Goal: Task Accomplishment & Management: Use online tool/utility

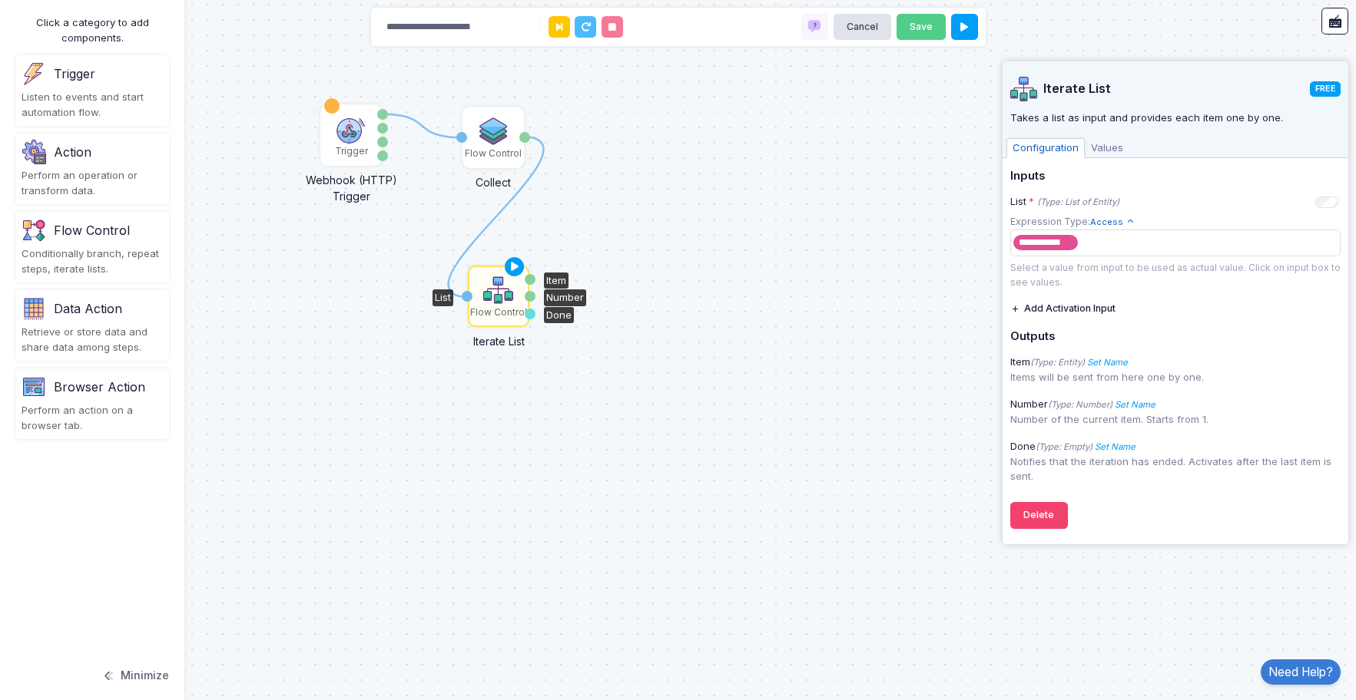
click at [91, 343] on div "Retrieve or store data and share data among steps." at bounding box center [92, 340] width 141 height 30
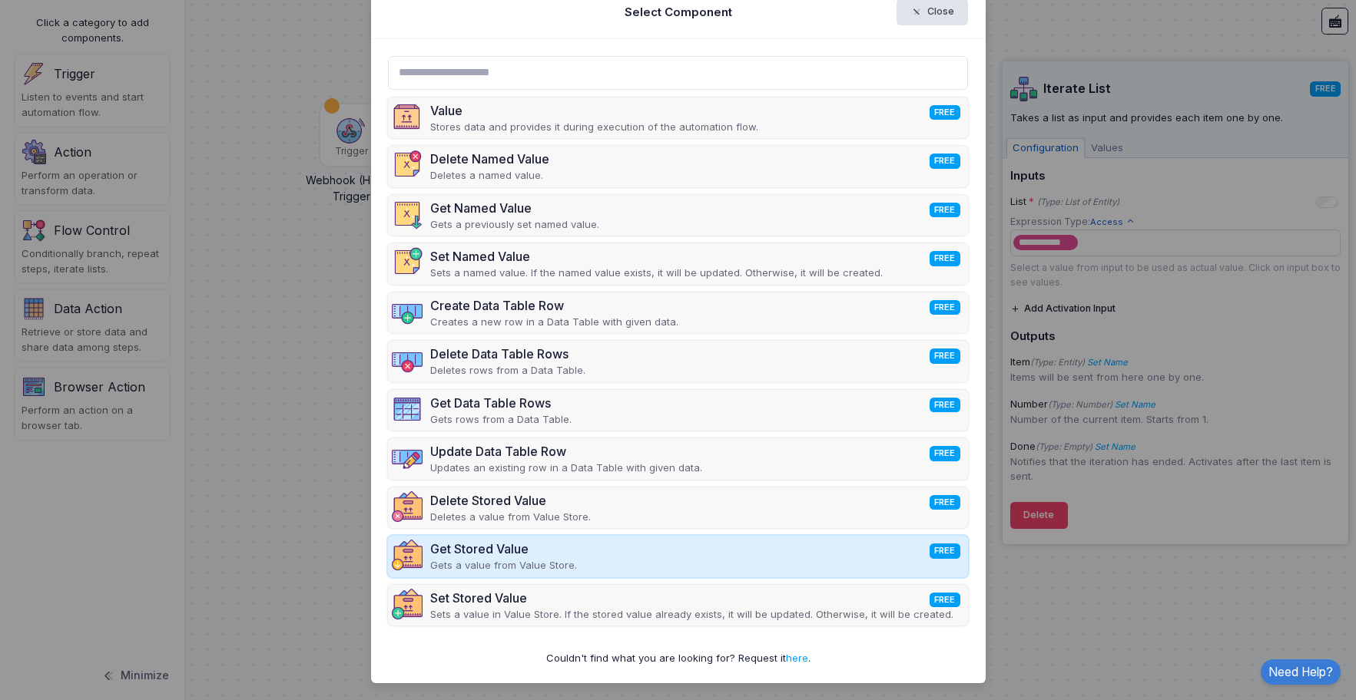
scroll to position [32, 0]
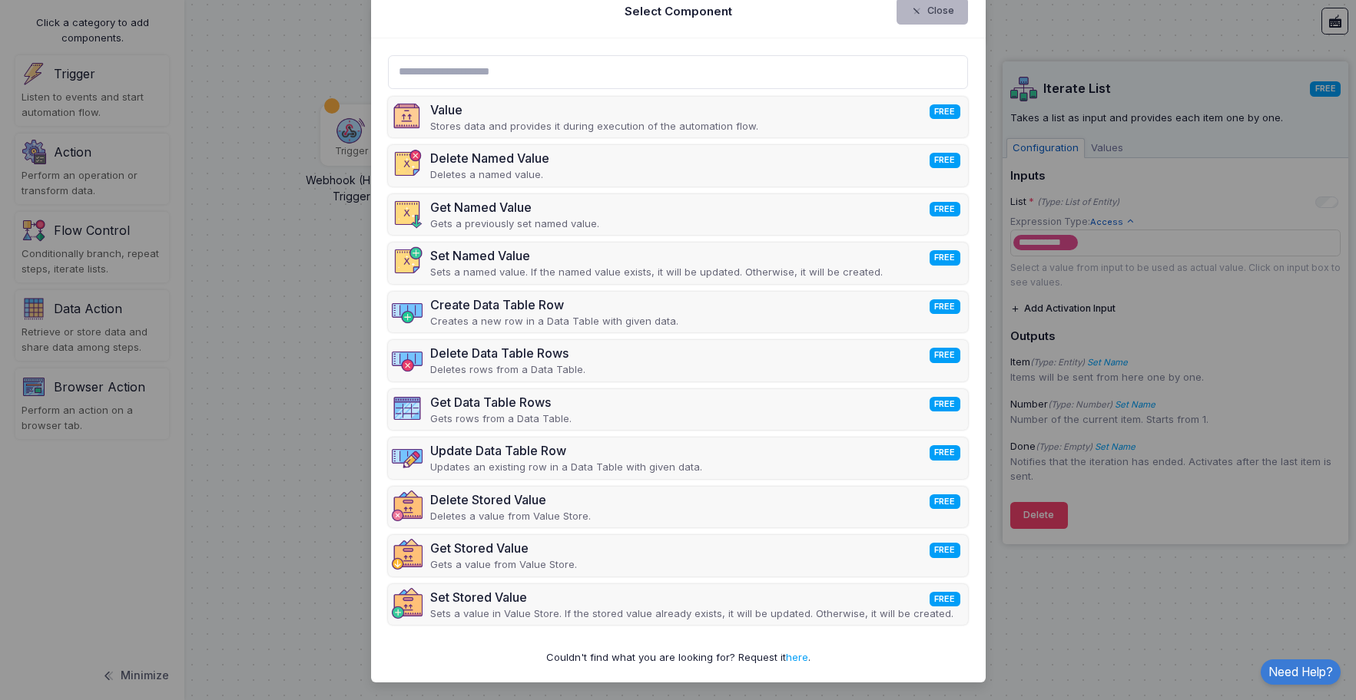
click at [928, 21] on button "Close" at bounding box center [931, 11] width 71 height 27
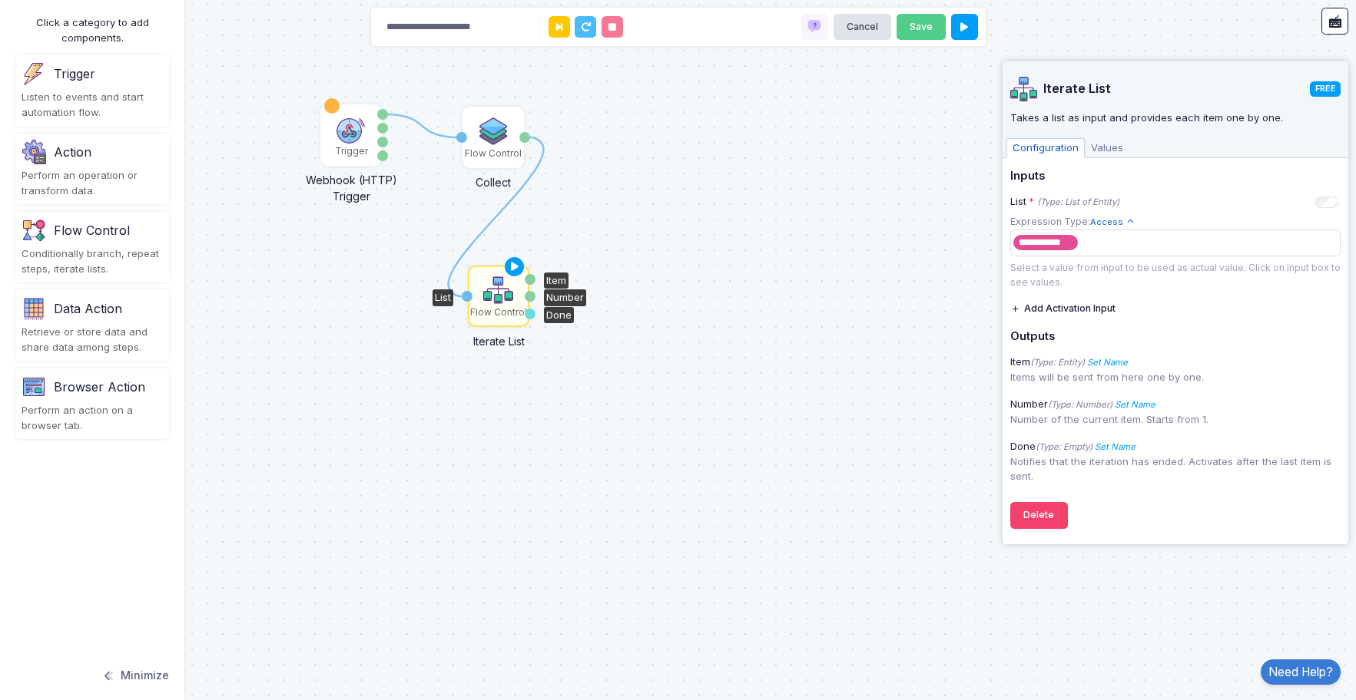
click at [71, 237] on div "Flow Control" at bounding box center [92, 230] width 76 height 18
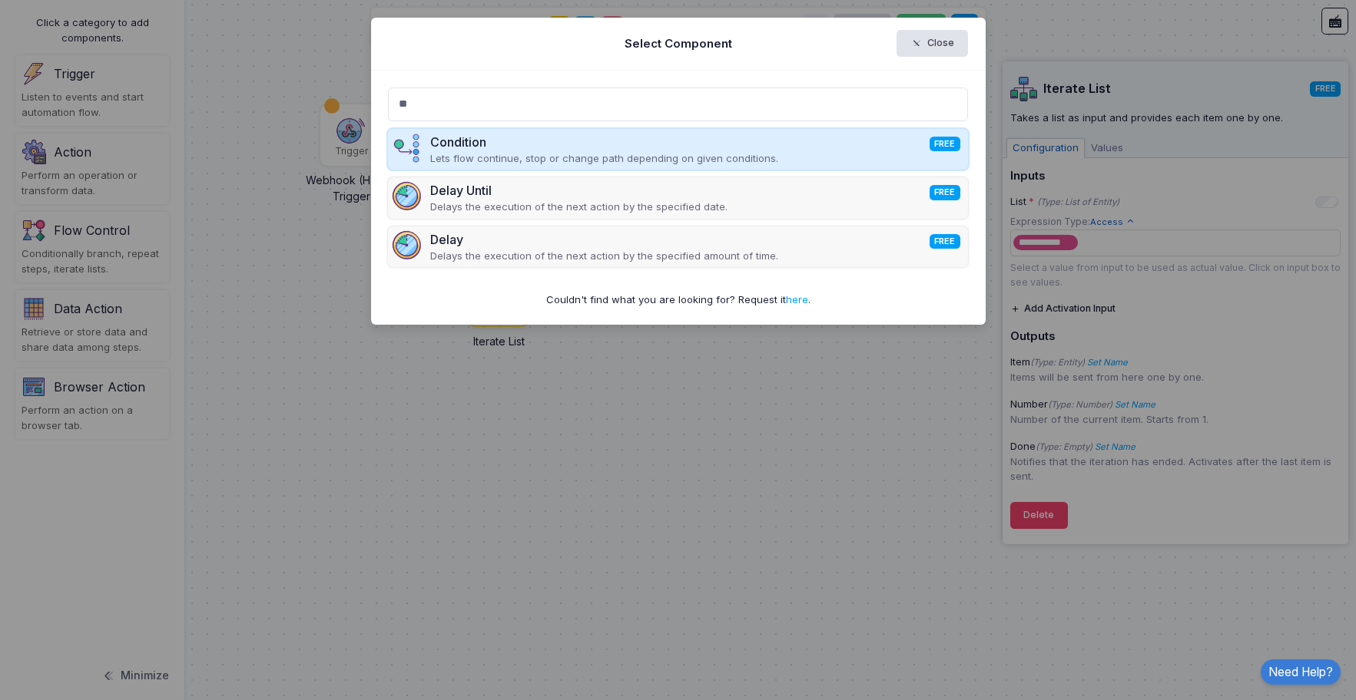
type input "**"
click at [478, 148] on div "Condition FREE" at bounding box center [604, 142] width 348 height 18
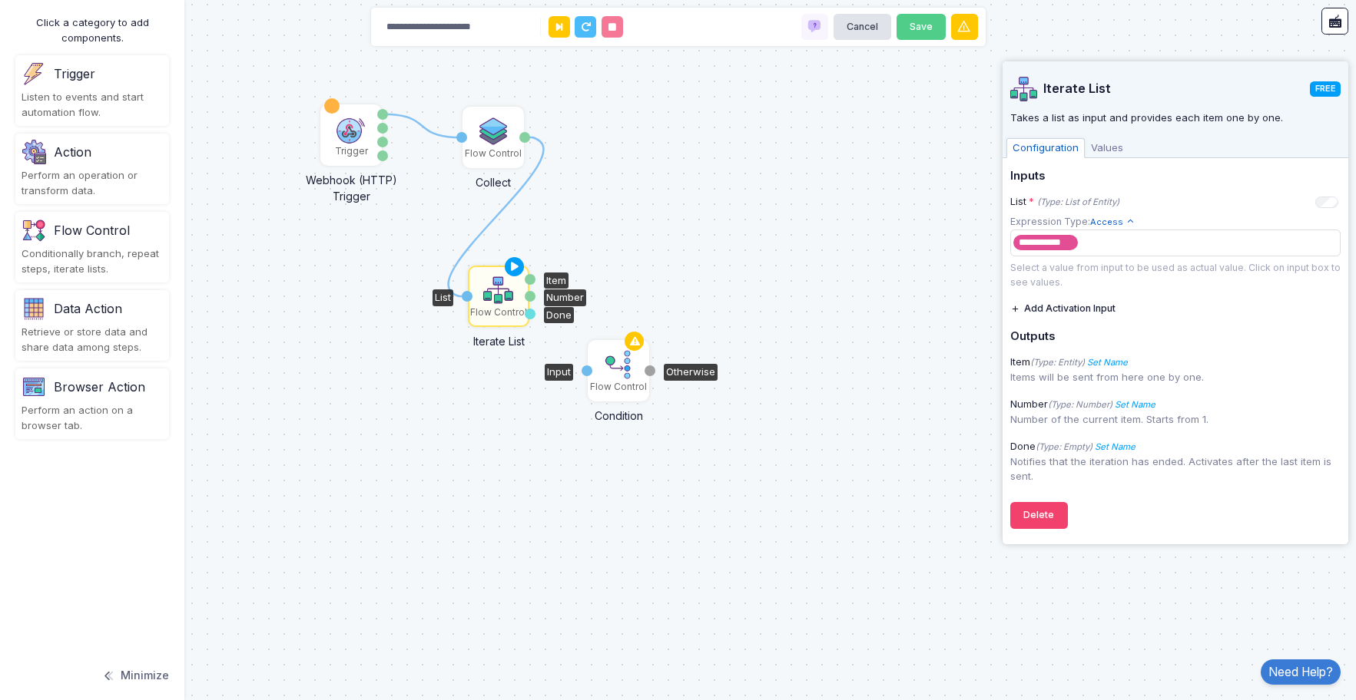
drag, startPoint x: 453, startPoint y: 146, endPoint x: 618, endPoint y: 374, distance: 281.6
click at [618, 374] on ngb-modal-window "Select Component Close ** Condition FREE Lets flow continue, stop or change pat…" at bounding box center [678, 350] width 1356 height 700
click at [618, 373] on img at bounding box center [618, 368] width 31 height 31
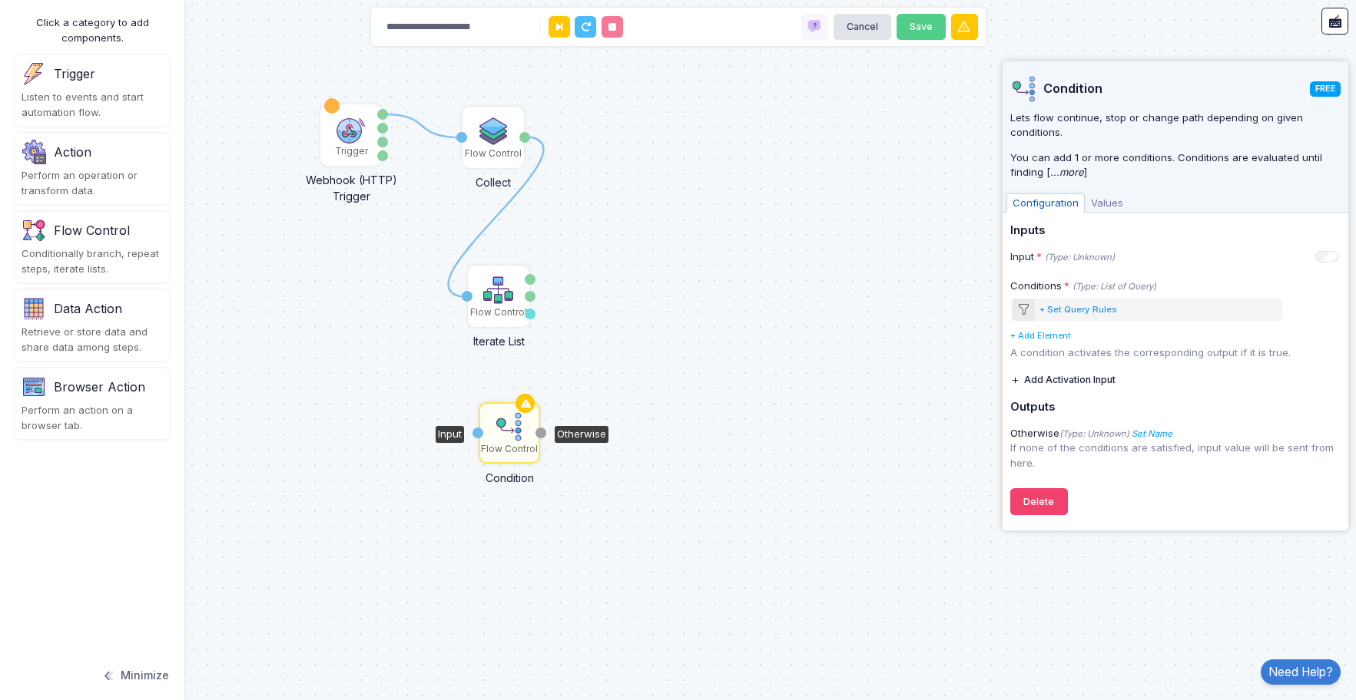
drag, startPoint x: 617, startPoint y: 380, endPoint x: 503, endPoint y: 439, distance: 127.8
click at [503, 439] on img at bounding box center [509, 427] width 31 height 31
drag, startPoint x: 529, startPoint y: 278, endPoint x: 472, endPoint y: 429, distance: 161.6
click at [491, 430] on img at bounding box center [504, 426] width 31 height 31
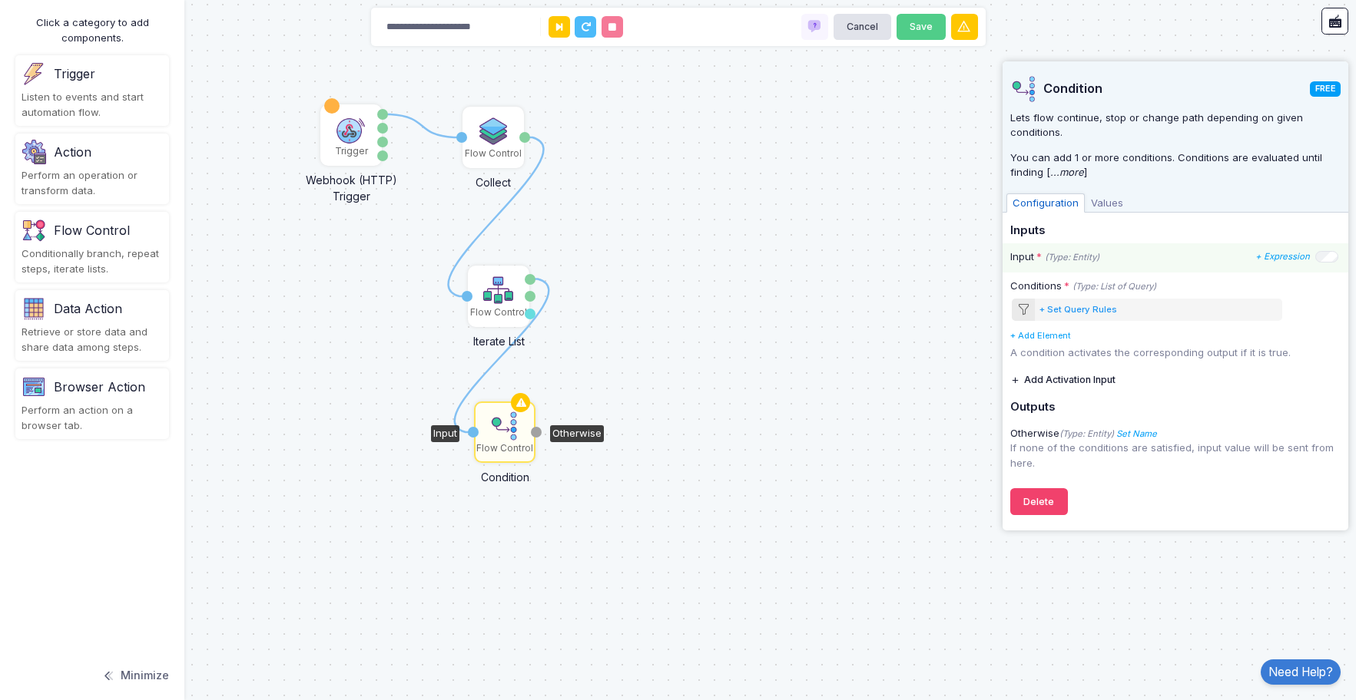
click at [1113, 256] on div "Input * (Type: Entity) + Expression" at bounding box center [1174, 257] width 328 height 15
click at [1275, 254] on icon "+ Expression" at bounding box center [1282, 256] width 55 height 11
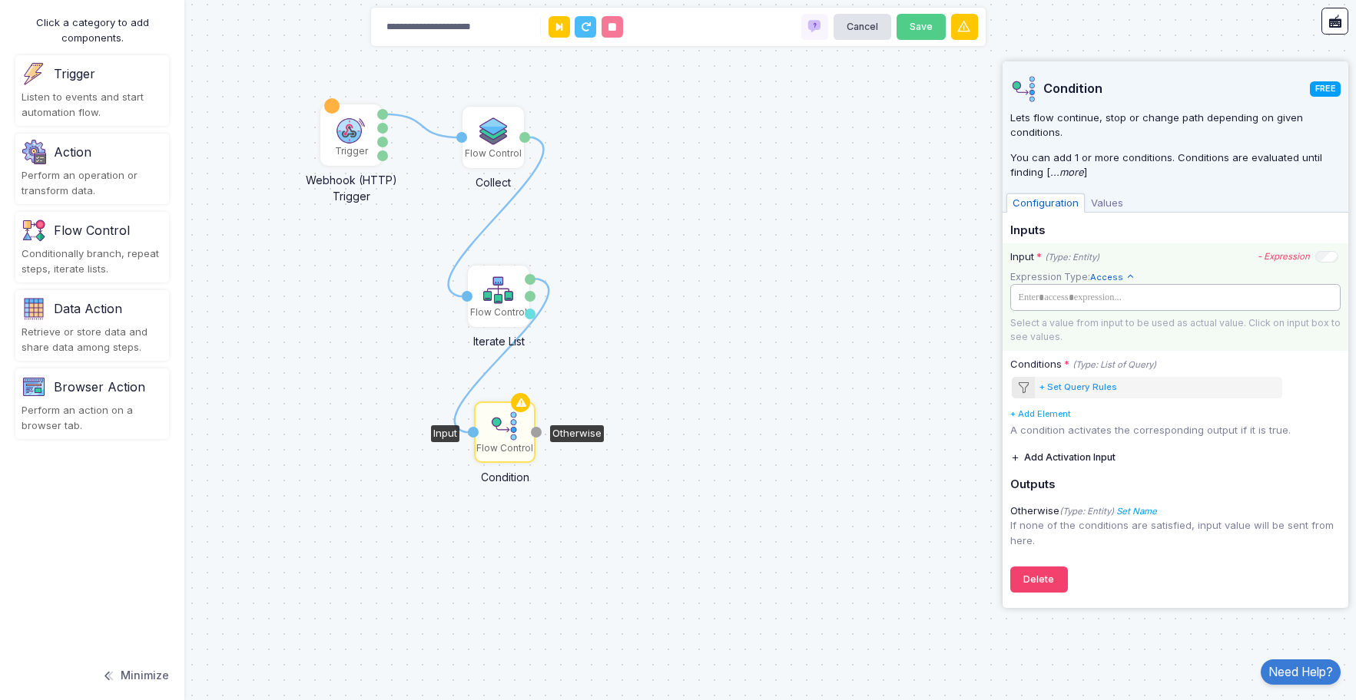
click at [1139, 286] on tags "​" at bounding box center [1175, 297] width 330 height 27
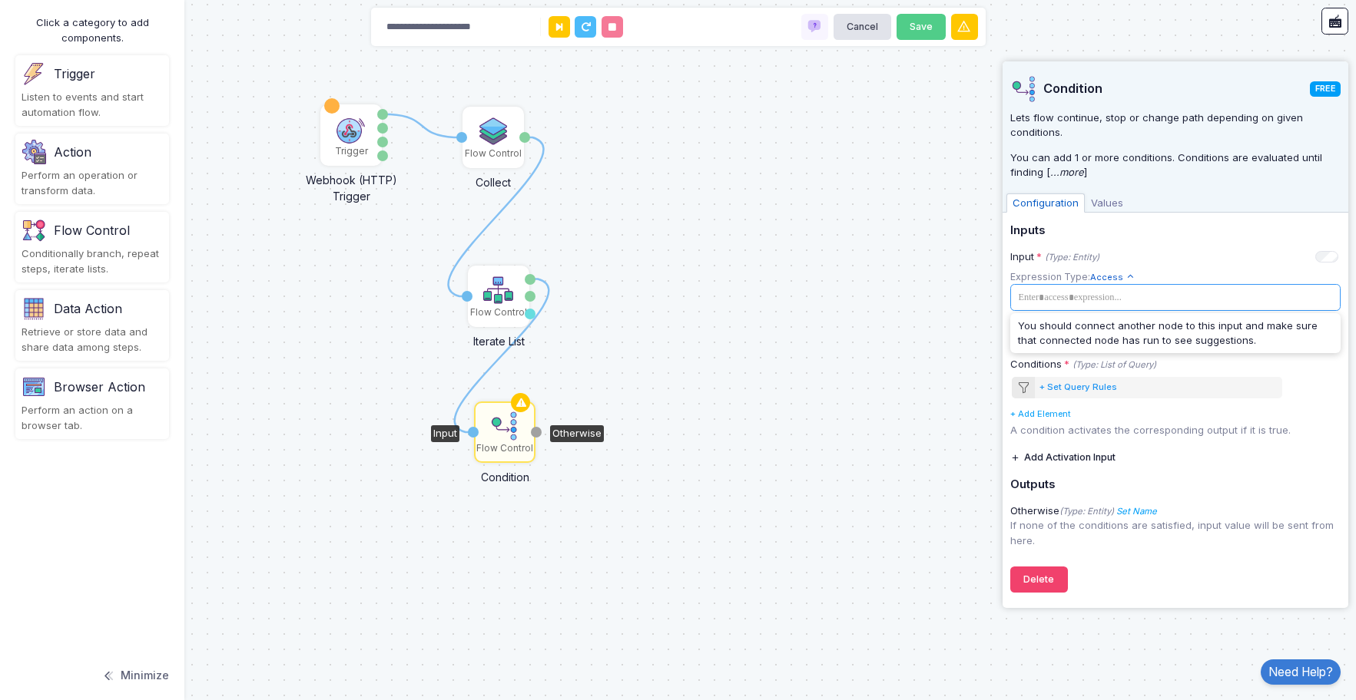
click at [1131, 236] on h5 "Inputs" at bounding box center [1175, 231] width 330 height 14
click at [1105, 207] on span "Values" at bounding box center [1106, 204] width 45 height 20
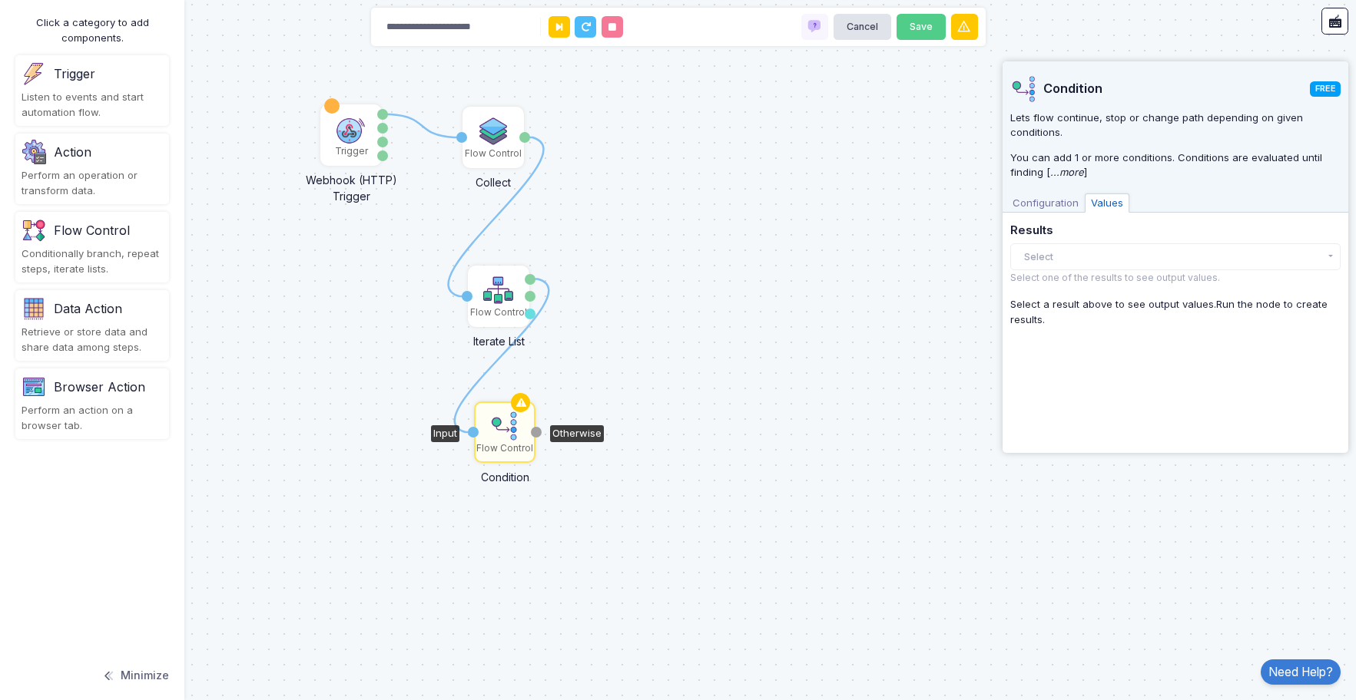
click at [1054, 206] on span "Configuration" at bounding box center [1045, 204] width 78 height 20
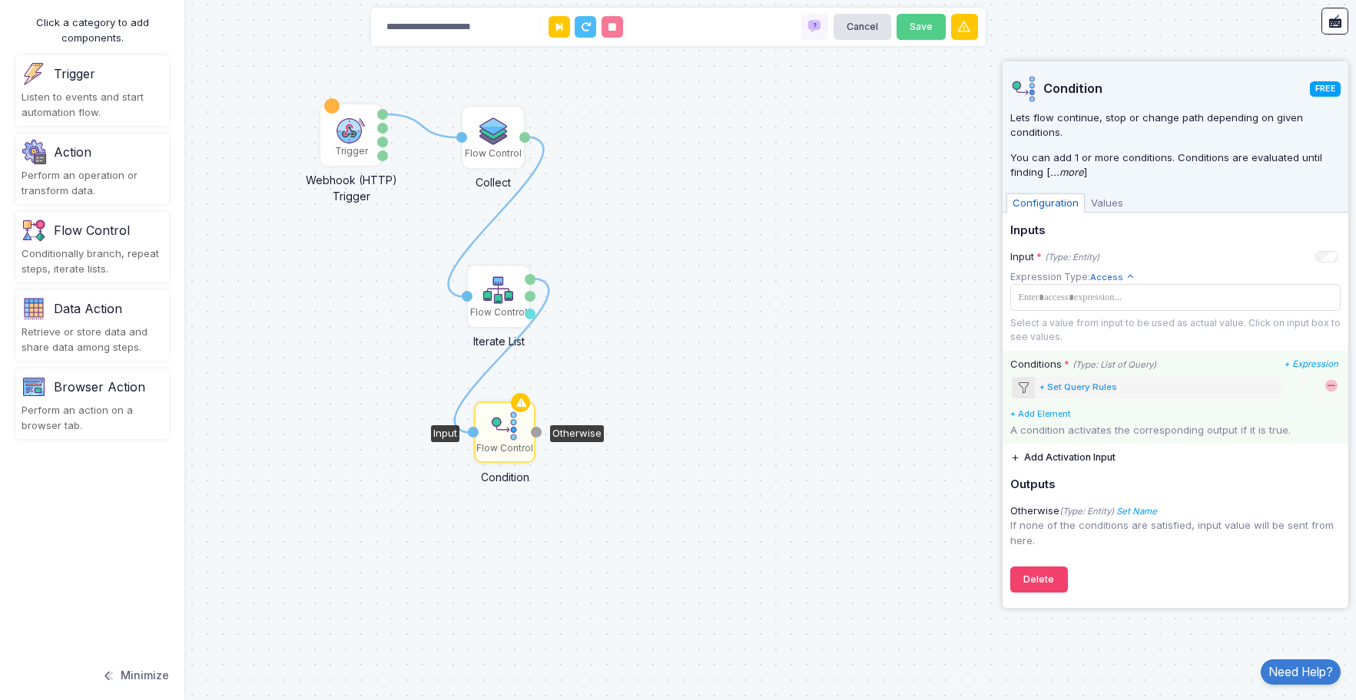
click at [1078, 389] on div "+ Set Query Rules" at bounding box center [1078, 387] width 78 height 13
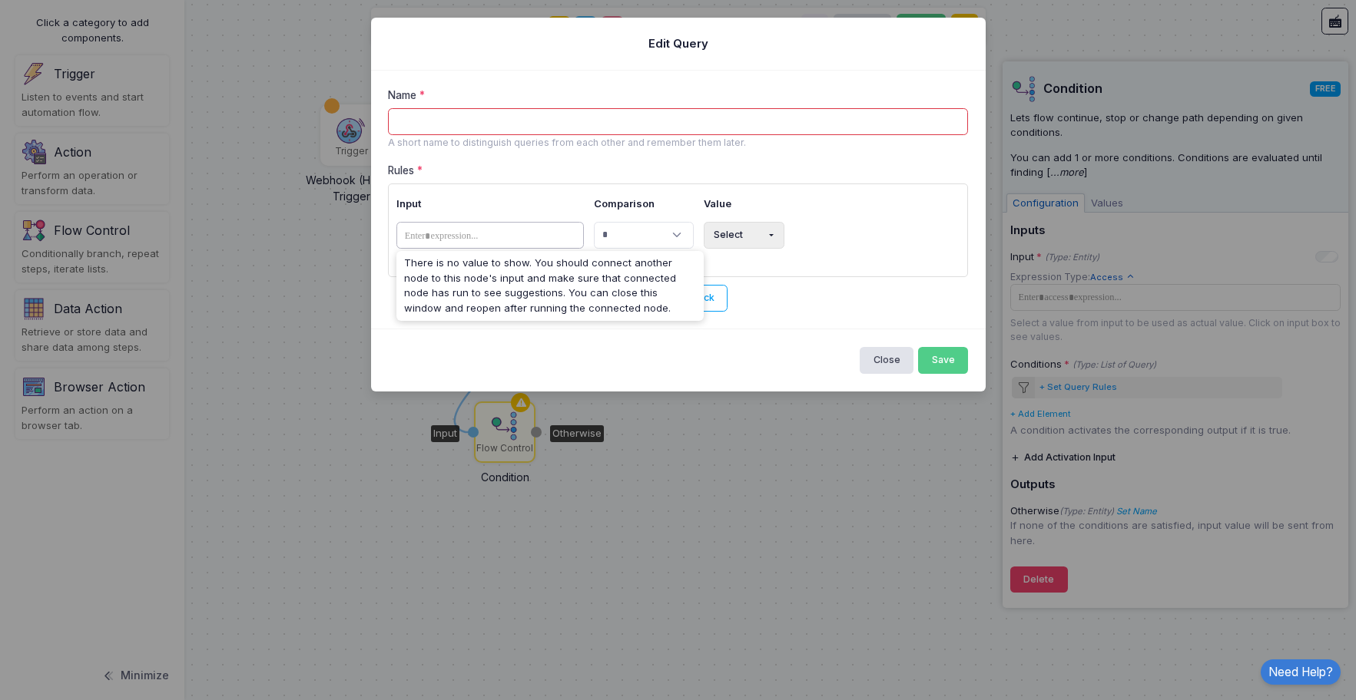
click at [512, 238] on tags "​" at bounding box center [489, 235] width 187 height 27
click at [492, 124] on input "Name" at bounding box center [678, 121] width 580 height 27
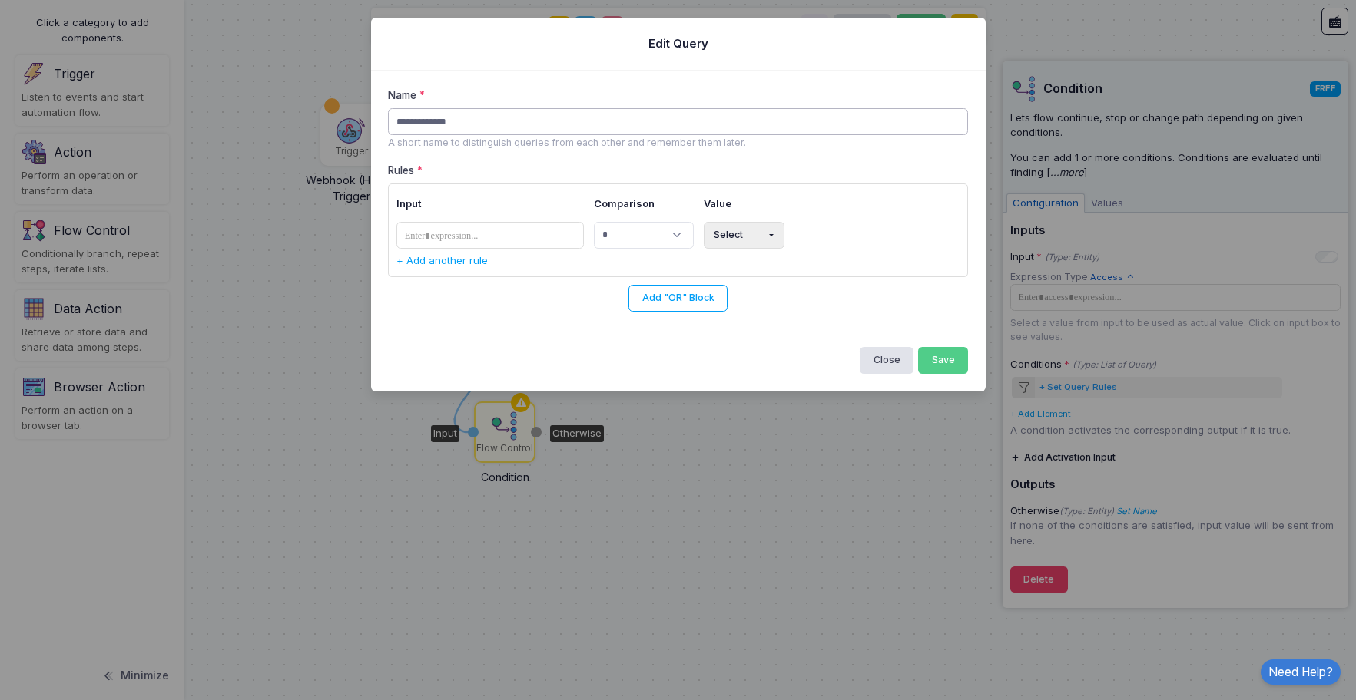
click at [412, 124] on input "**********" at bounding box center [678, 121] width 580 height 27
click at [518, 122] on input "**********" at bounding box center [678, 121] width 580 height 27
type input "**********"
click at [507, 233] on tags "​" at bounding box center [489, 235] width 187 height 27
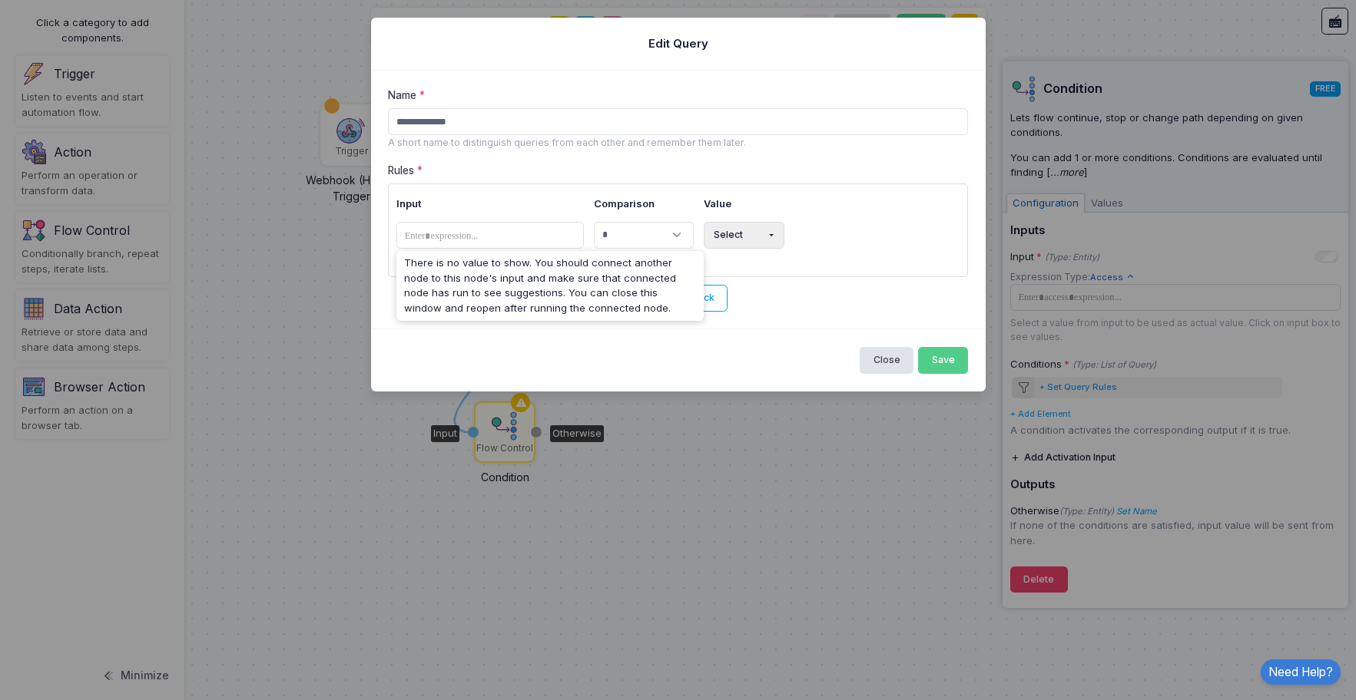
click at [508, 210] on th "Input" at bounding box center [492, 204] width 192 height 25
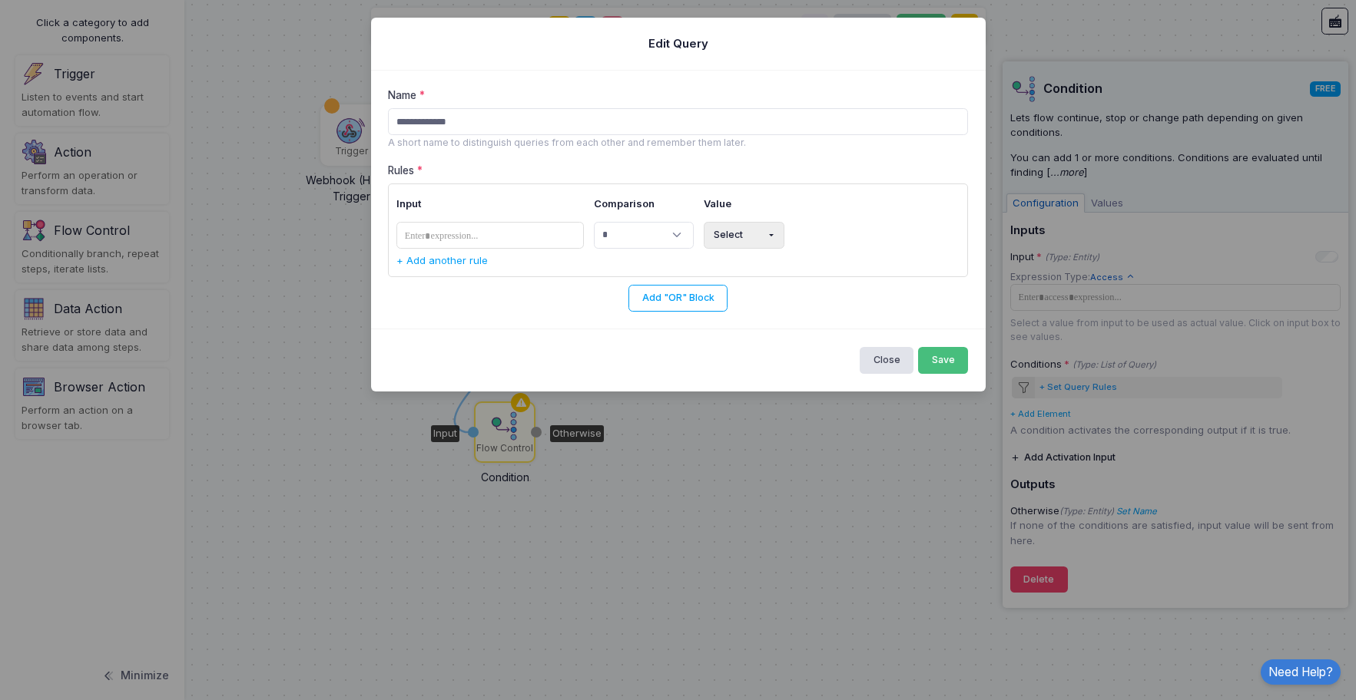
click at [943, 355] on button "Save" at bounding box center [943, 360] width 50 height 27
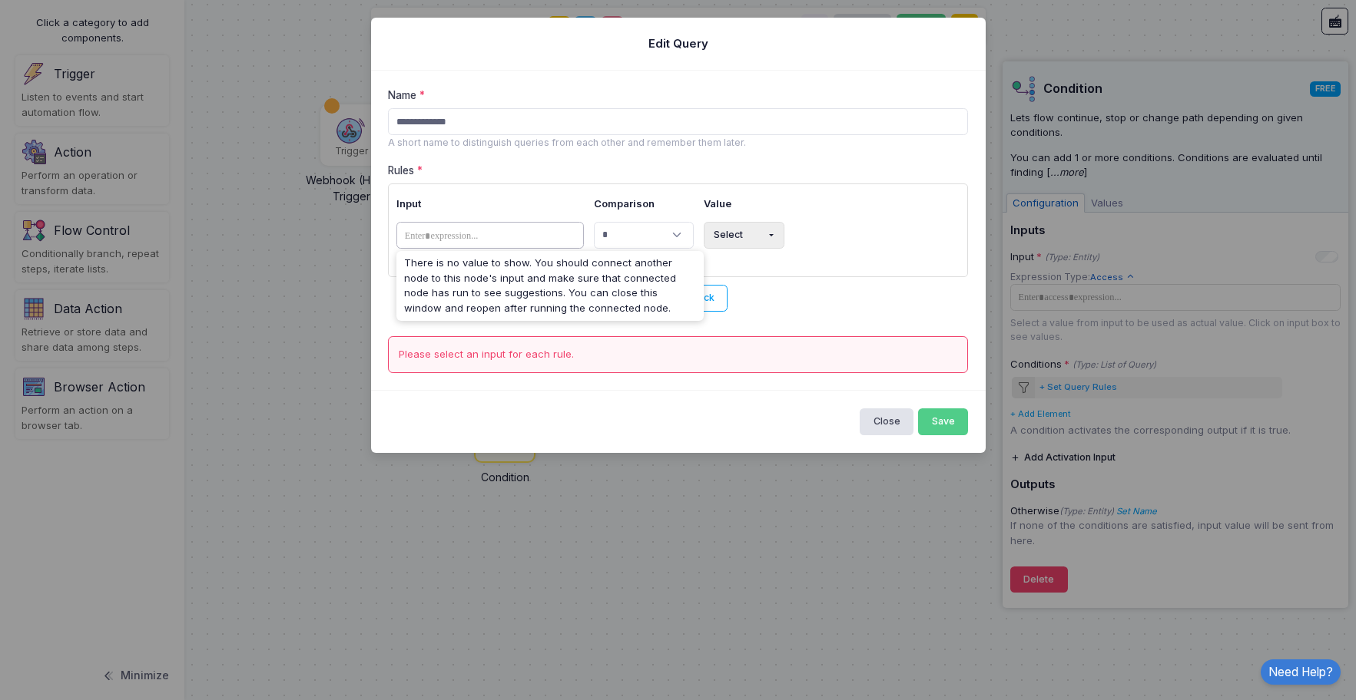
click at [491, 247] on tags "​" at bounding box center [489, 235] width 187 height 27
click at [882, 422] on button "Close" at bounding box center [886, 422] width 54 height 27
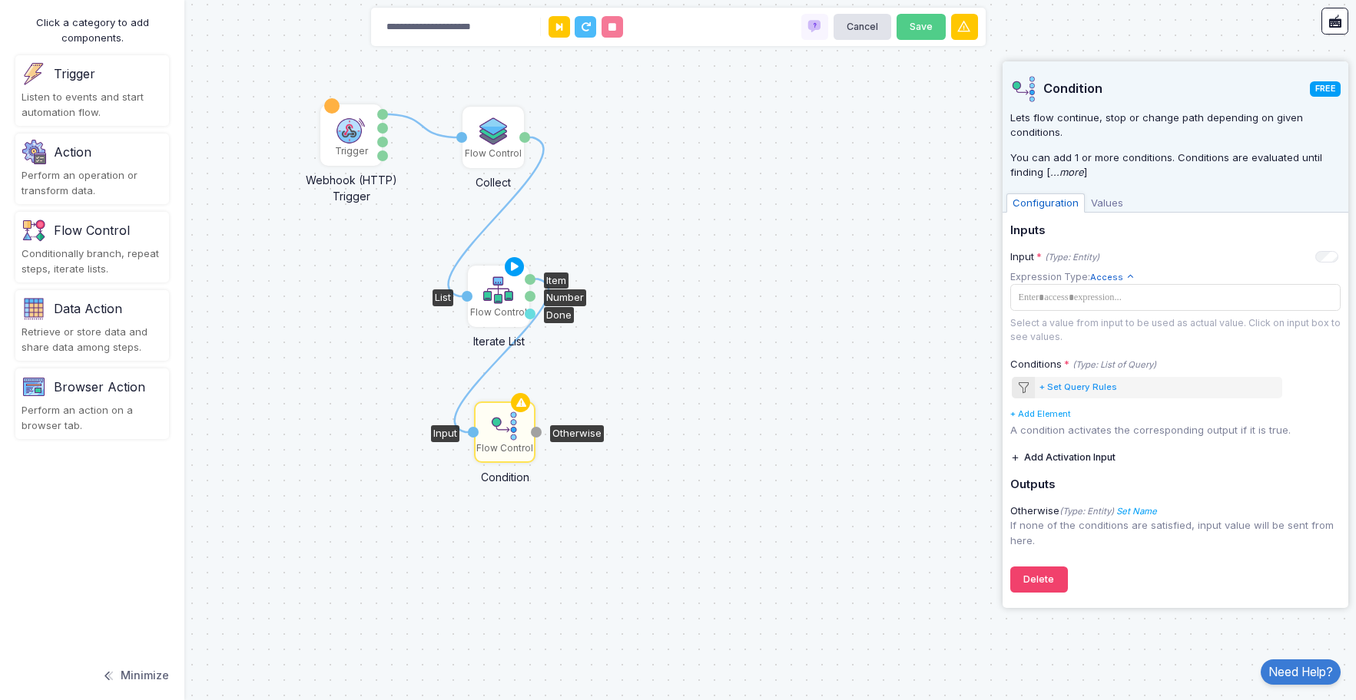
click at [500, 298] on img at bounding box center [498, 290] width 31 height 31
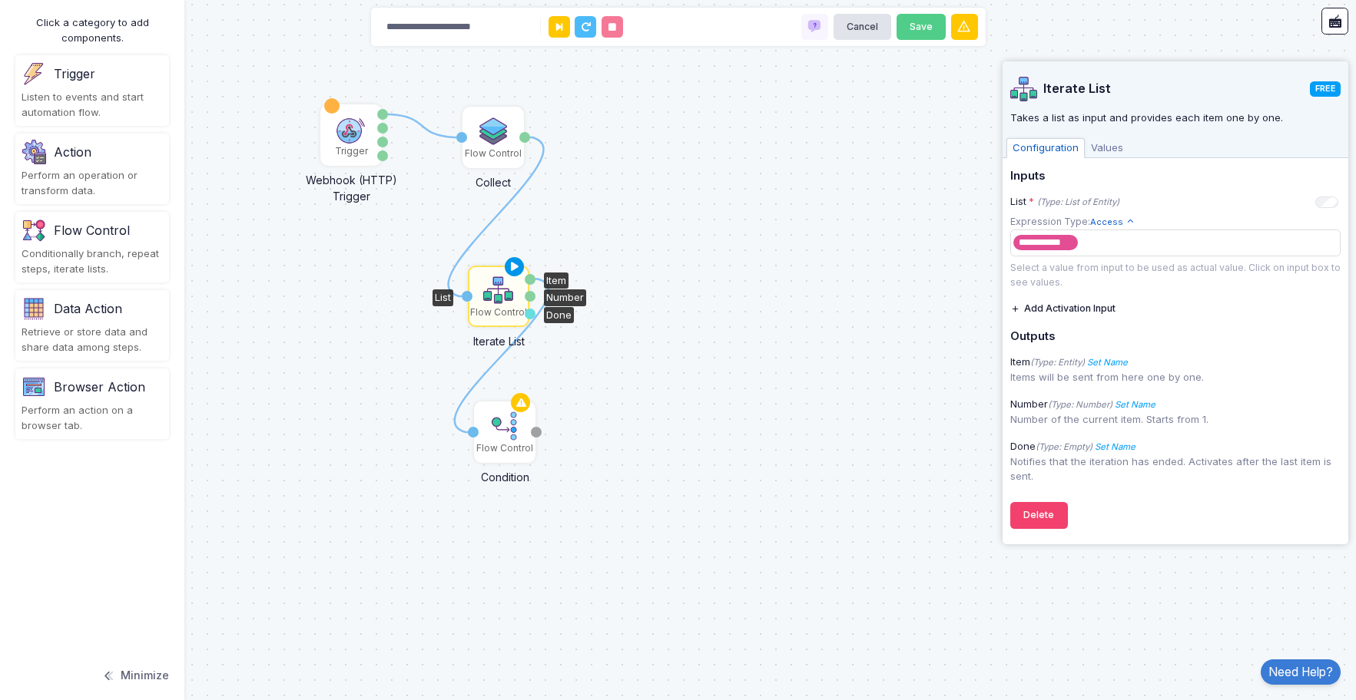
click at [513, 267] on icon at bounding box center [514, 268] width 18 height 22
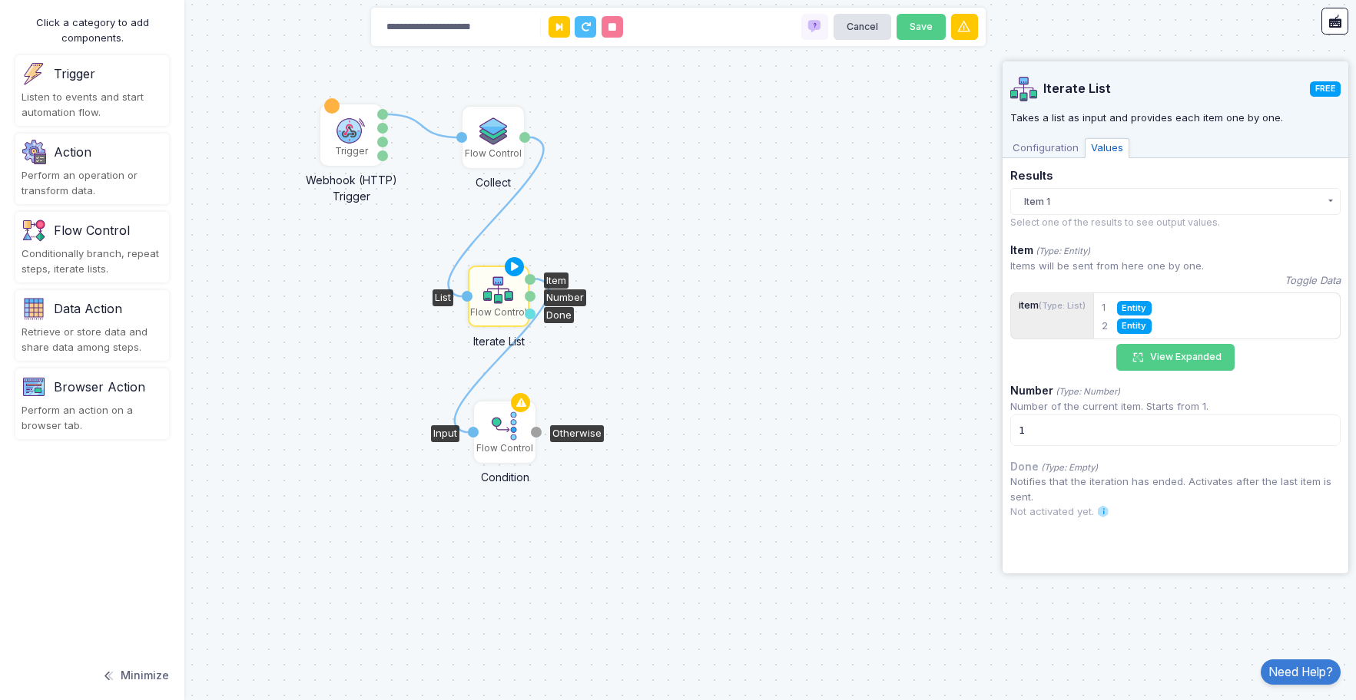
click at [487, 433] on div "Flow Control" at bounding box center [504, 432] width 58 height 58
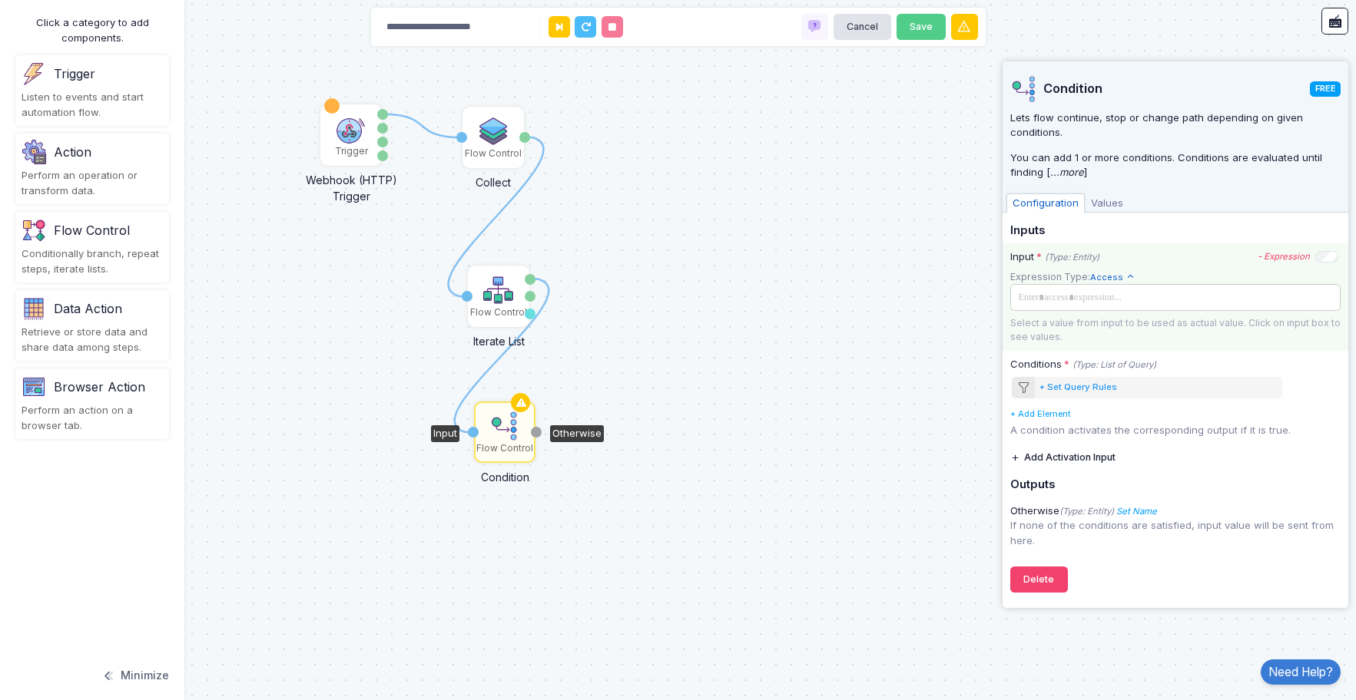
click at [1051, 300] on span at bounding box center [1173, 297] width 321 height 17
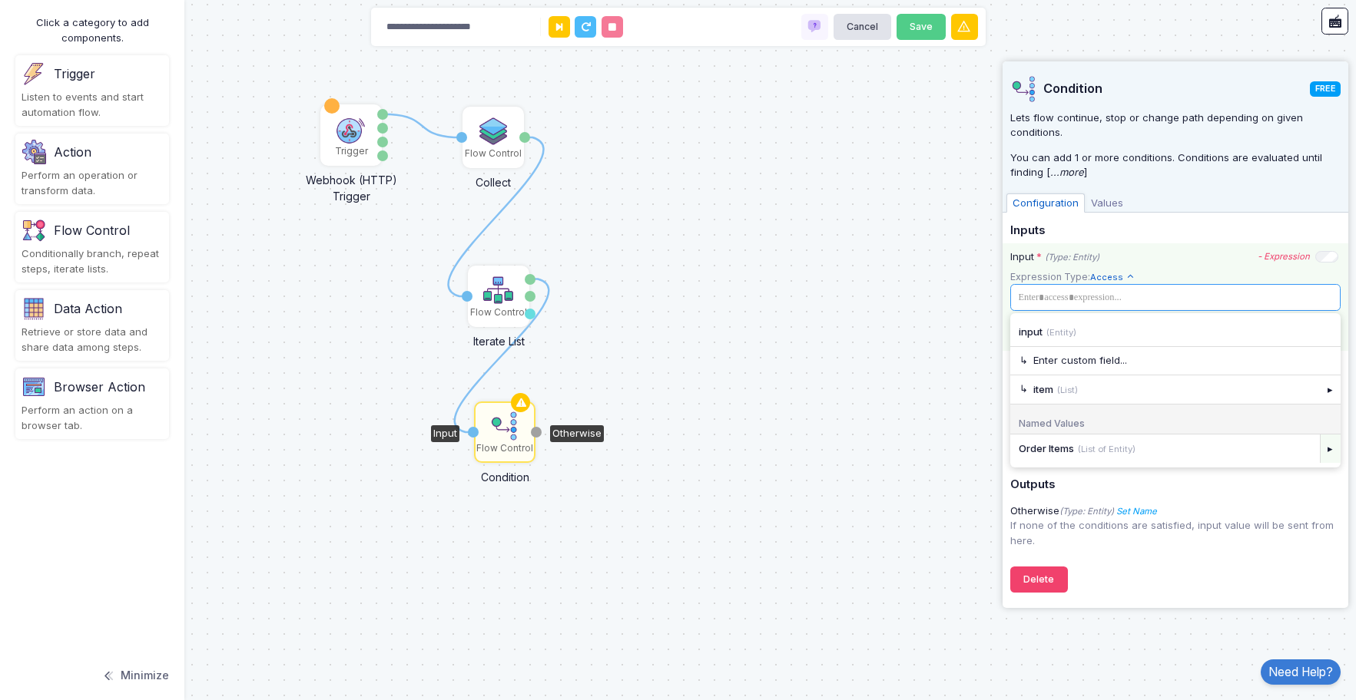
click at [1329, 447] on div "▸" at bounding box center [1330, 449] width 22 height 28
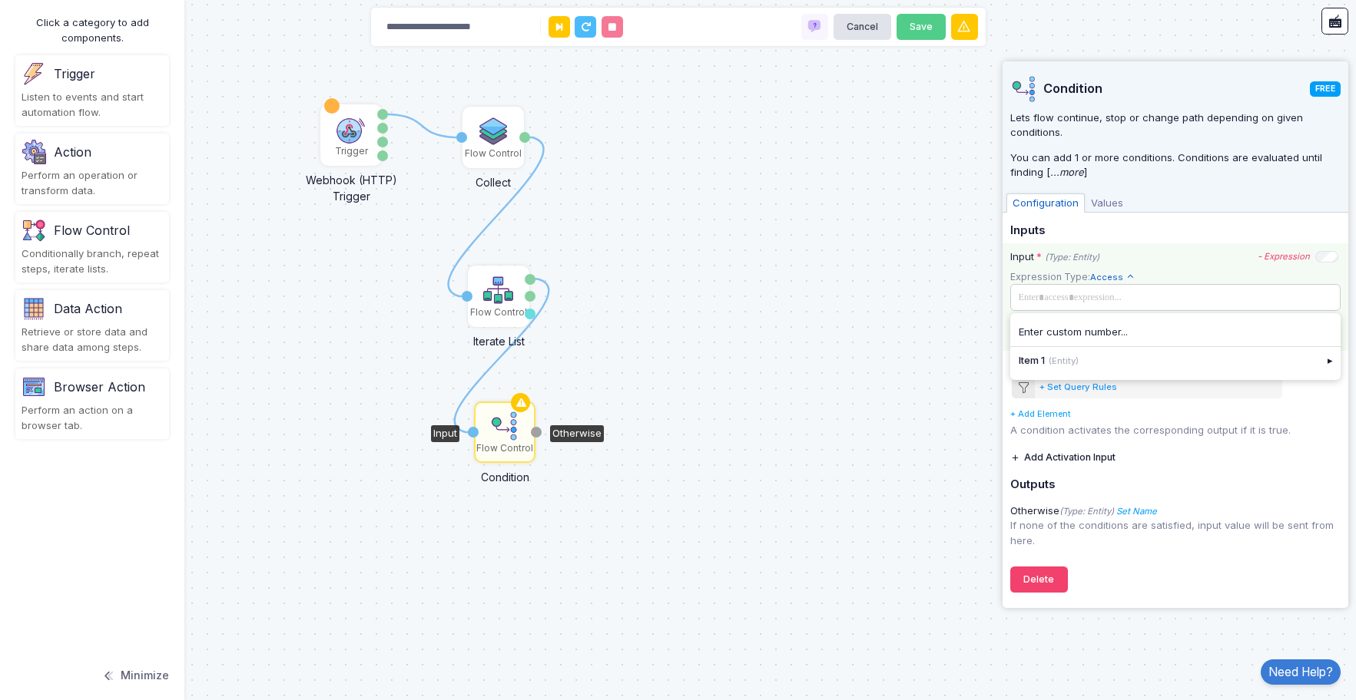
click at [1071, 294] on span at bounding box center [1173, 297] width 321 height 17
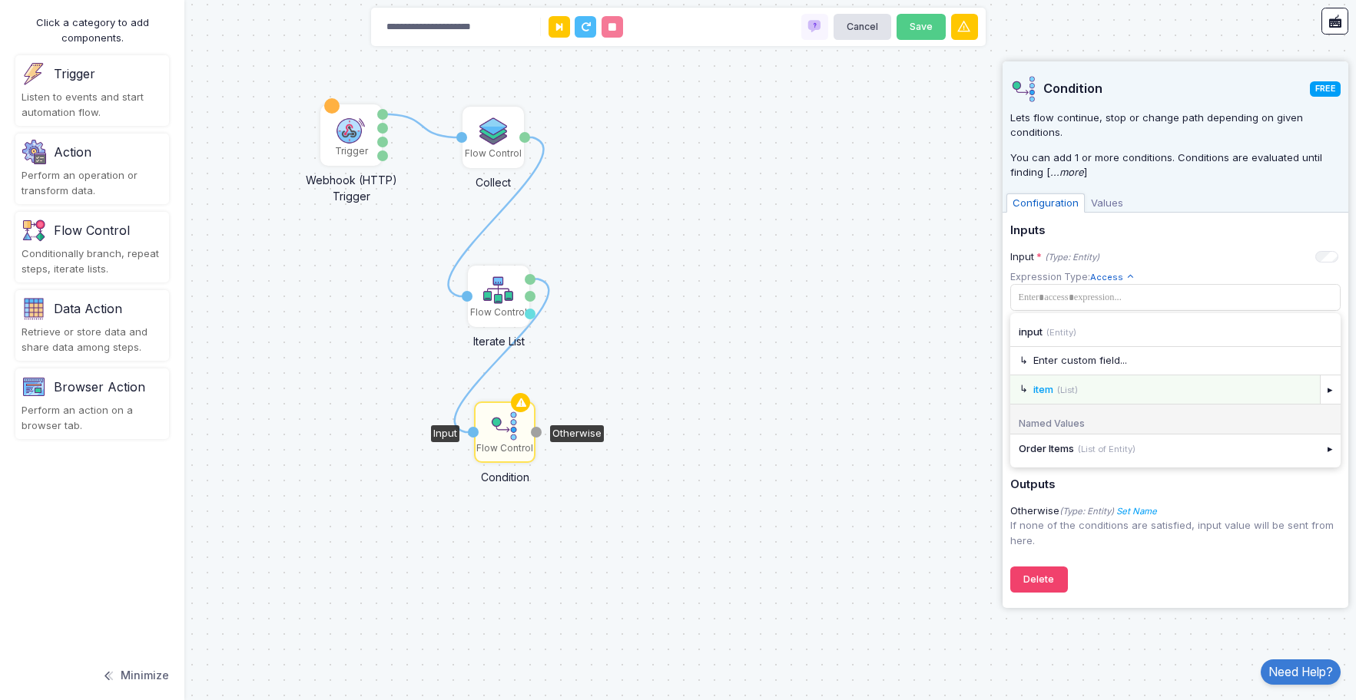
click at [1130, 386] on div "item (List)" at bounding box center [1171, 389] width 277 height 15
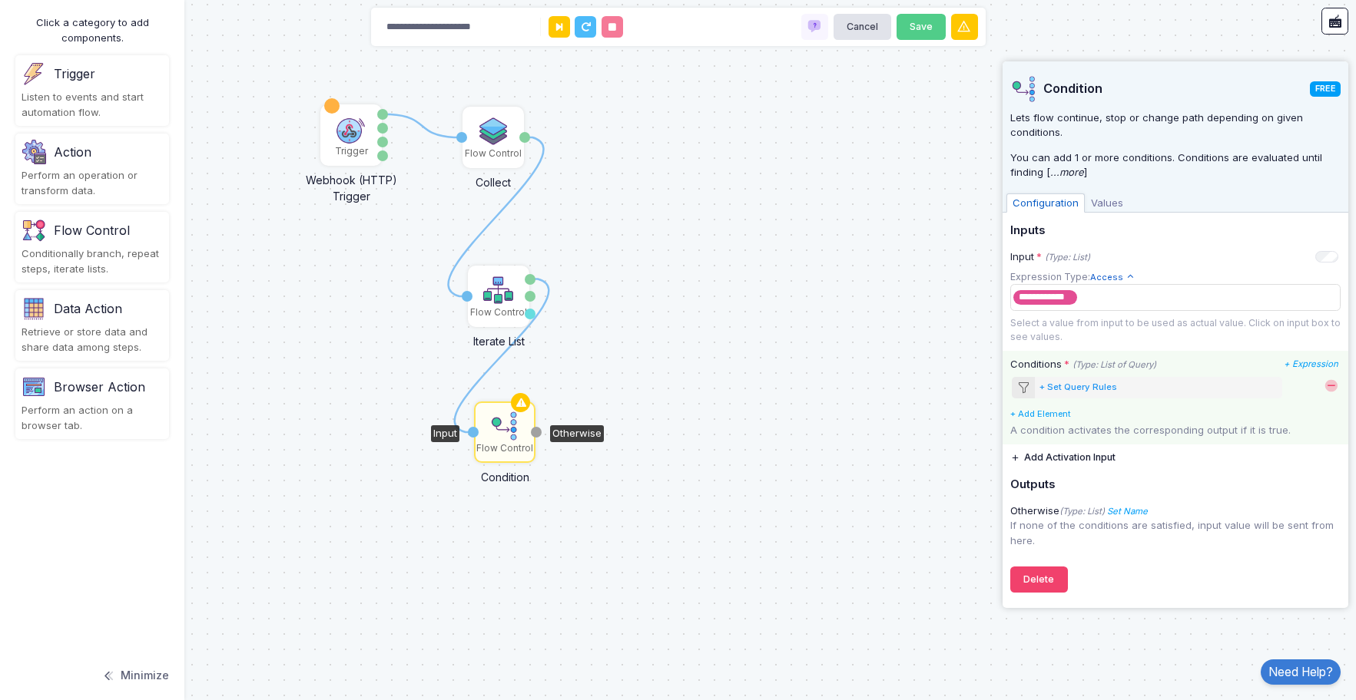
click at [1055, 386] on div "+ Set Query Rules" at bounding box center [1078, 387] width 78 height 13
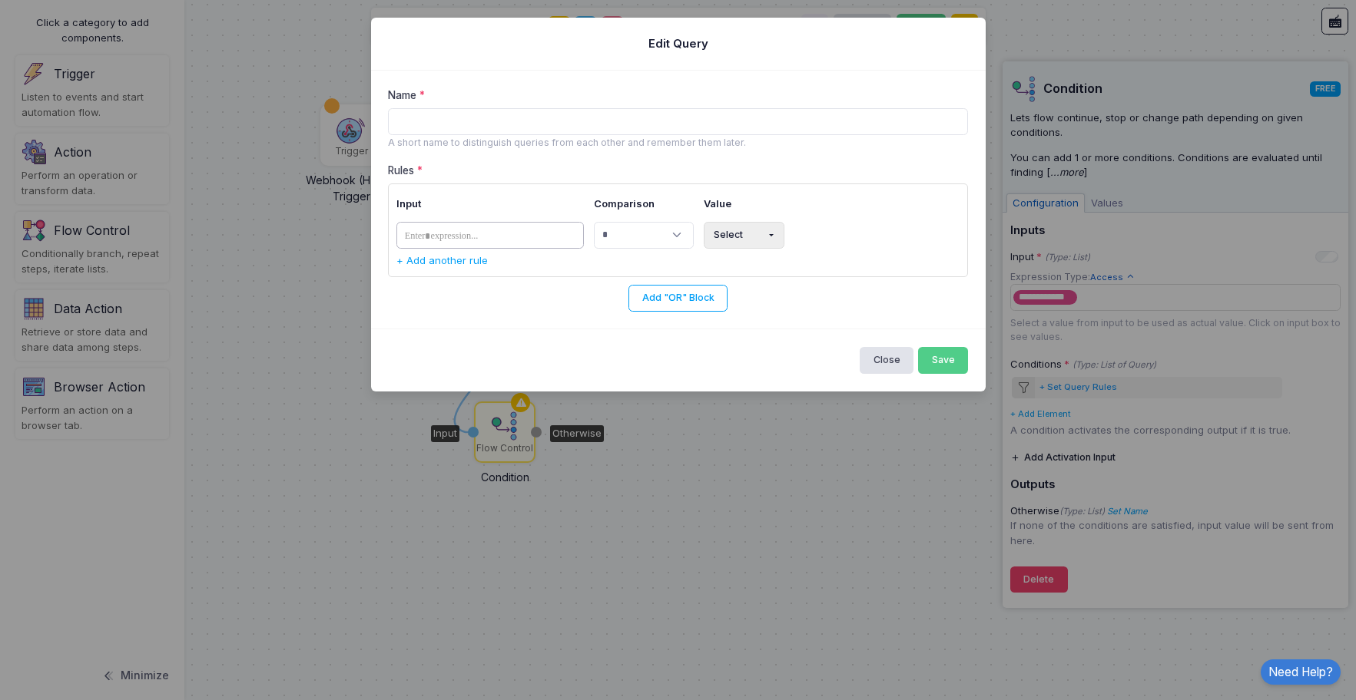
click at [492, 227] on tags "​" at bounding box center [489, 235] width 187 height 27
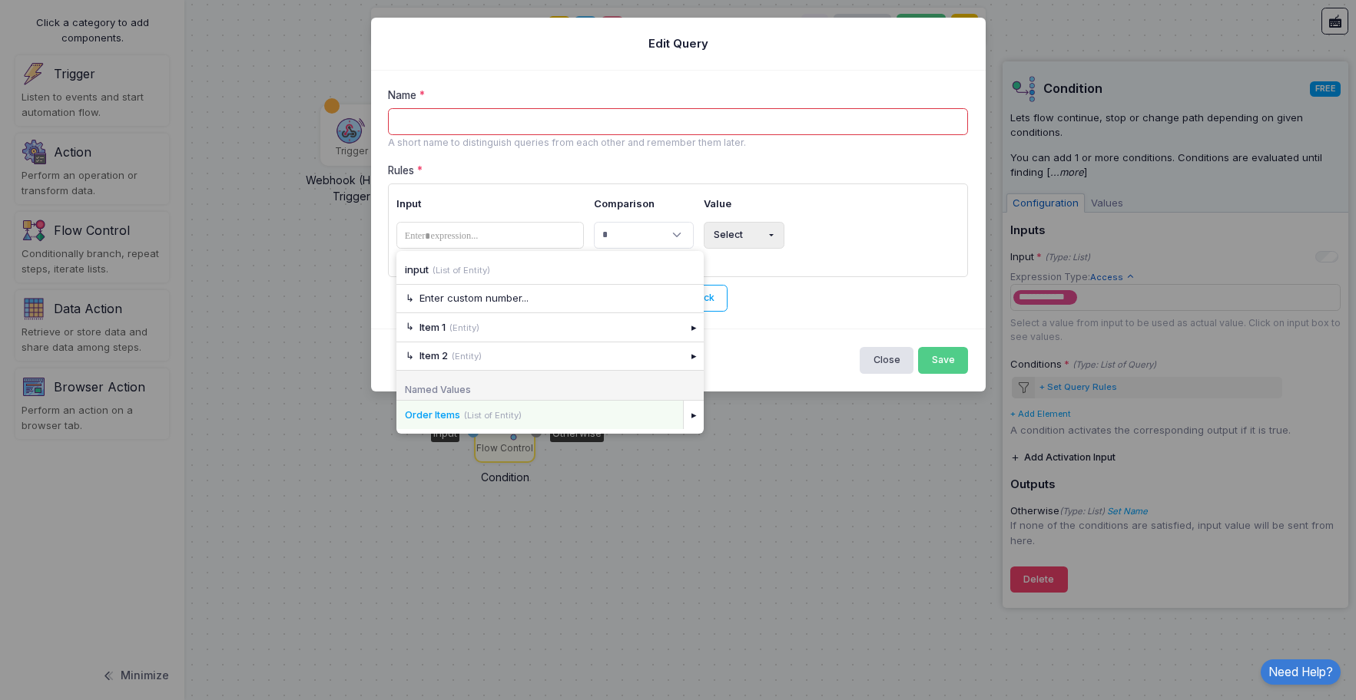
click at [562, 419] on div "Order Items (List of Entity)" at bounding box center [539, 415] width 269 height 15
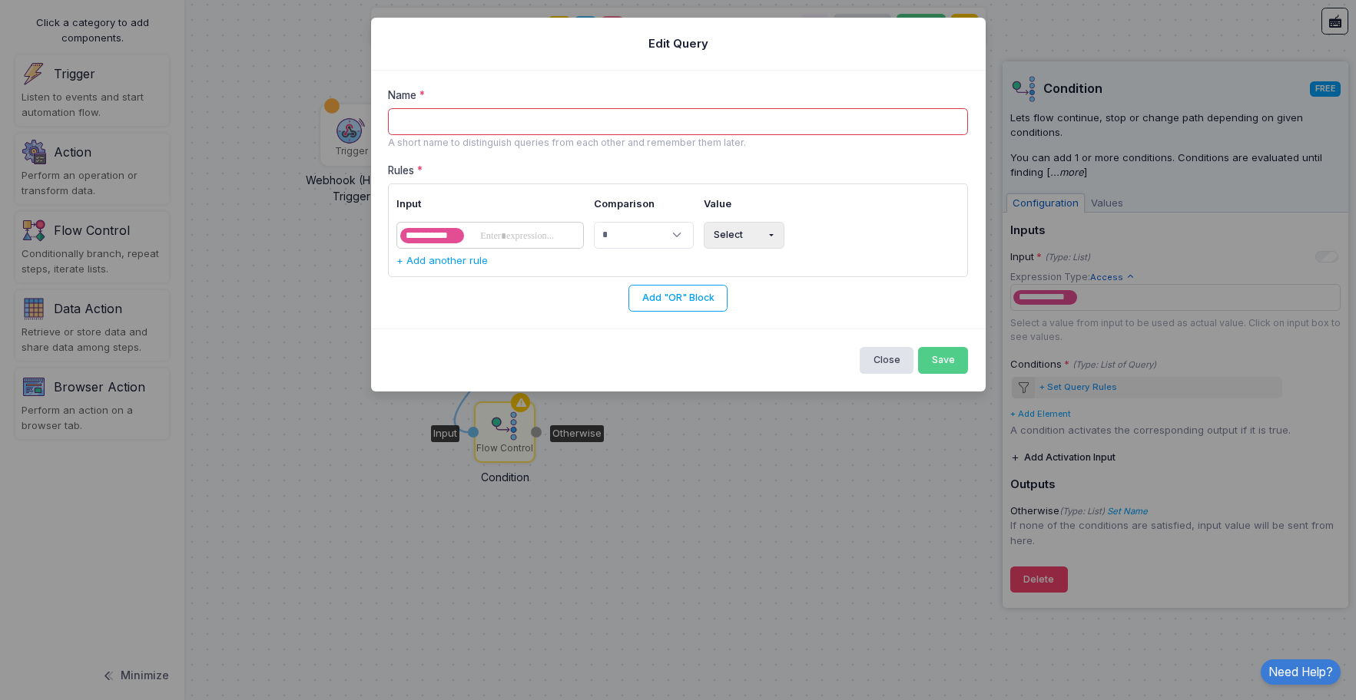
click at [478, 230] on span at bounding box center [517, 236] width 84 height 18
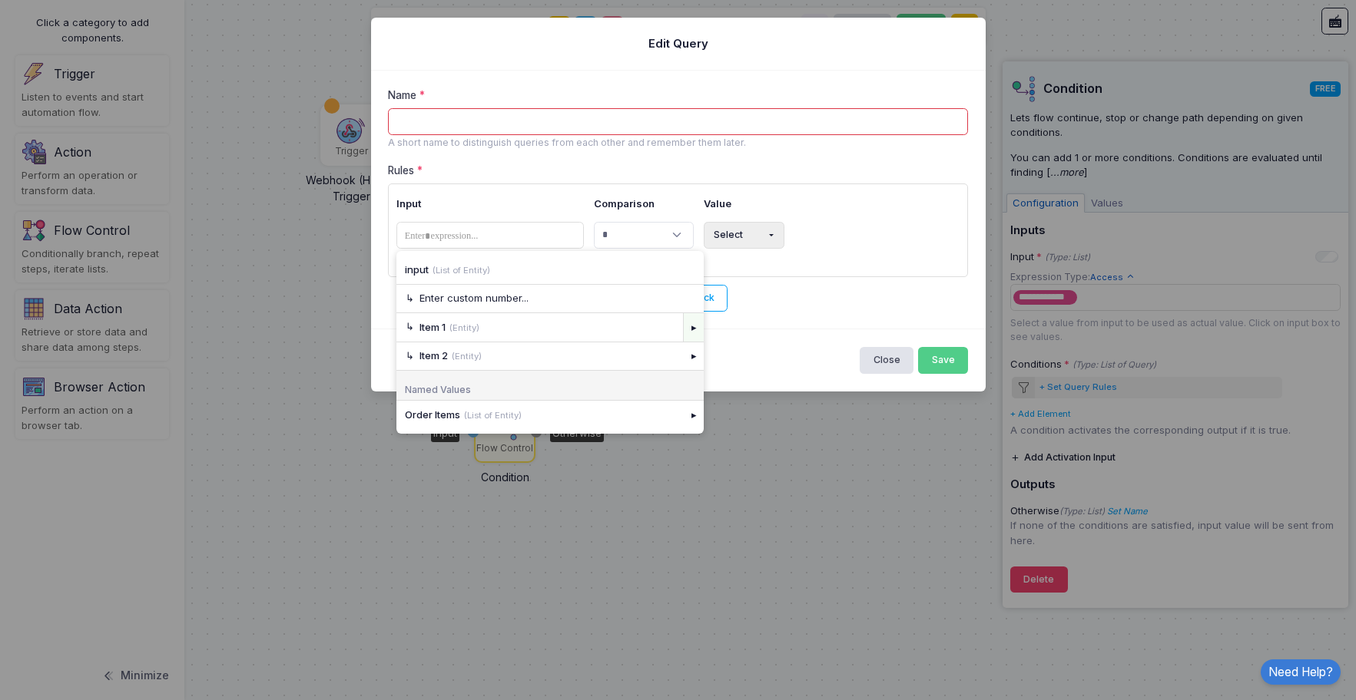
click at [693, 328] on div "▸" at bounding box center [694, 327] width 22 height 28
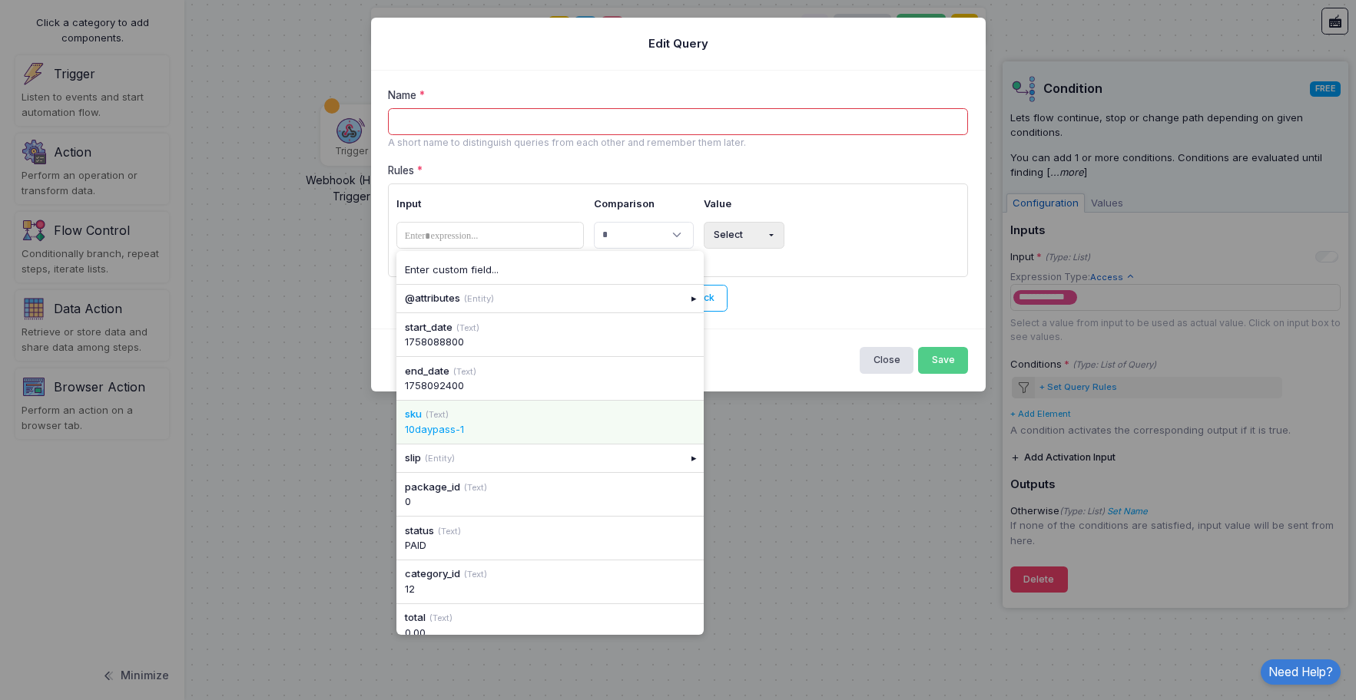
click at [552, 421] on div "sku (Text)" at bounding box center [550, 414] width 290 height 15
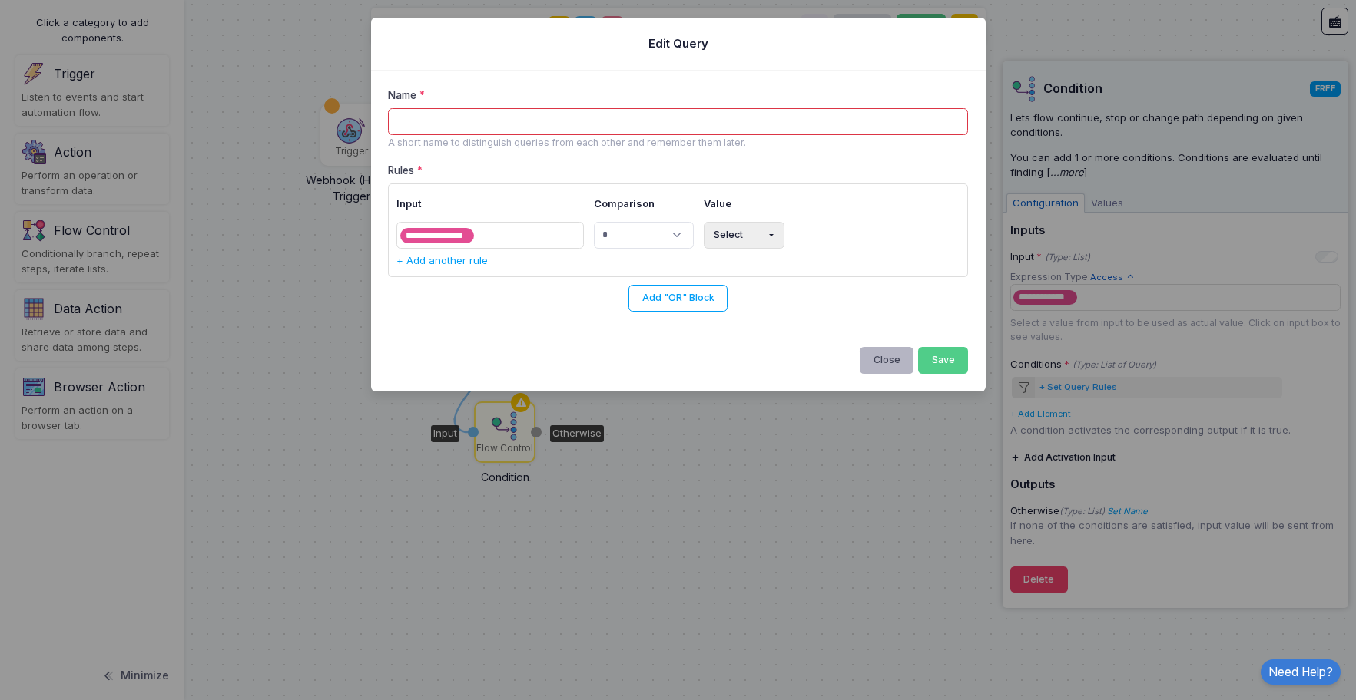
click at [876, 364] on button "Close" at bounding box center [886, 360] width 54 height 27
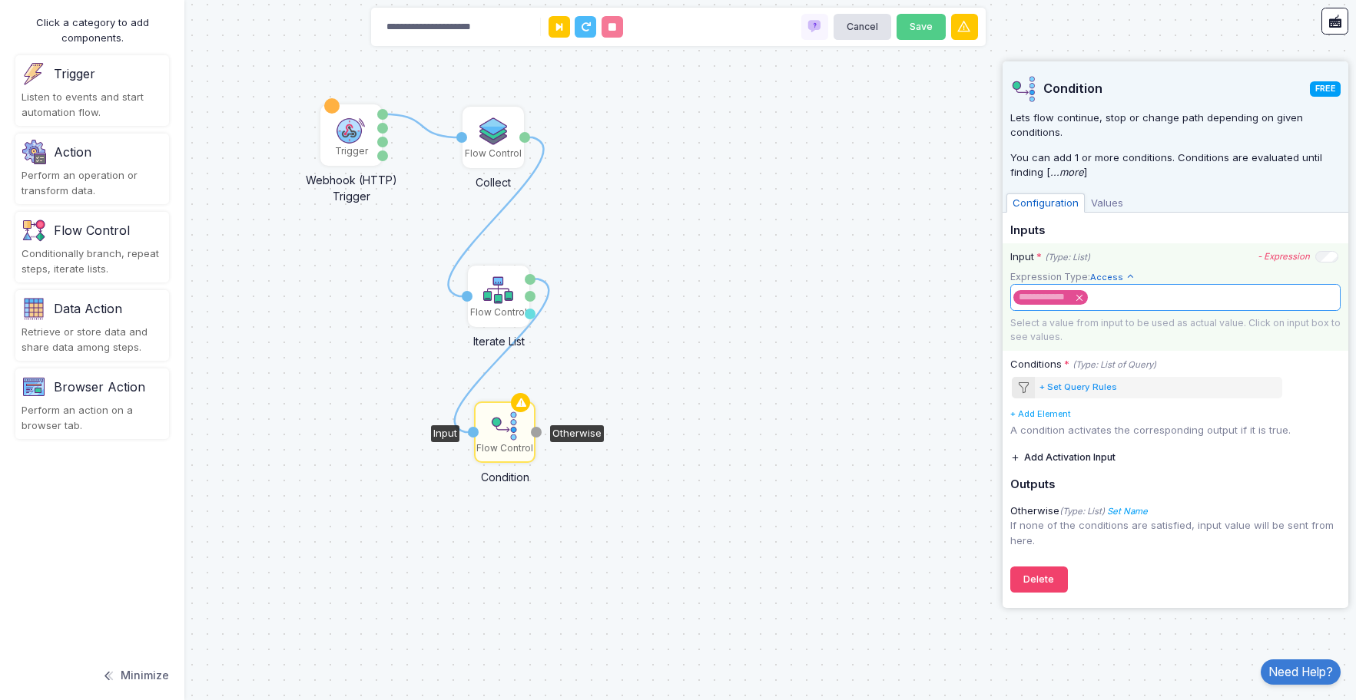
click at [1077, 299] on x "remove tag" at bounding box center [1079, 298] width 6 height 6
click at [1082, 303] on span at bounding box center [1173, 297] width 321 height 17
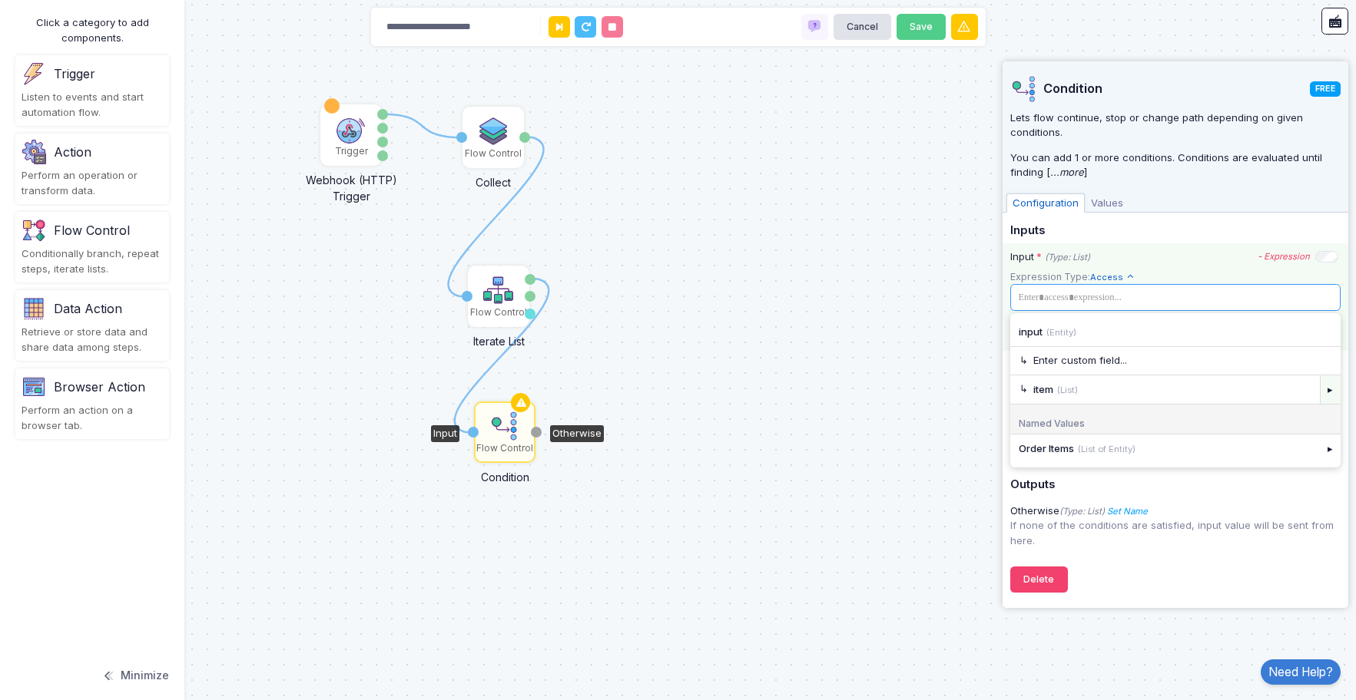
click at [1324, 389] on div "▸" at bounding box center [1330, 390] width 22 height 28
click at [1075, 301] on span at bounding box center [1173, 297] width 321 height 17
click at [1028, 271] on span "Expression Type:" at bounding box center [1050, 277] width 80 height 12
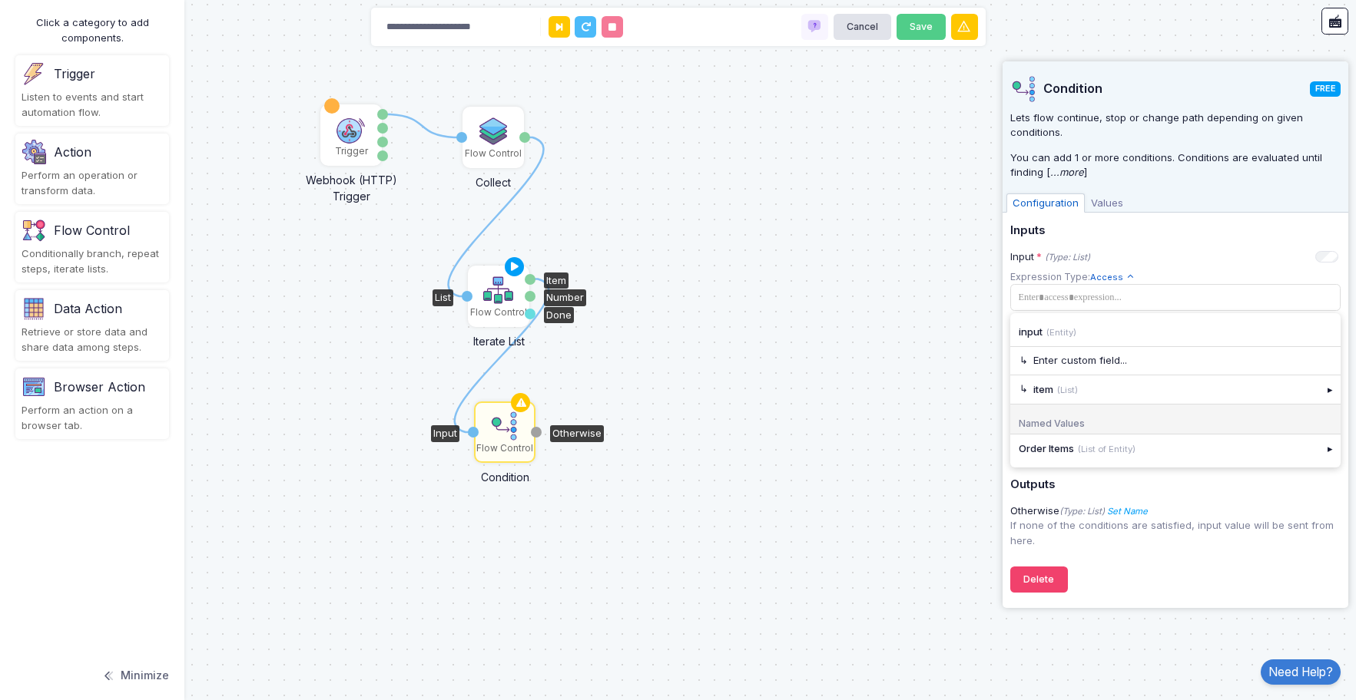
click at [499, 296] on img at bounding box center [498, 290] width 31 height 31
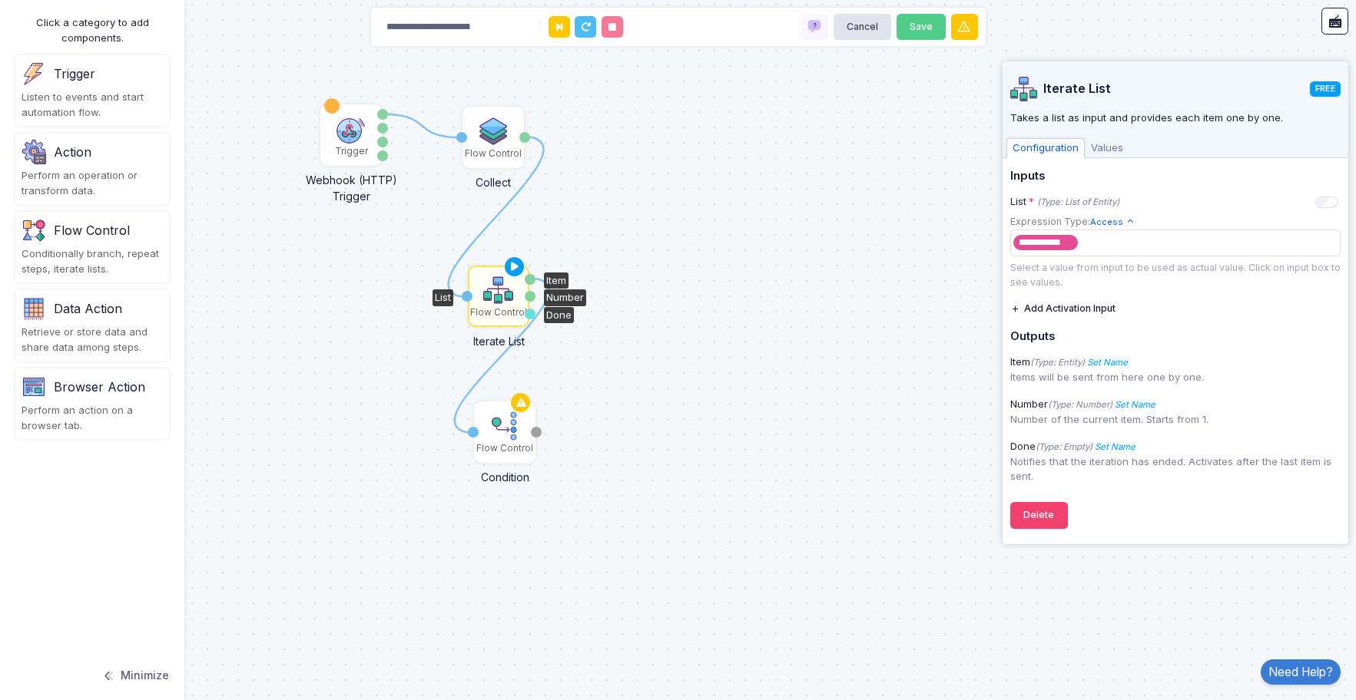
click at [1109, 157] on span "Values" at bounding box center [1106, 148] width 45 height 20
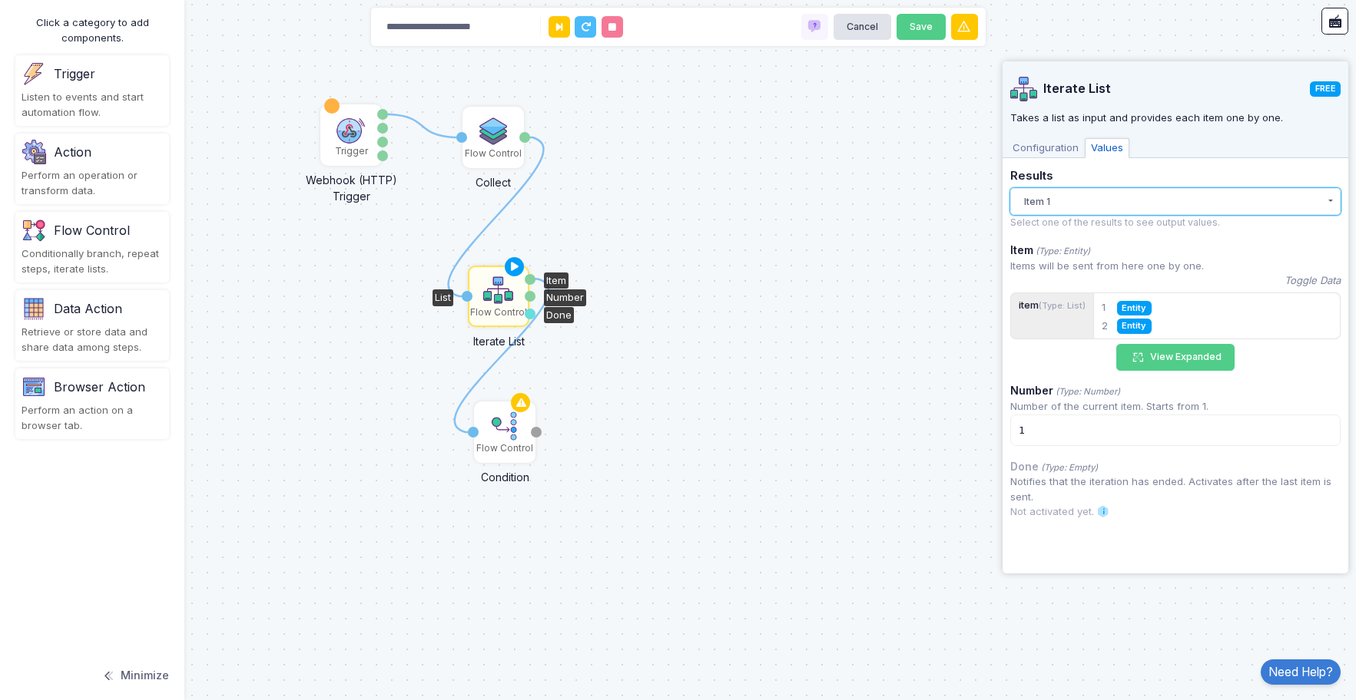
click at [1101, 206] on button "Item 1" at bounding box center [1175, 201] width 330 height 27
click at [1124, 176] on h5 "Results" at bounding box center [1175, 177] width 330 height 14
click at [531, 279] on div "Item" at bounding box center [530, 279] width 11 height 11
drag, startPoint x: 540, startPoint y: 282, endPoint x: 561, endPoint y: 293, distance: 23.7
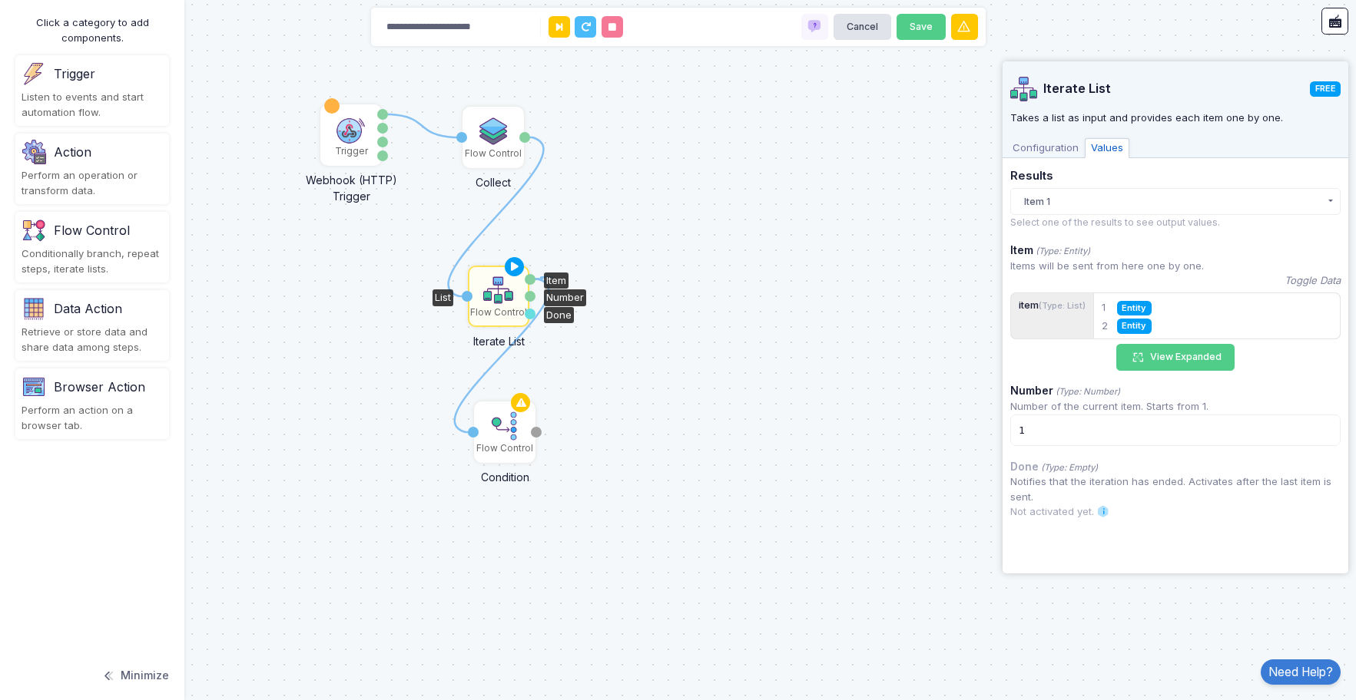
drag, startPoint x: 530, startPoint y: 276, endPoint x: 542, endPoint y: 276, distance: 12.3
click at [542, 276] on div "1 1 1 1 Trigger Webhook (HTTP) Trigger Data Query Headers Method Flow Control C…" at bounding box center [678, 350] width 1356 height 700
drag, startPoint x: 473, startPoint y: 432, endPoint x: 532, endPoint y: 294, distance: 150.4
drag, startPoint x: 532, startPoint y: 294, endPoint x: 473, endPoint y: 431, distance: 149.0
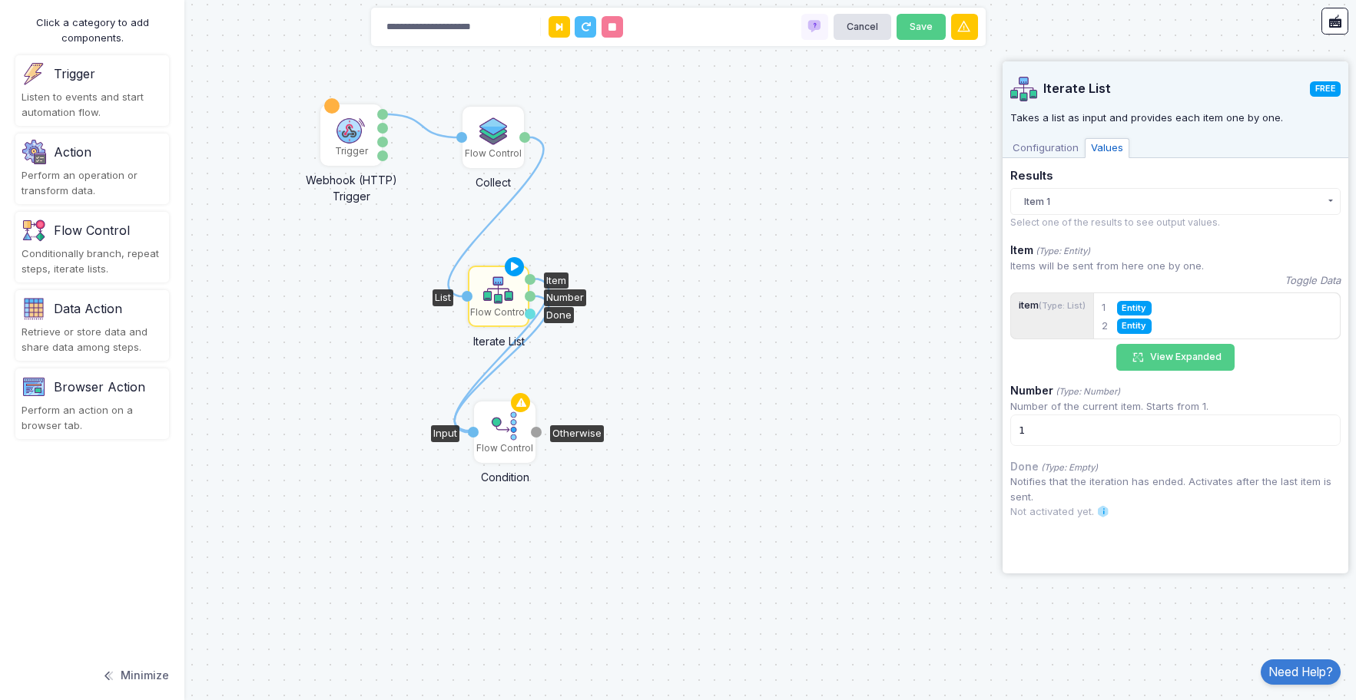
drag, startPoint x: 531, startPoint y: 278, endPoint x: 591, endPoint y: 289, distance: 61.6
click at [591, 289] on div "1 1 1 1 1 Trigger Webhook (HTTP) Trigger Data Query Headers Method Flow Control…" at bounding box center [678, 350] width 1356 height 700
click at [532, 278] on div "Item" at bounding box center [530, 279] width 11 height 11
click at [532, 280] on div "Item" at bounding box center [530, 279] width 11 height 11
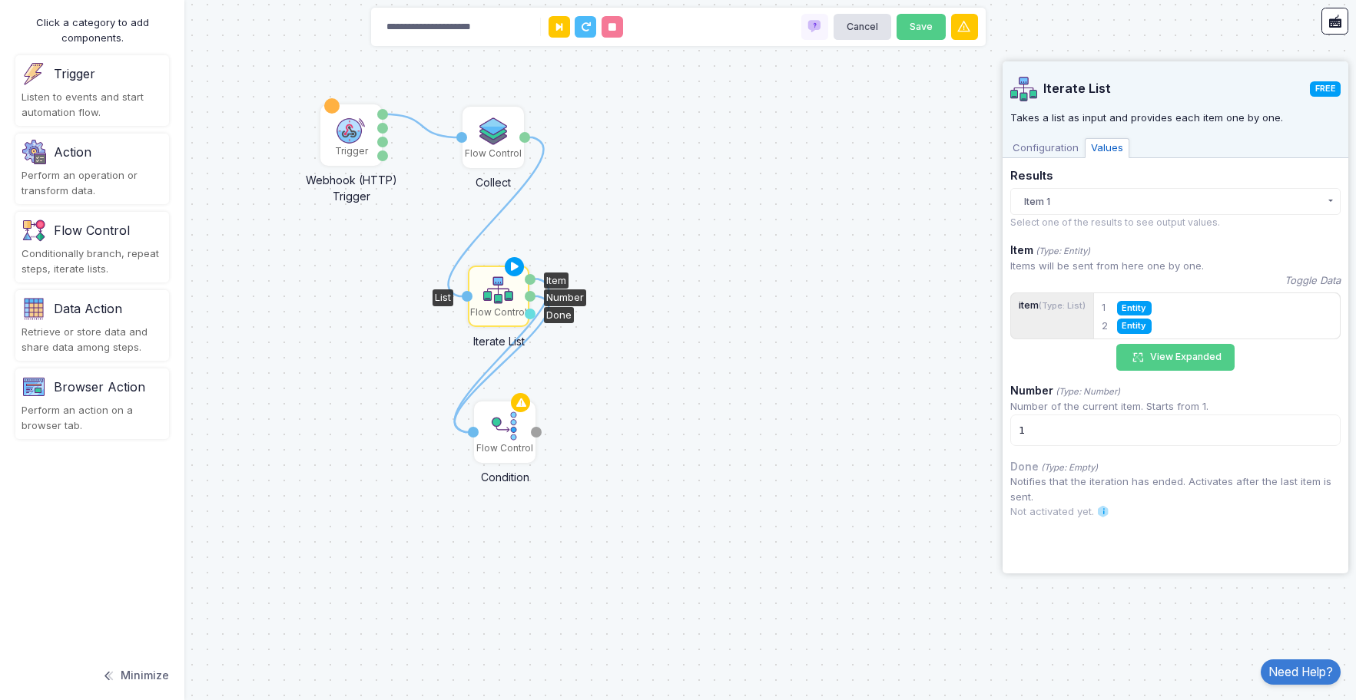
click at [532, 280] on div "Item" at bounding box center [530, 279] width 11 height 11
click at [1054, 154] on span "Configuration" at bounding box center [1045, 148] width 78 height 20
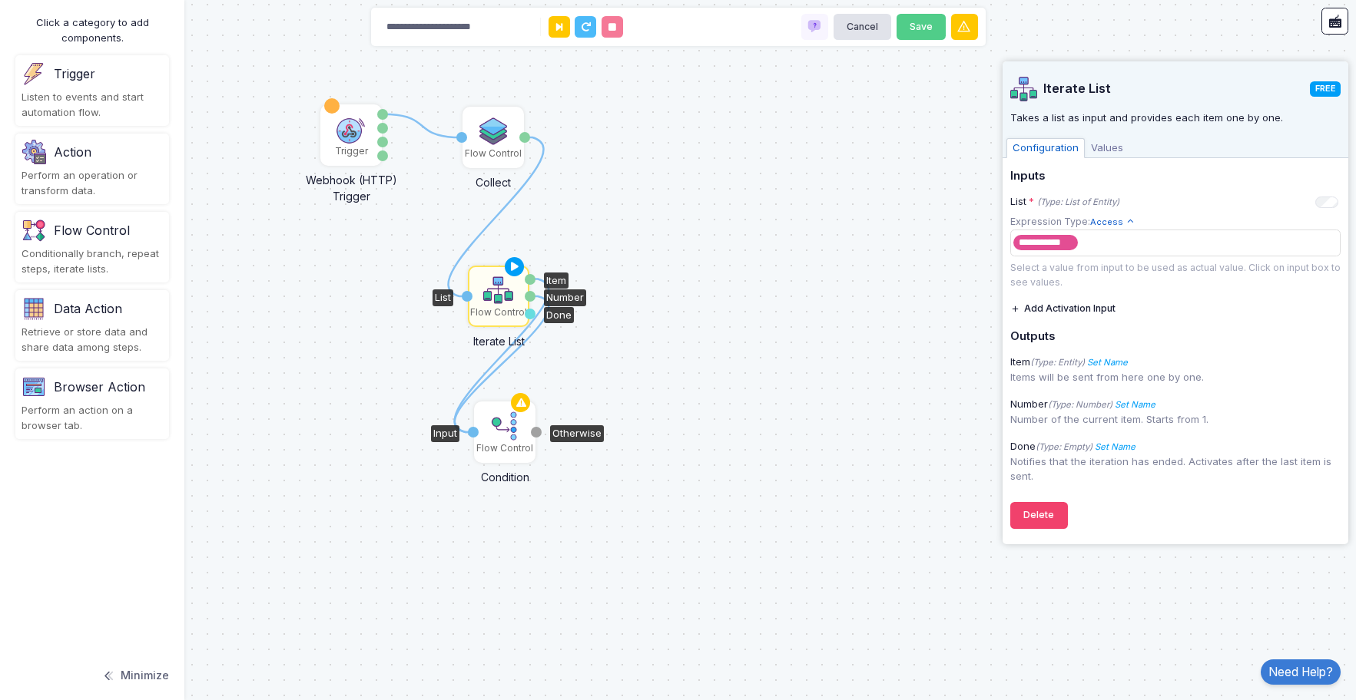
click at [504, 429] on img at bounding box center [504, 426] width 31 height 31
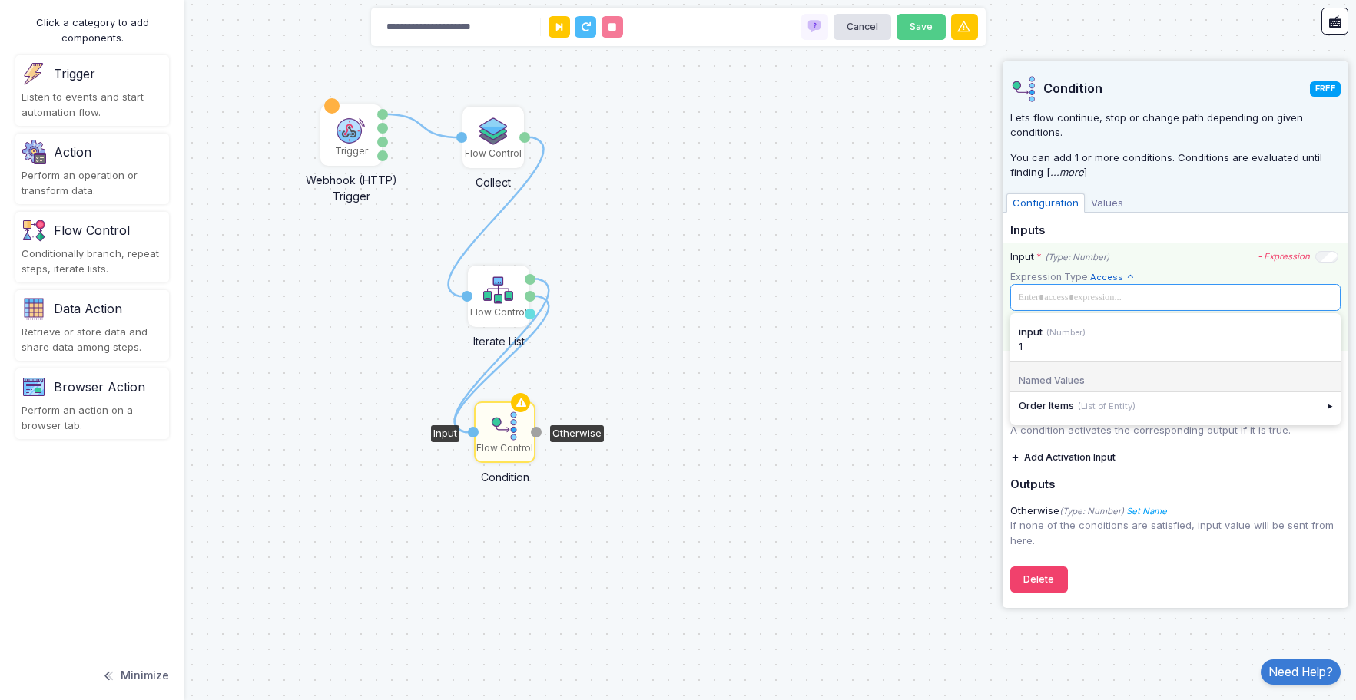
click at [1069, 300] on span at bounding box center [1173, 297] width 321 height 17
click at [1125, 278] on icon at bounding box center [1129, 277] width 9 height 9
click at [1068, 300] on span at bounding box center [1173, 297] width 321 height 17
click at [1184, 261] on div "Input * (Type: Number) - Expression" at bounding box center [1174, 257] width 328 height 15
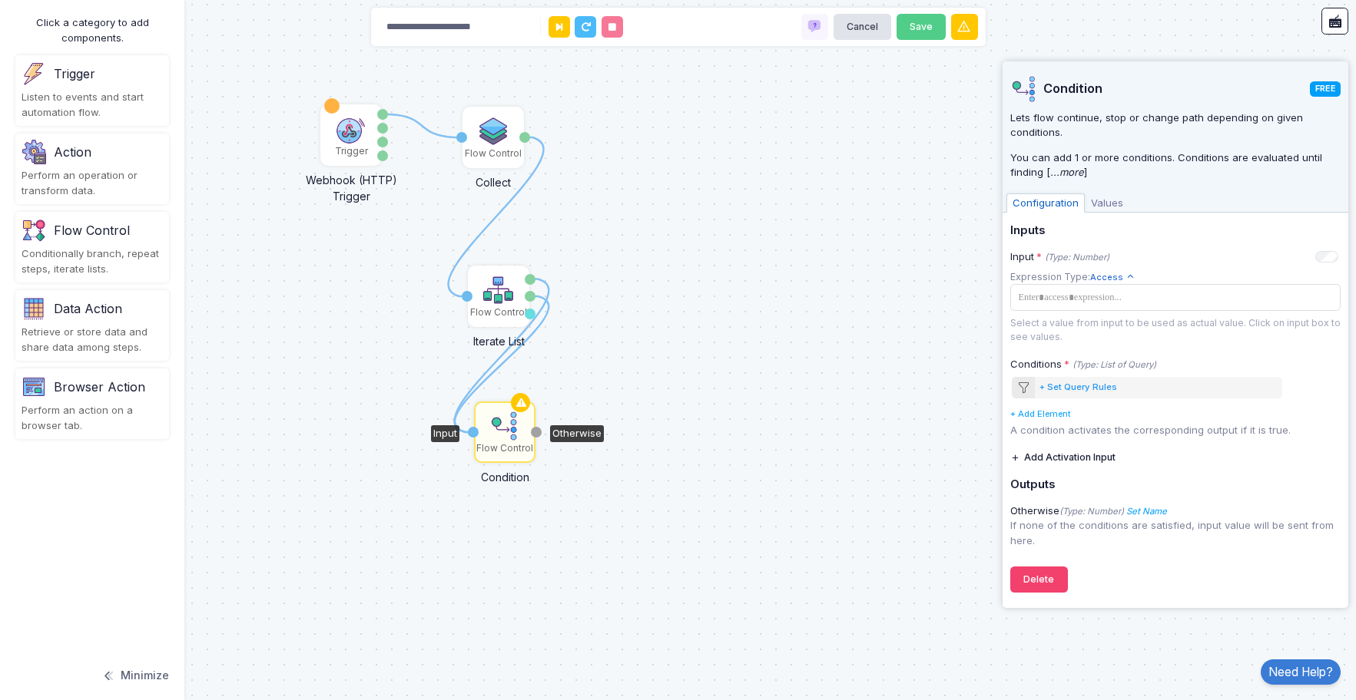
click at [1106, 203] on span "Values" at bounding box center [1106, 204] width 45 height 20
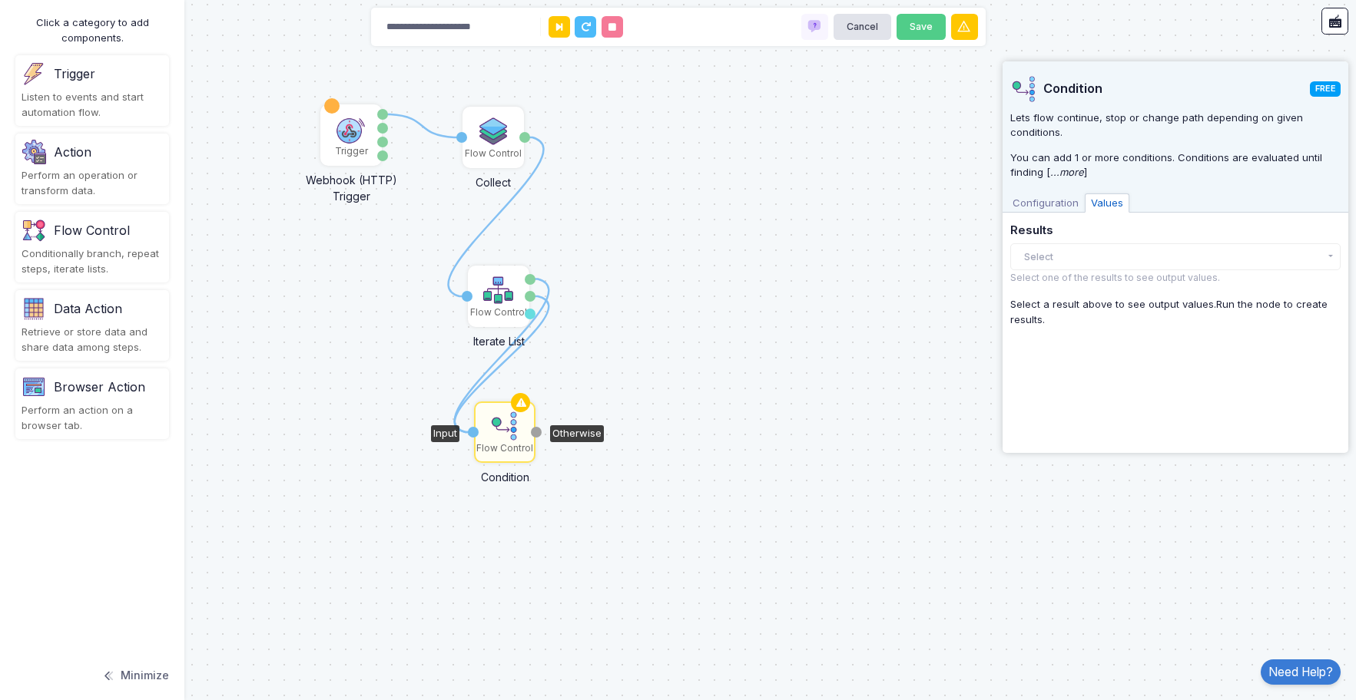
click at [1049, 202] on span "Configuration" at bounding box center [1045, 204] width 78 height 20
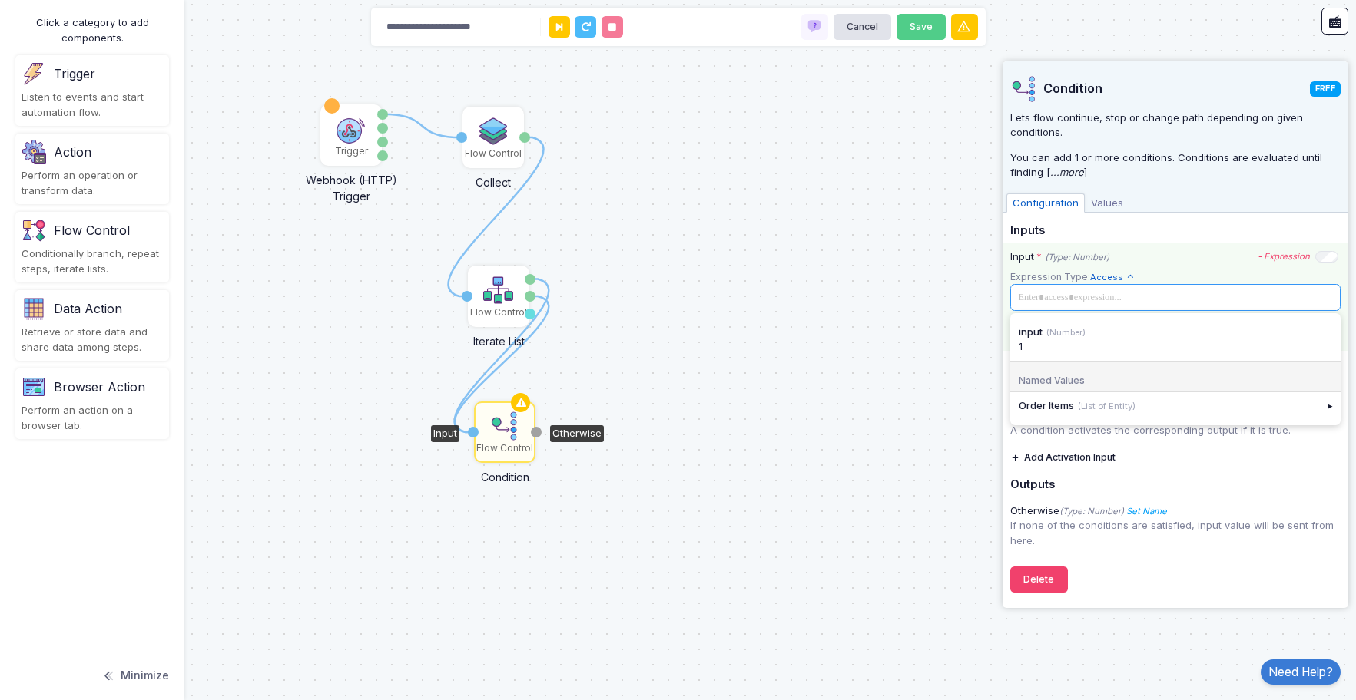
click at [1078, 300] on span at bounding box center [1173, 297] width 321 height 17
click at [627, 309] on div "1 1 1 1 Trigger Webhook (HTTP) Trigger Data Query Headers Method Flow Control C…" at bounding box center [678, 350] width 1356 height 700
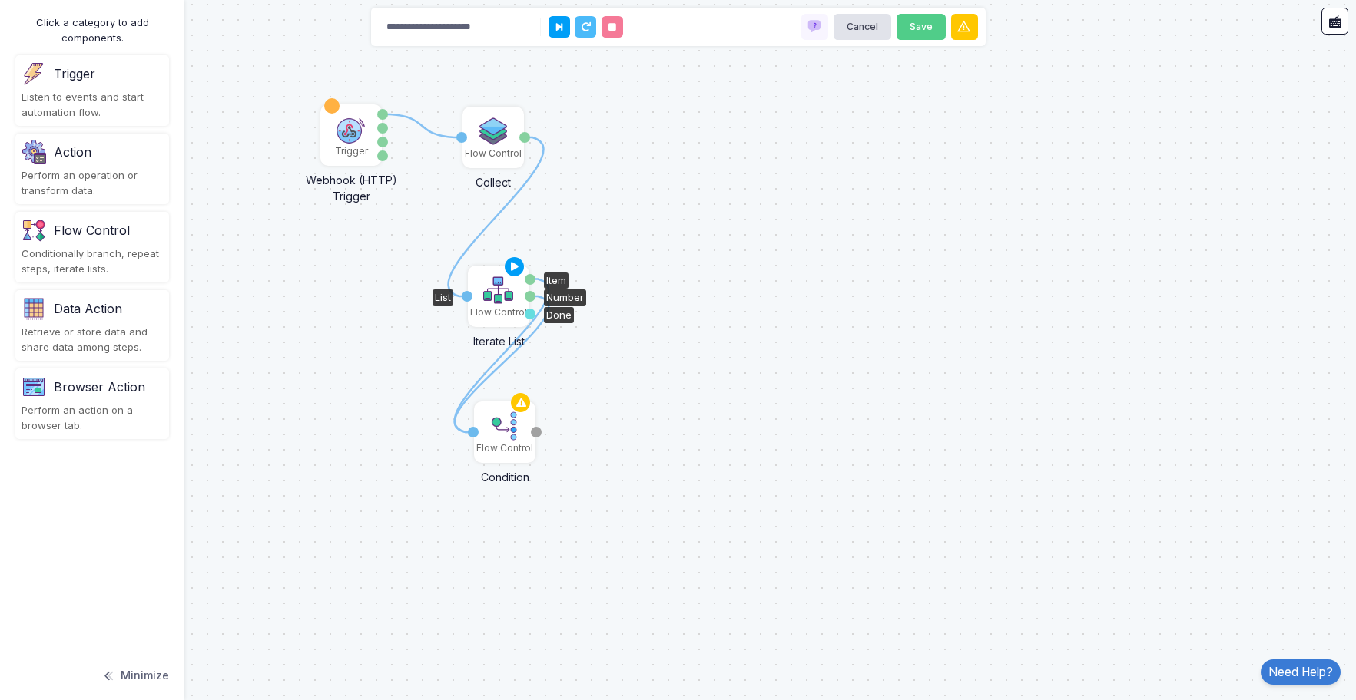
click at [491, 305] on img at bounding box center [498, 290] width 31 height 31
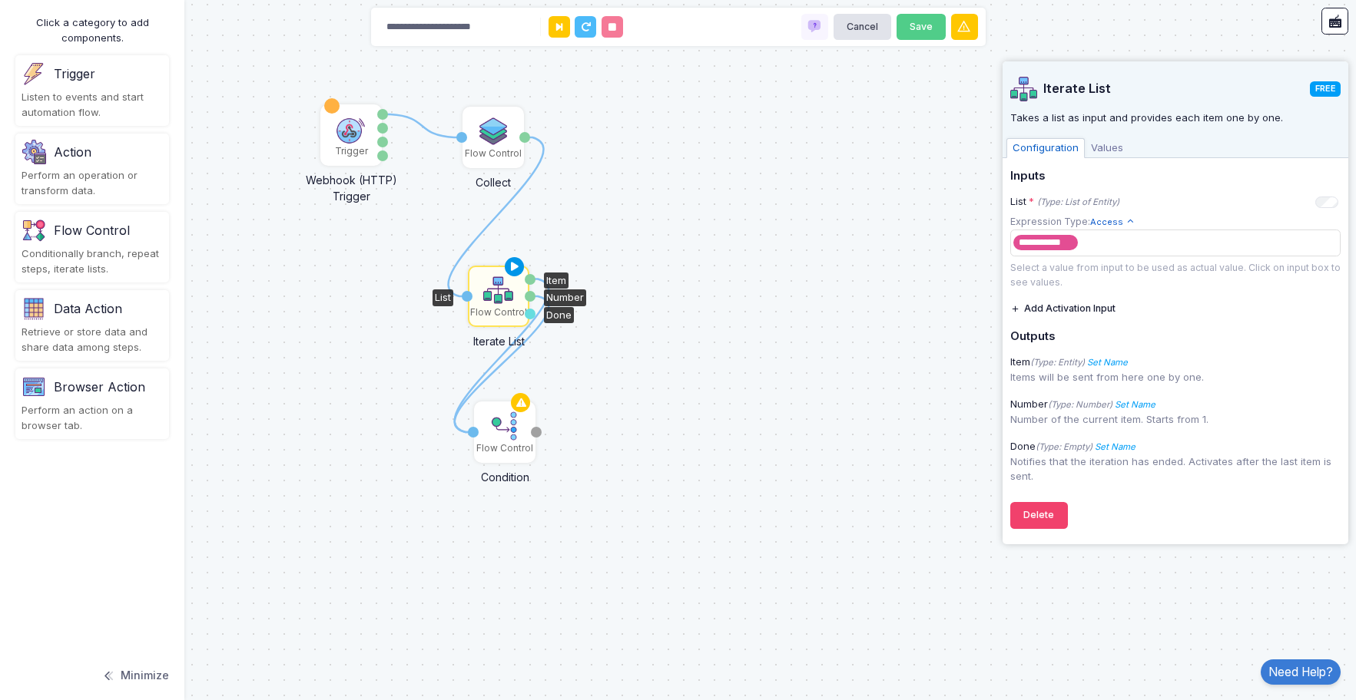
click at [514, 266] on icon at bounding box center [514, 268] width 18 height 22
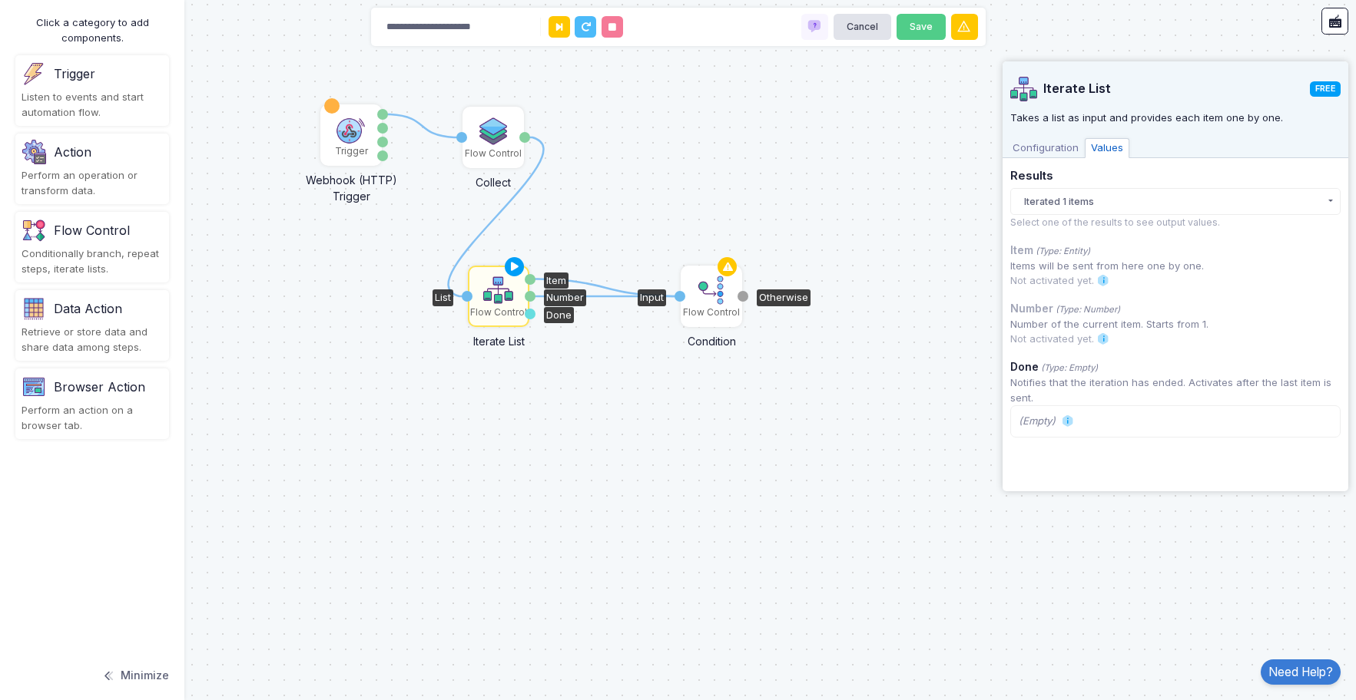
drag, startPoint x: 505, startPoint y: 426, endPoint x: 712, endPoint y: 290, distance: 247.3
click at [712, 290] on img at bounding box center [711, 290] width 31 height 31
click at [711, 297] on img at bounding box center [711, 290] width 31 height 31
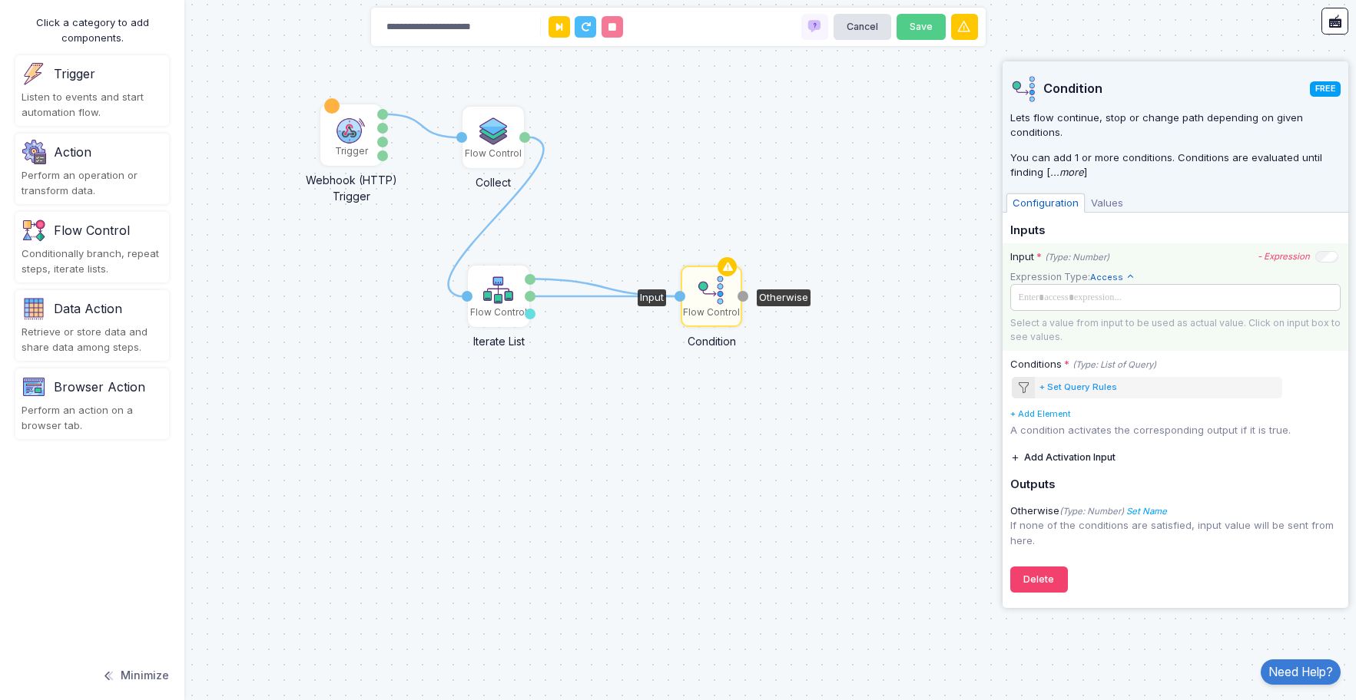
click at [1098, 297] on span at bounding box center [1173, 297] width 321 height 17
click at [1063, 296] on span at bounding box center [1173, 297] width 321 height 17
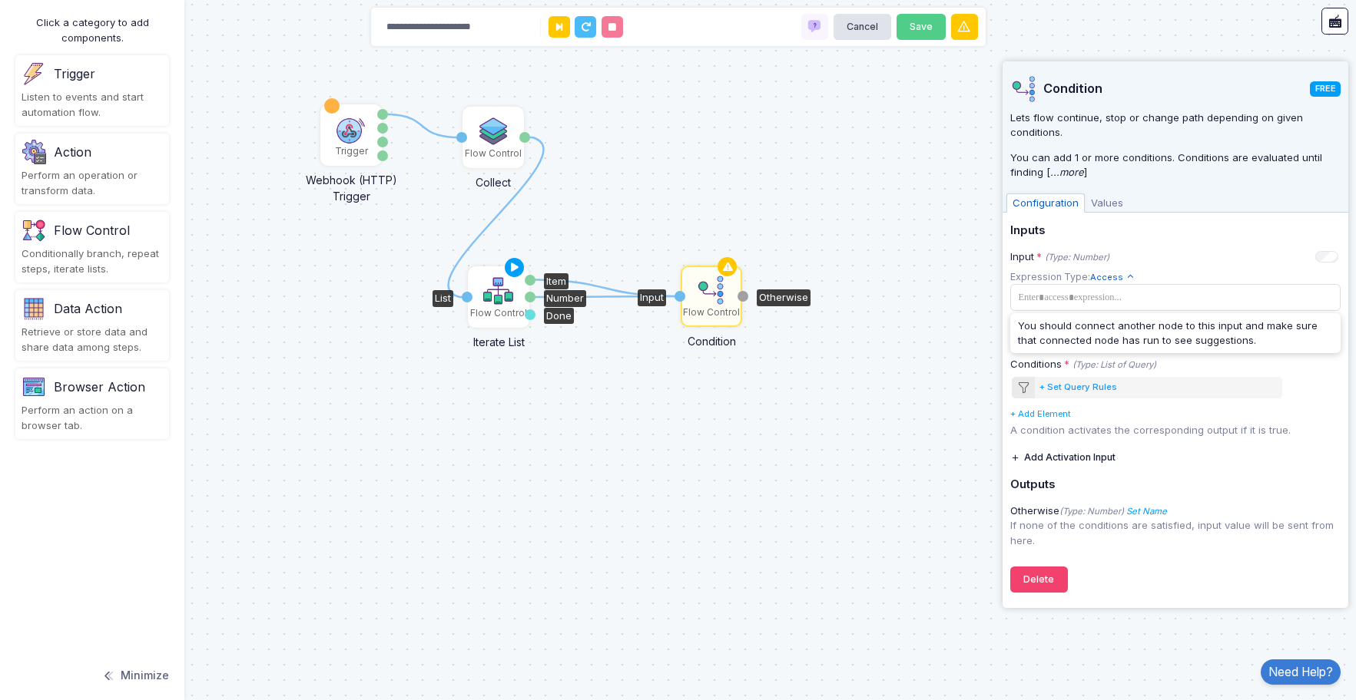
click at [503, 290] on img at bounding box center [498, 291] width 31 height 31
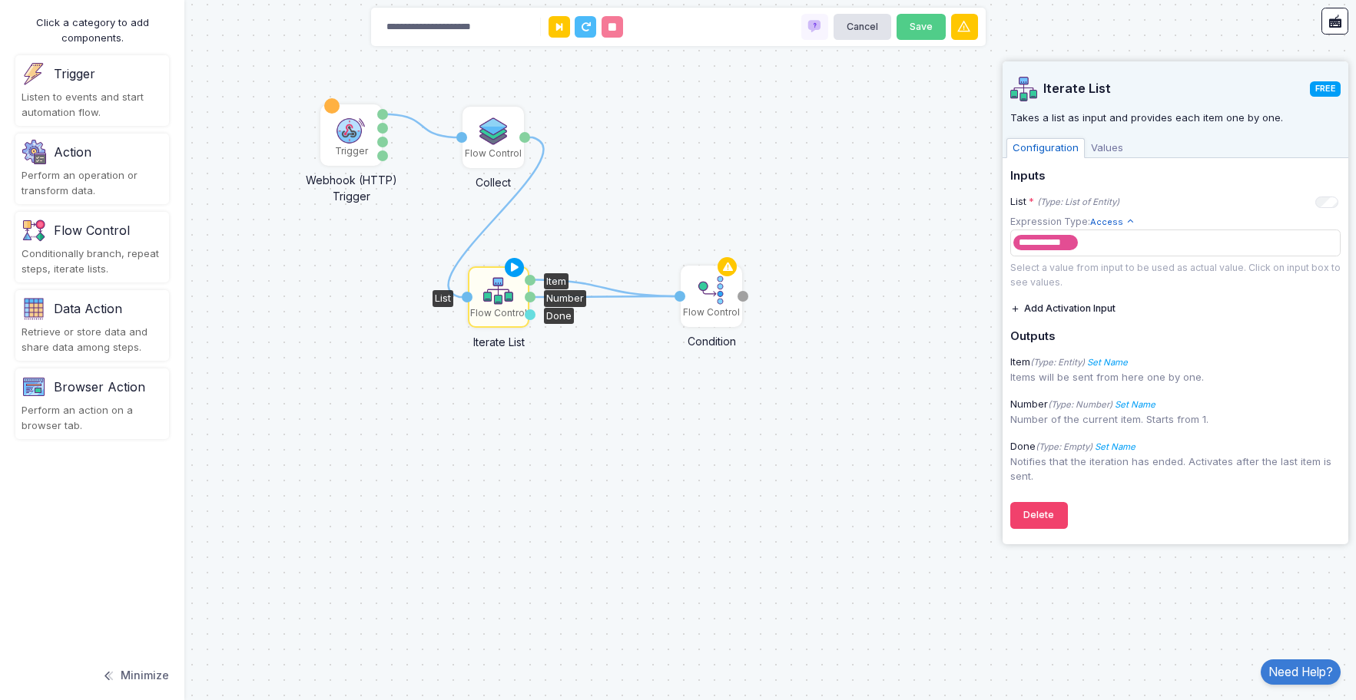
click at [1098, 149] on span "Values" at bounding box center [1106, 148] width 45 height 20
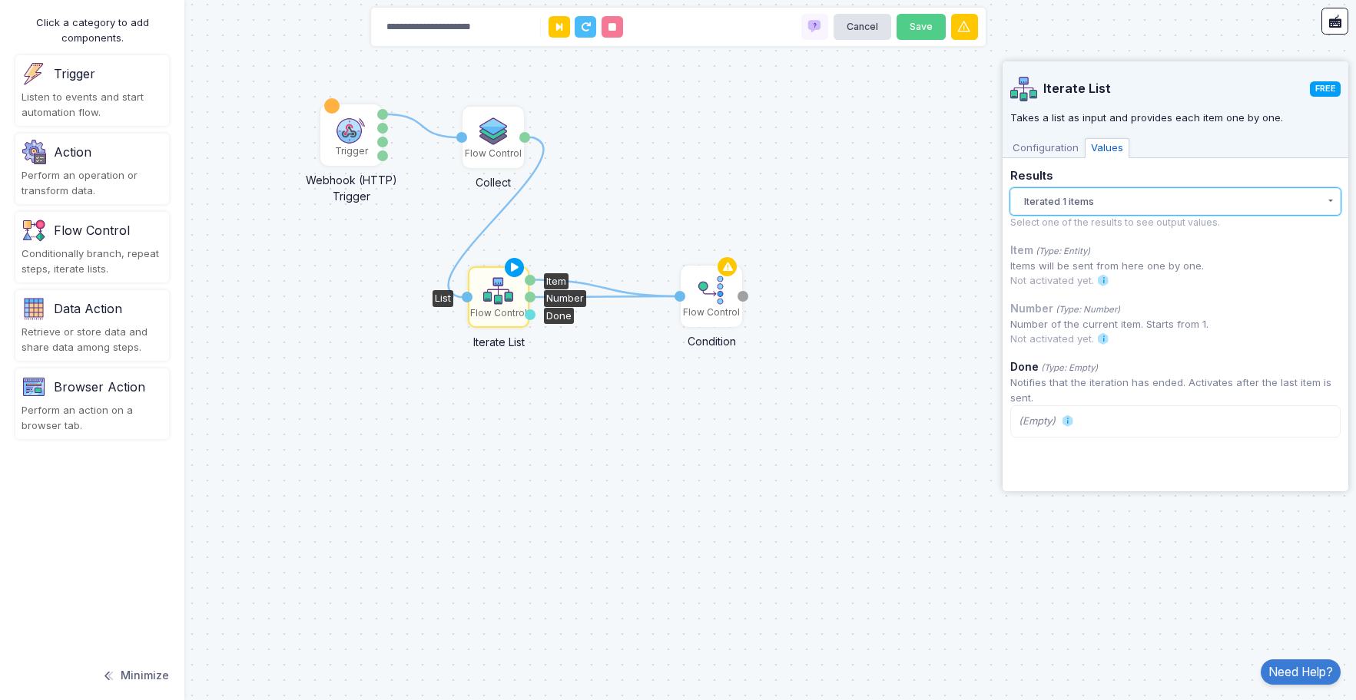
click at [1147, 200] on button "Iterated 1 items" at bounding box center [1175, 201] width 330 height 27
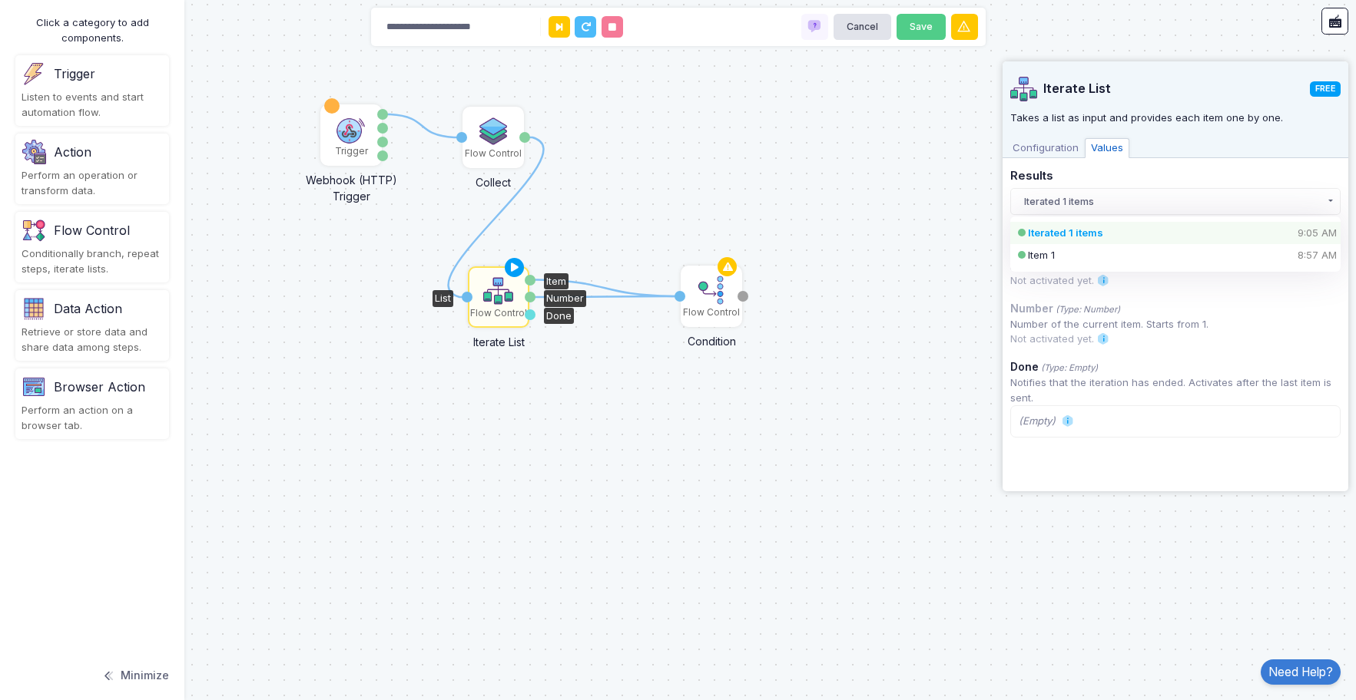
click at [1106, 229] on div "Iterated 1 items 9:05 AM" at bounding box center [1162, 233] width 269 height 15
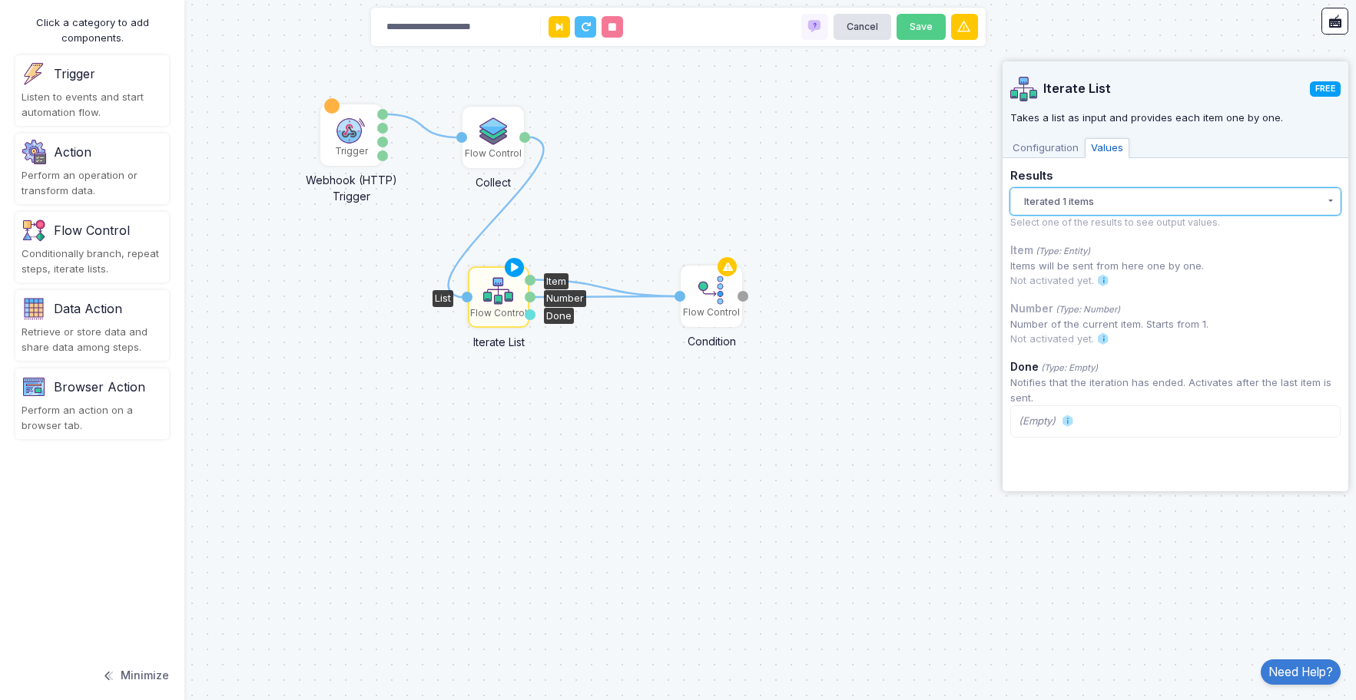
click at [1106, 198] on button "Iterated 1 items" at bounding box center [1175, 201] width 330 height 27
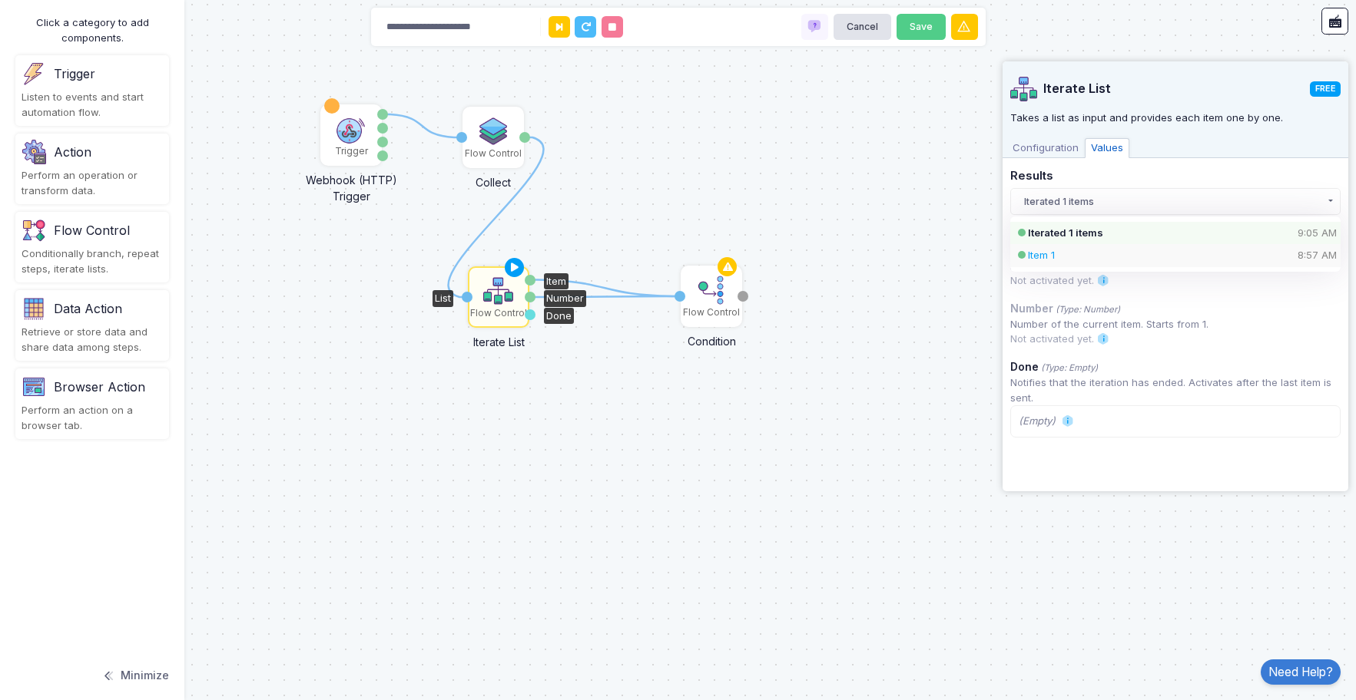
click at [1085, 254] on div "Item 1 8:57 AM" at bounding box center [1162, 255] width 269 height 15
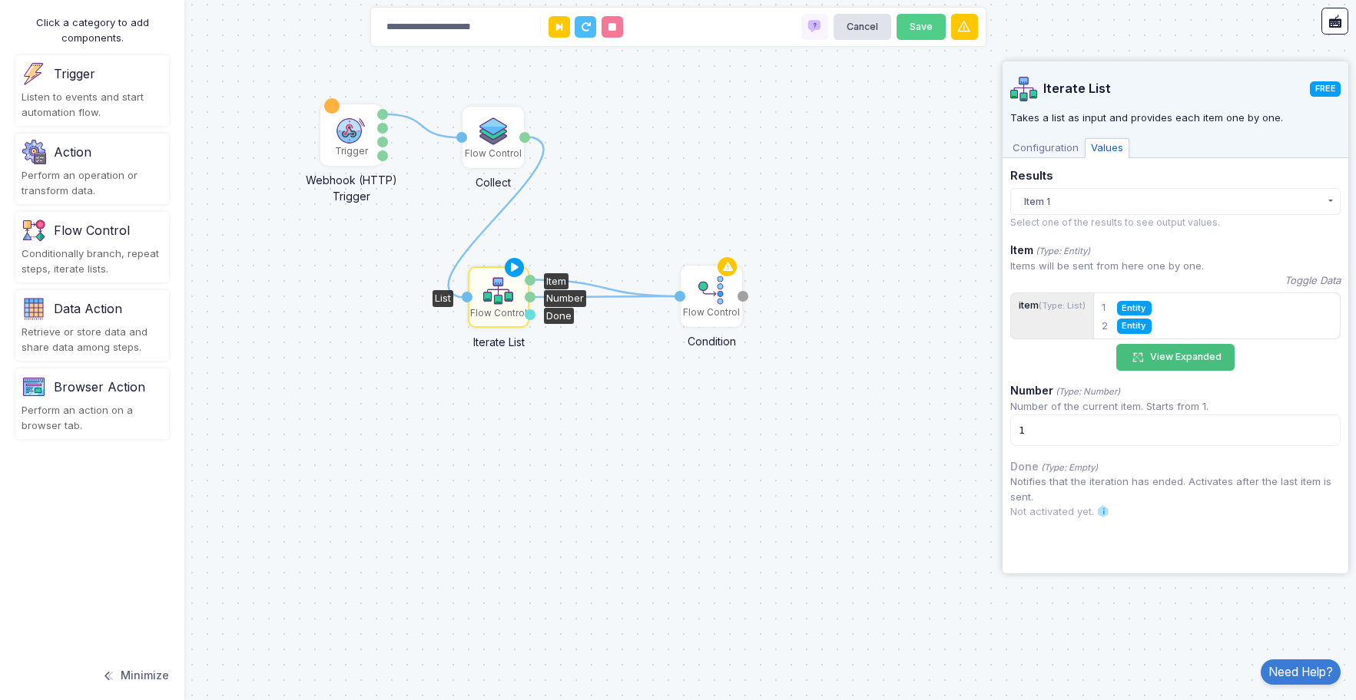
click at [1170, 357] on button "View Expanded" at bounding box center [1175, 357] width 118 height 27
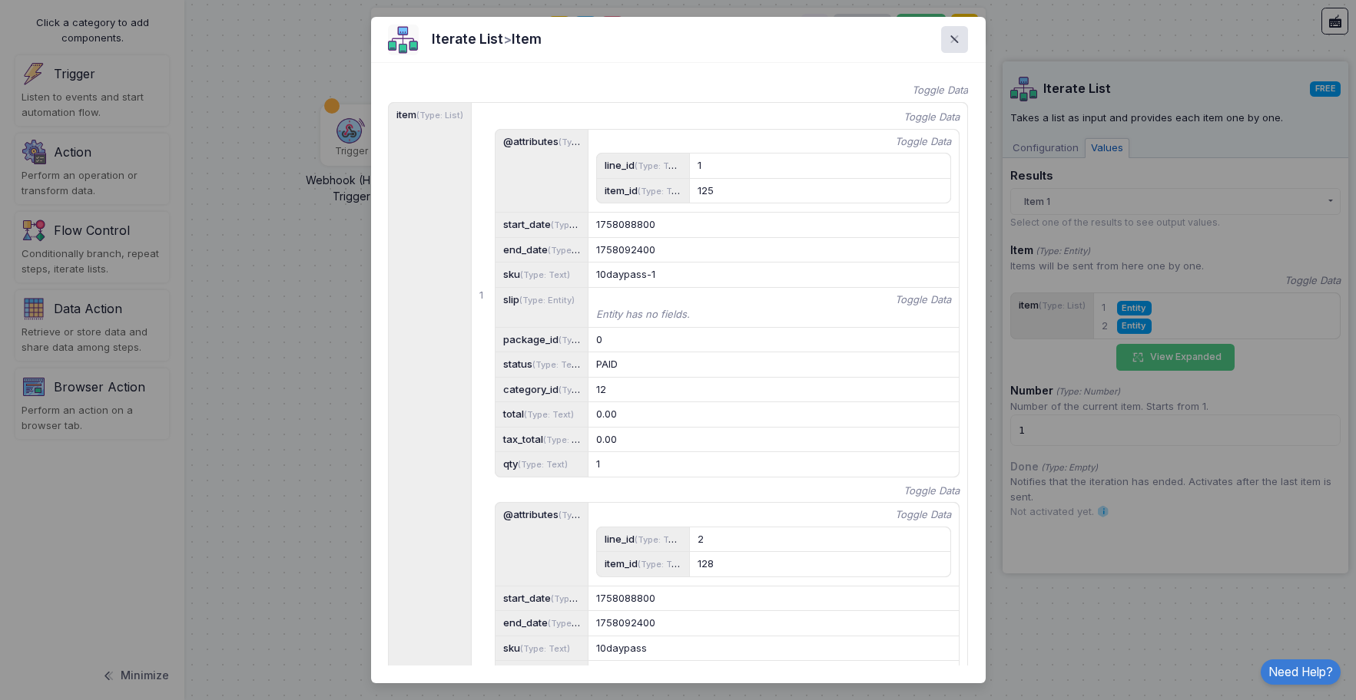
scroll to position [0, 0]
click at [963, 43] on span at bounding box center [963, 40] width 0 height 18
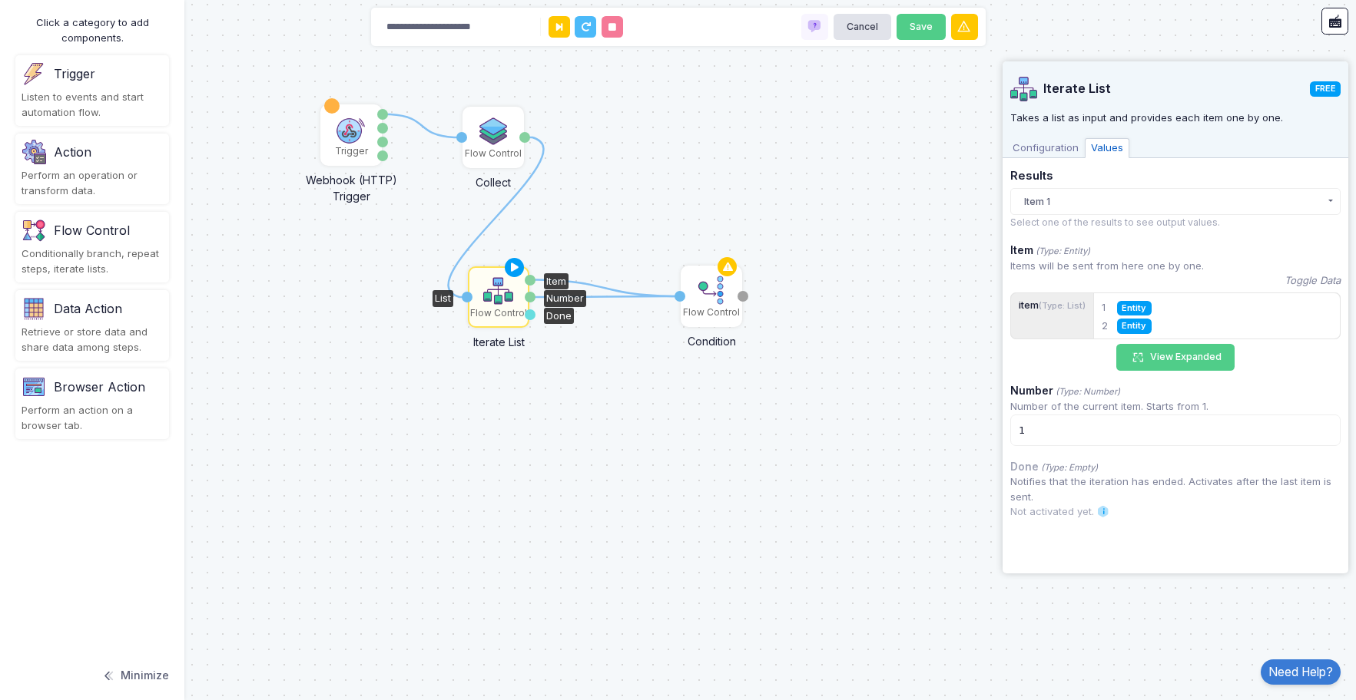
click at [1070, 429] on div "1" at bounding box center [1175, 431] width 330 height 32
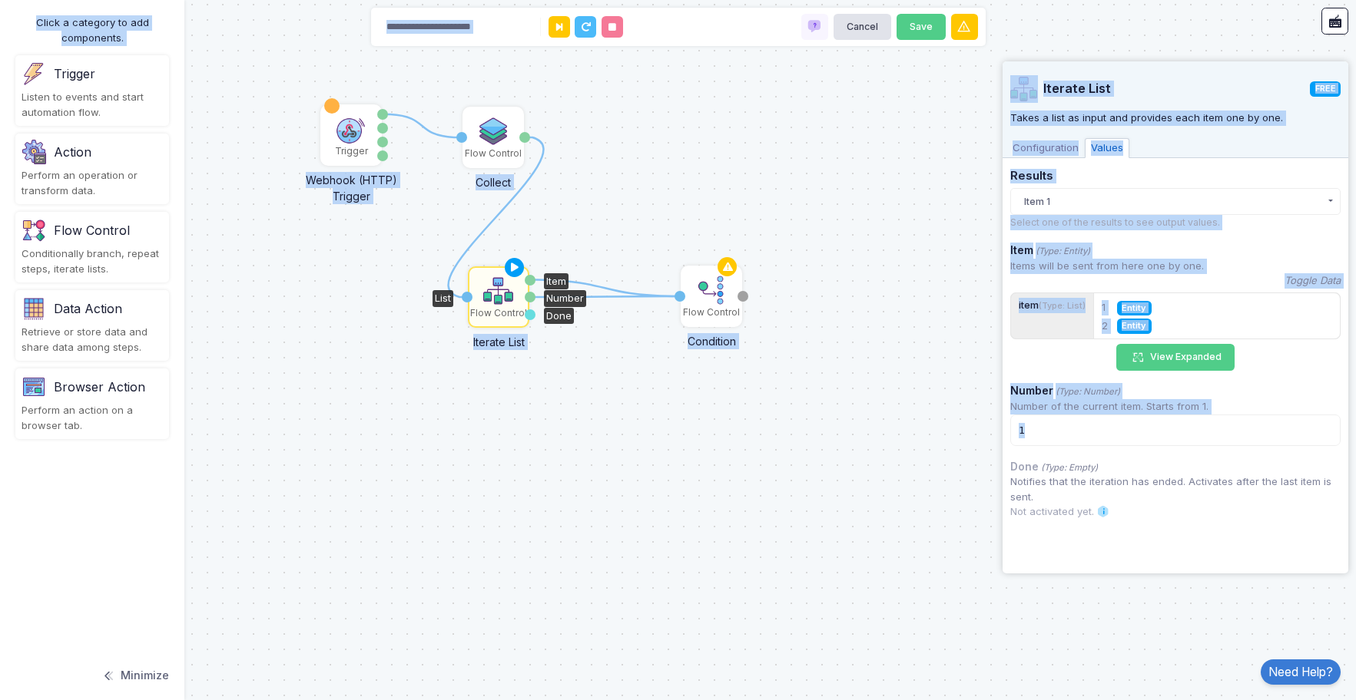
drag, startPoint x: 1107, startPoint y: 431, endPoint x: 986, endPoint y: 425, distance: 120.7
click at [986, 425] on automation-editor "**********" at bounding box center [678, 350] width 1356 height 700
click at [1094, 435] on div "1" at bounding box center [1175, 431] width 330 height 32
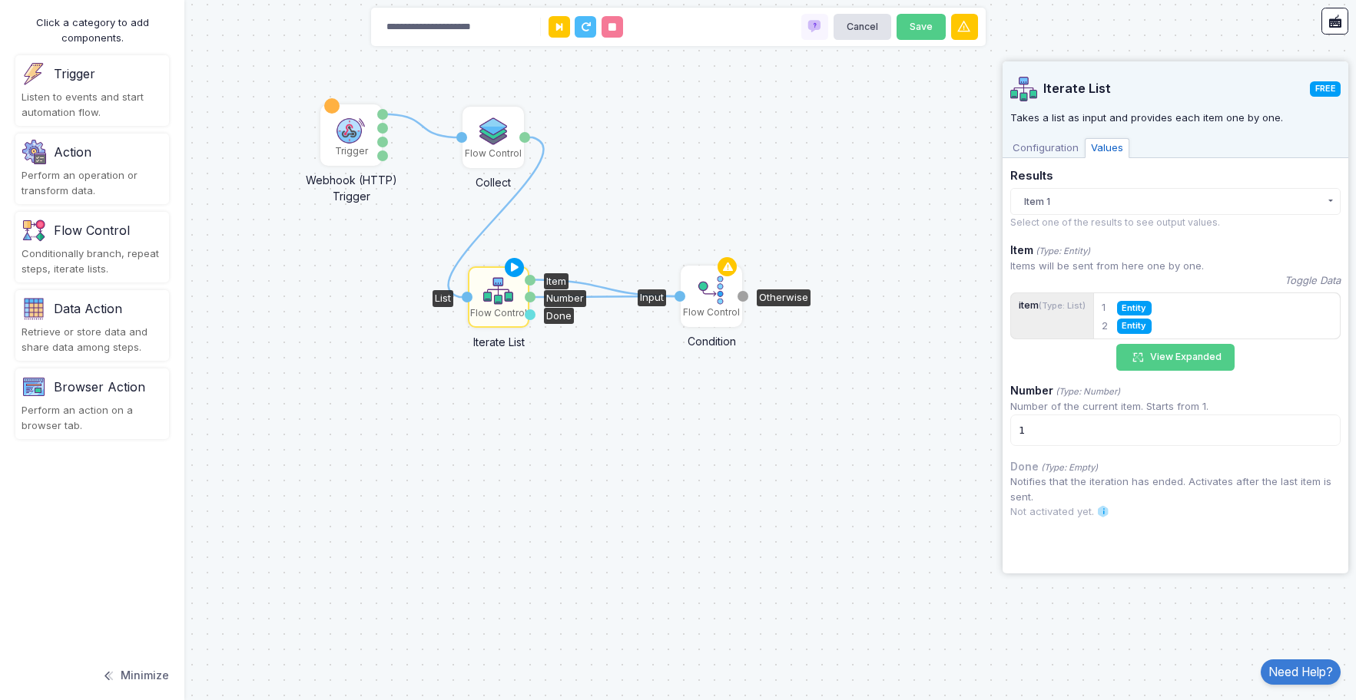
click at [698, 289] on img at bounding box center [711, 290] width 31 height 31
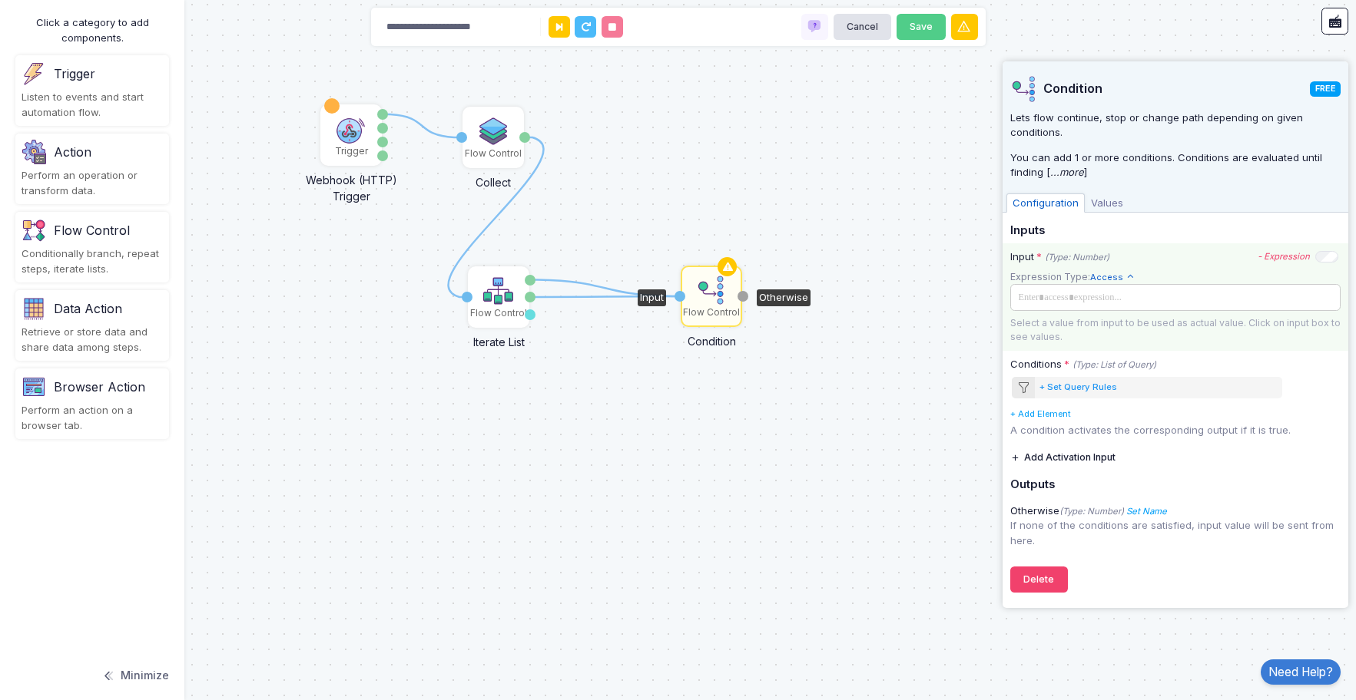
click at [1079, 293] on span at bounding box center [1173, 297] width 321 height 17
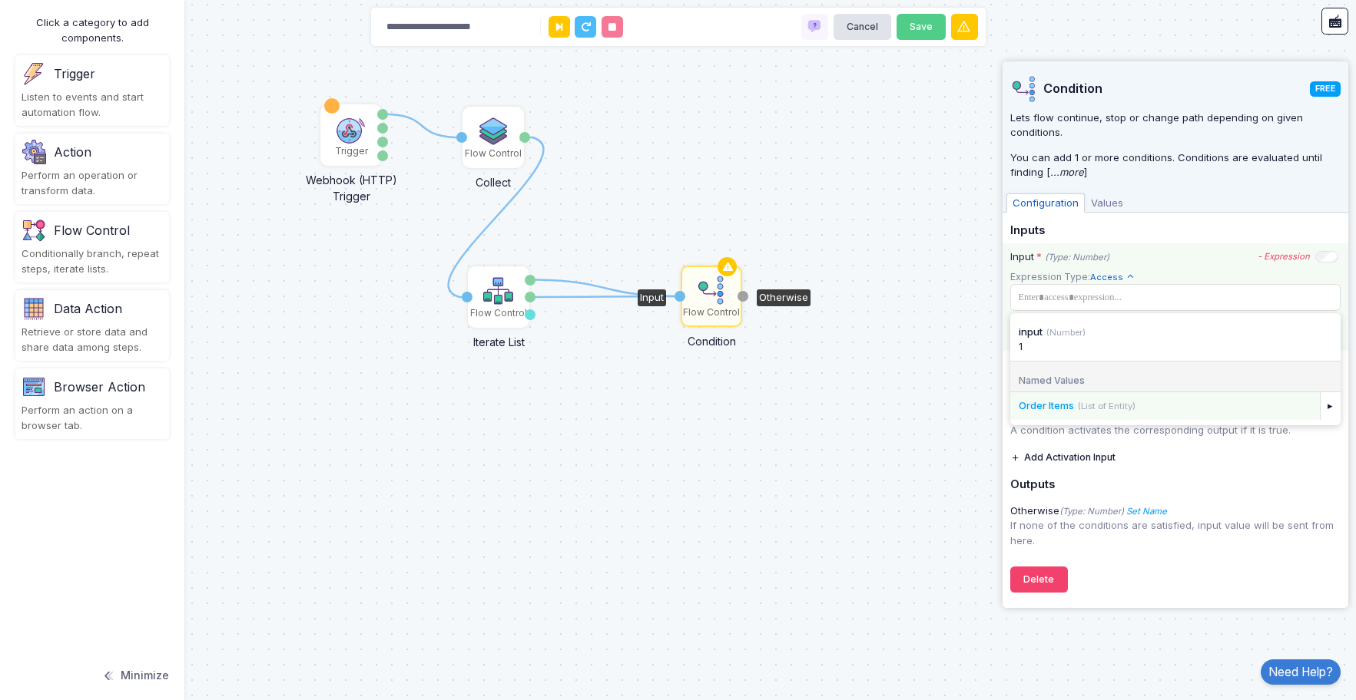
click at [1037, 405] on span "Order Items" at bounding box center [1045, 405] width 55 height 12
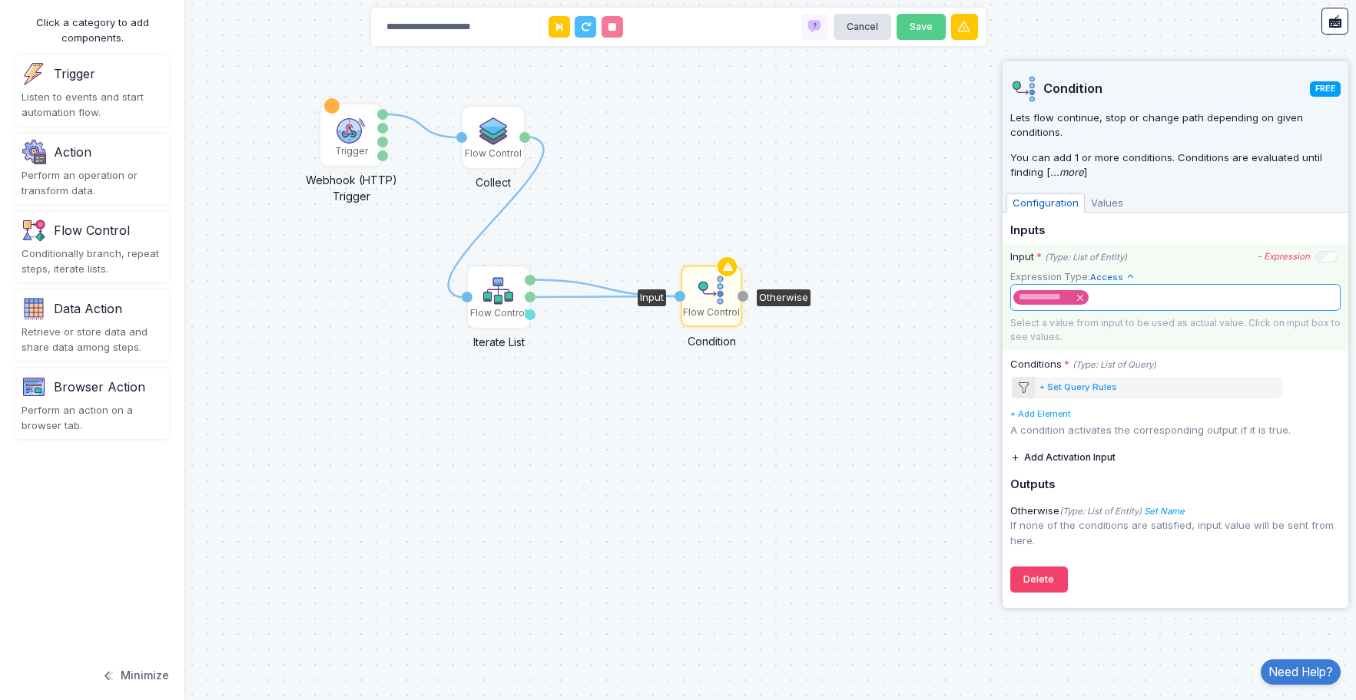
click at [1078, 297] on x "remove tag" at bounding box center [1080, 298] width 6 height 6
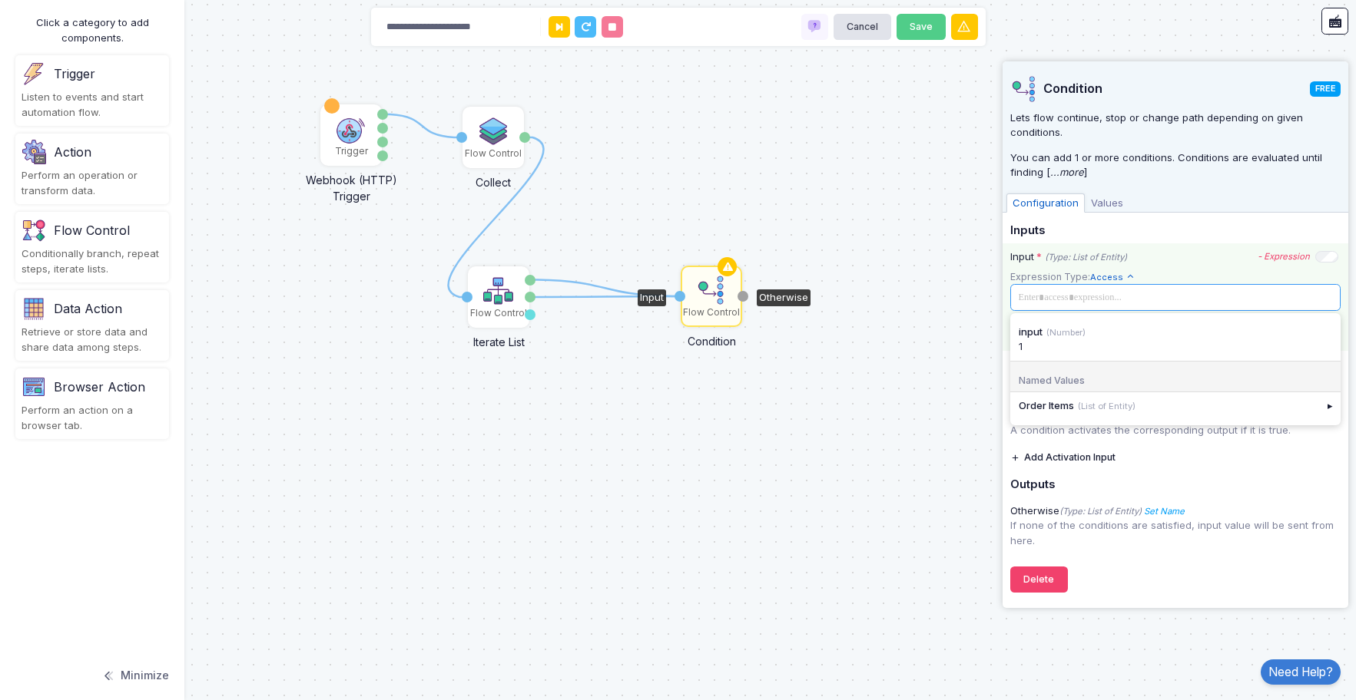
click at [1058, 297] on span at bounding box center [1173, 297] width 321 height 17
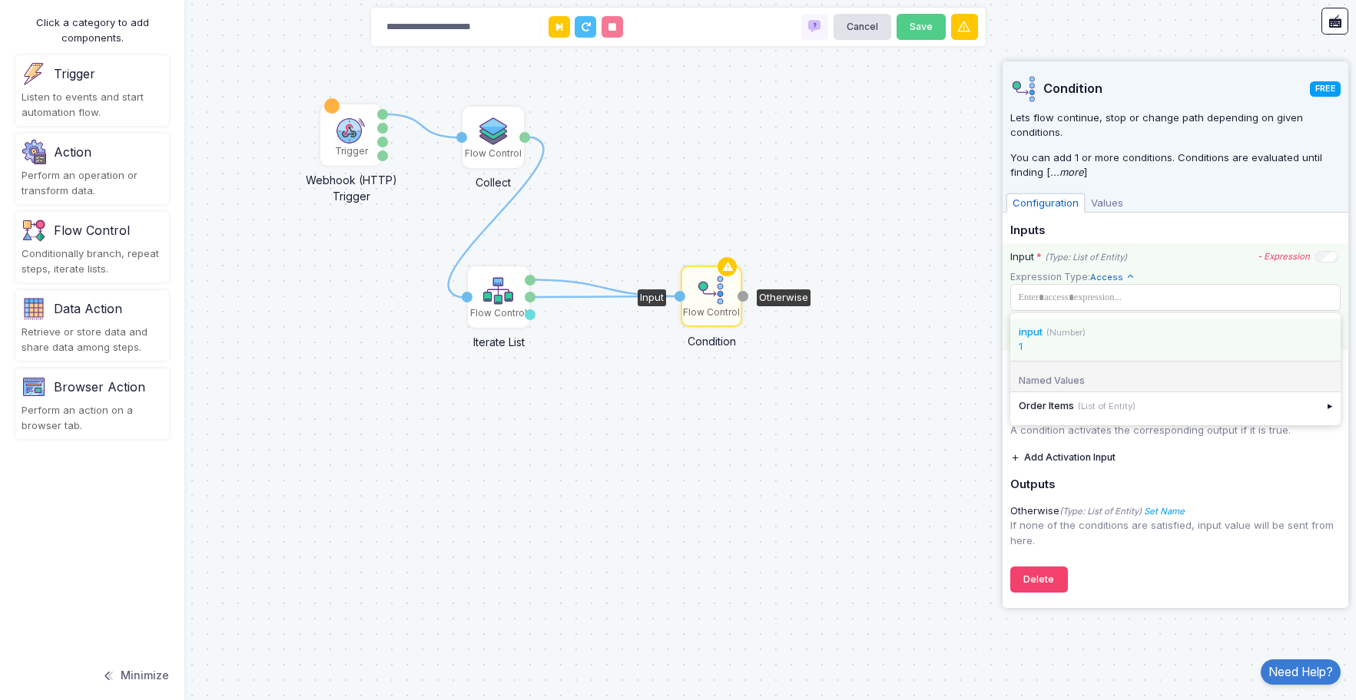
click at [1125, 339] on div "input (Number)" at bounding box center [1174, 332] width 313 height 15
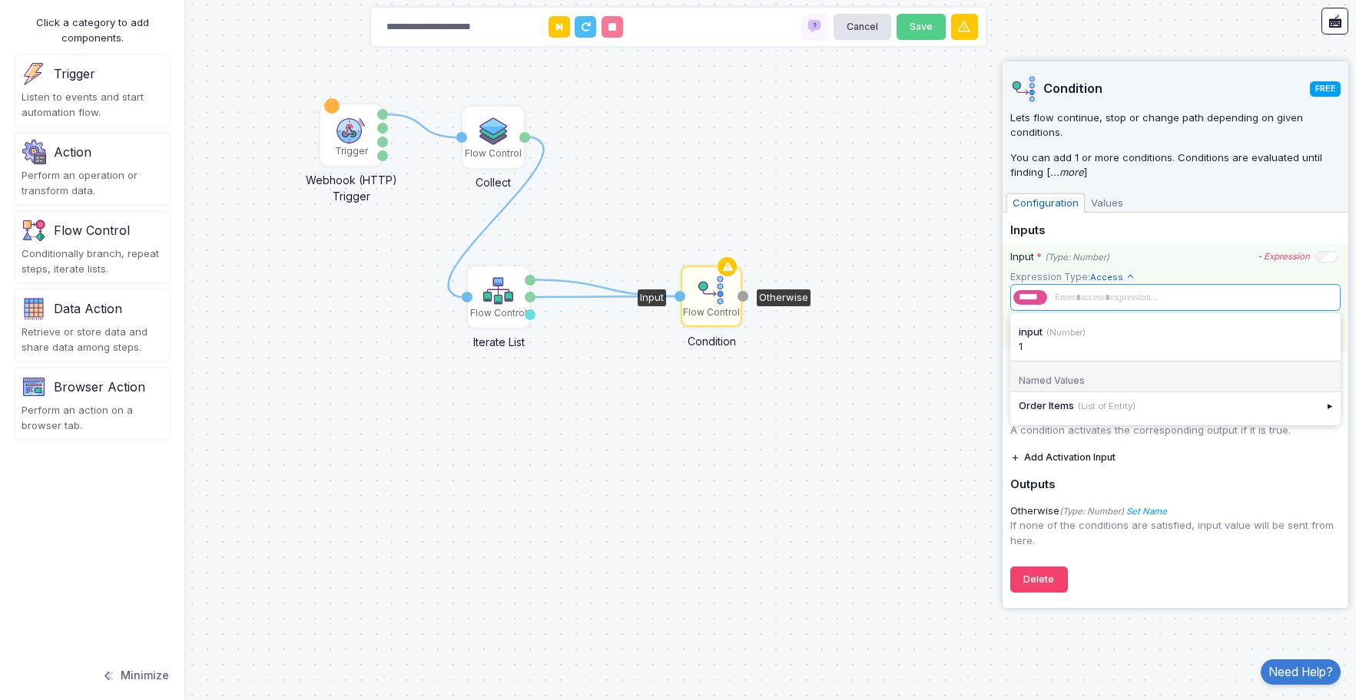
click at [1068, 299] on span at bounding box center [1192, 297] width 285 height 17
click at [594, 296] on icon at bounding box center [605, 296] width 150 height 1
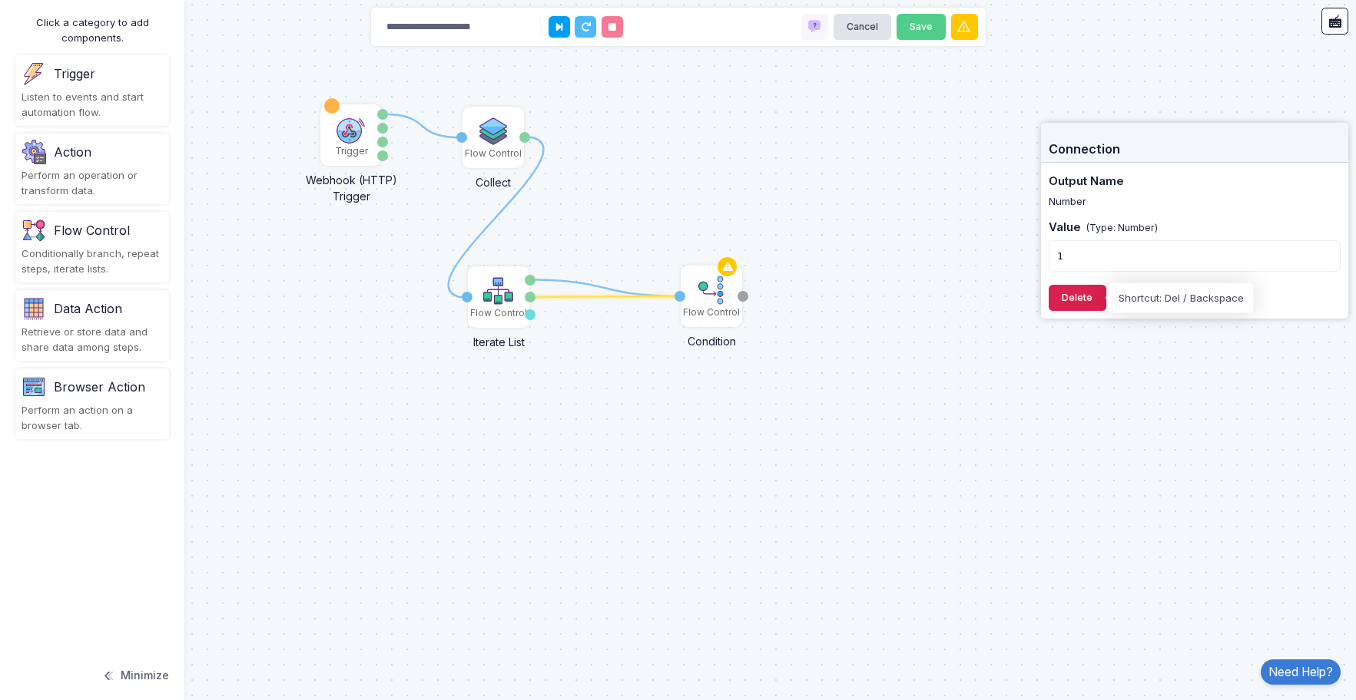
click at [1068, 300] on button "Delete" at bounding box center [1077, 298] width 58 height 27
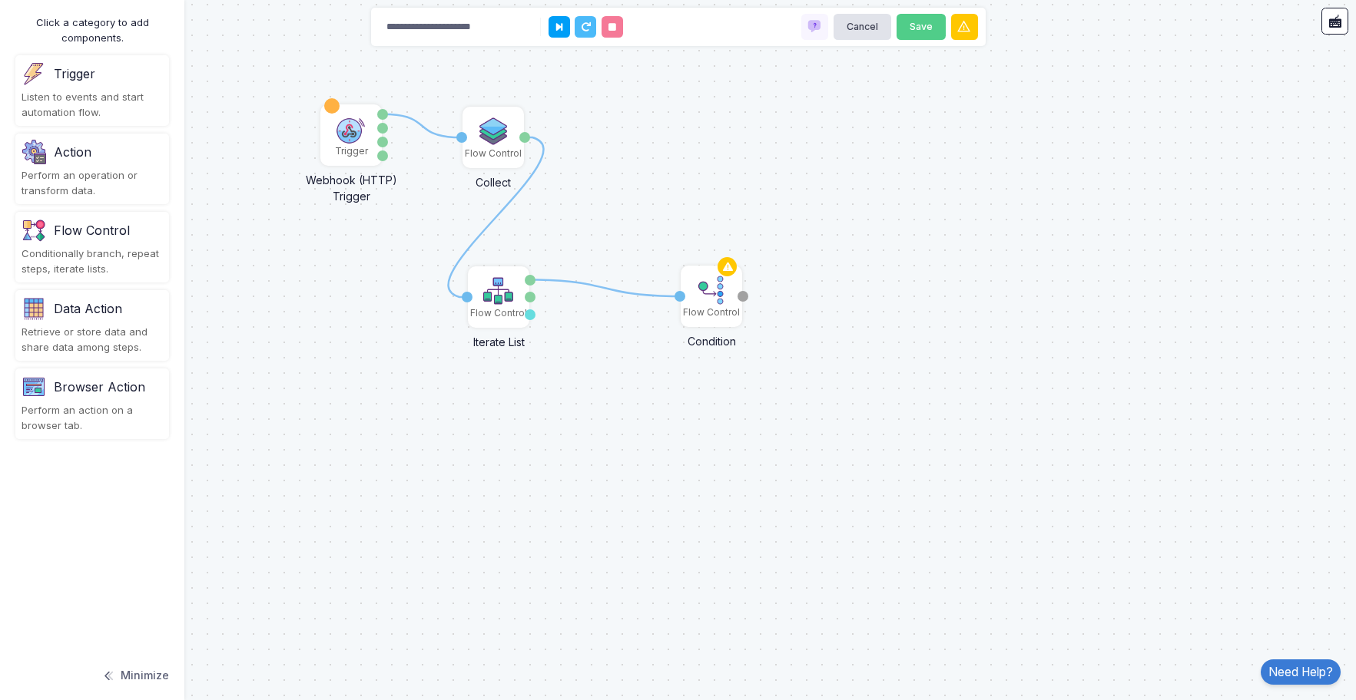
click at [581, 282] on icon at bounding box center [605, 288] width 150 height 17
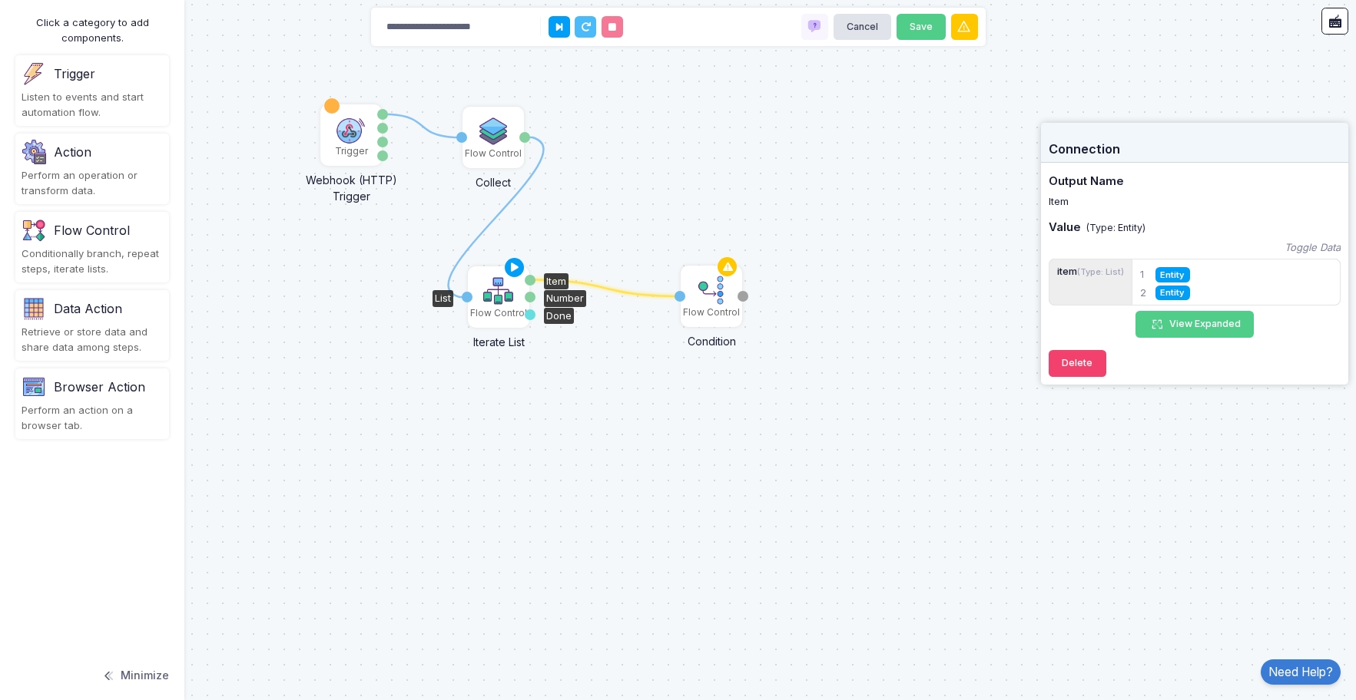
click at [502, 296] on img at bounding box center [498, 291] width 31 height 31
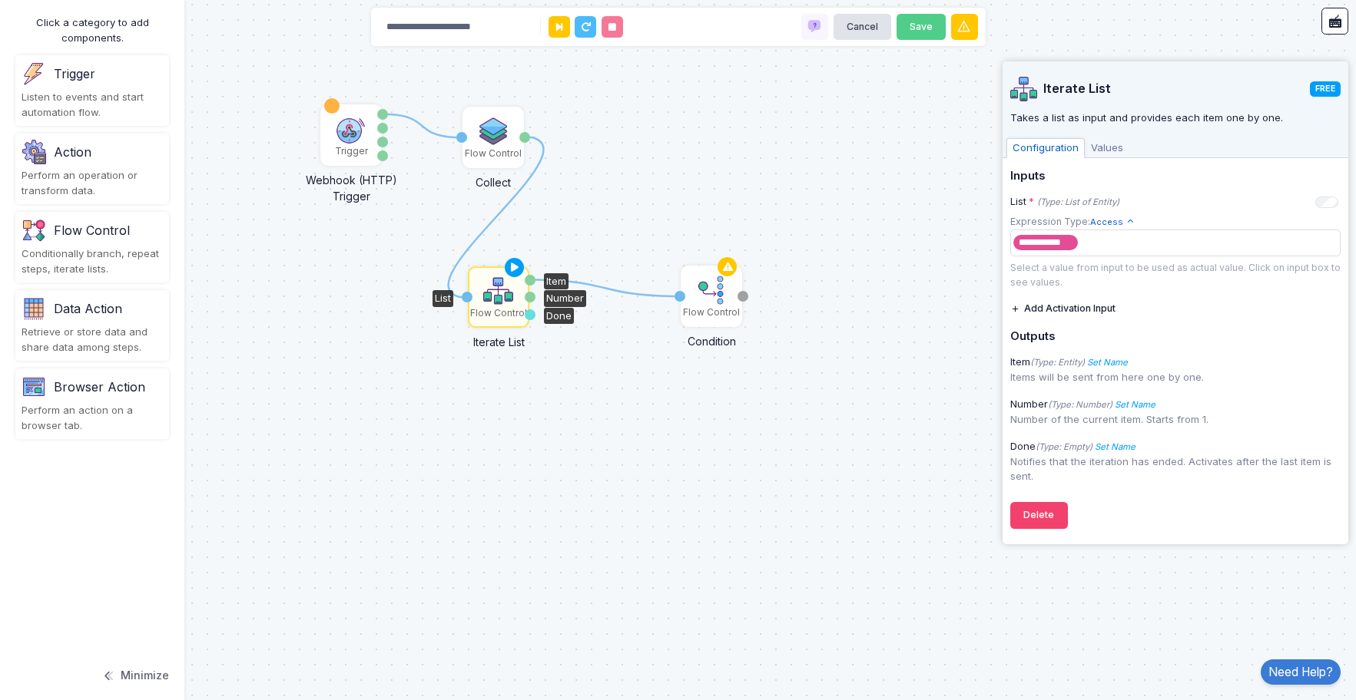
click at [502, 300] on img at bounding box center [498, 291] width 31 height 31
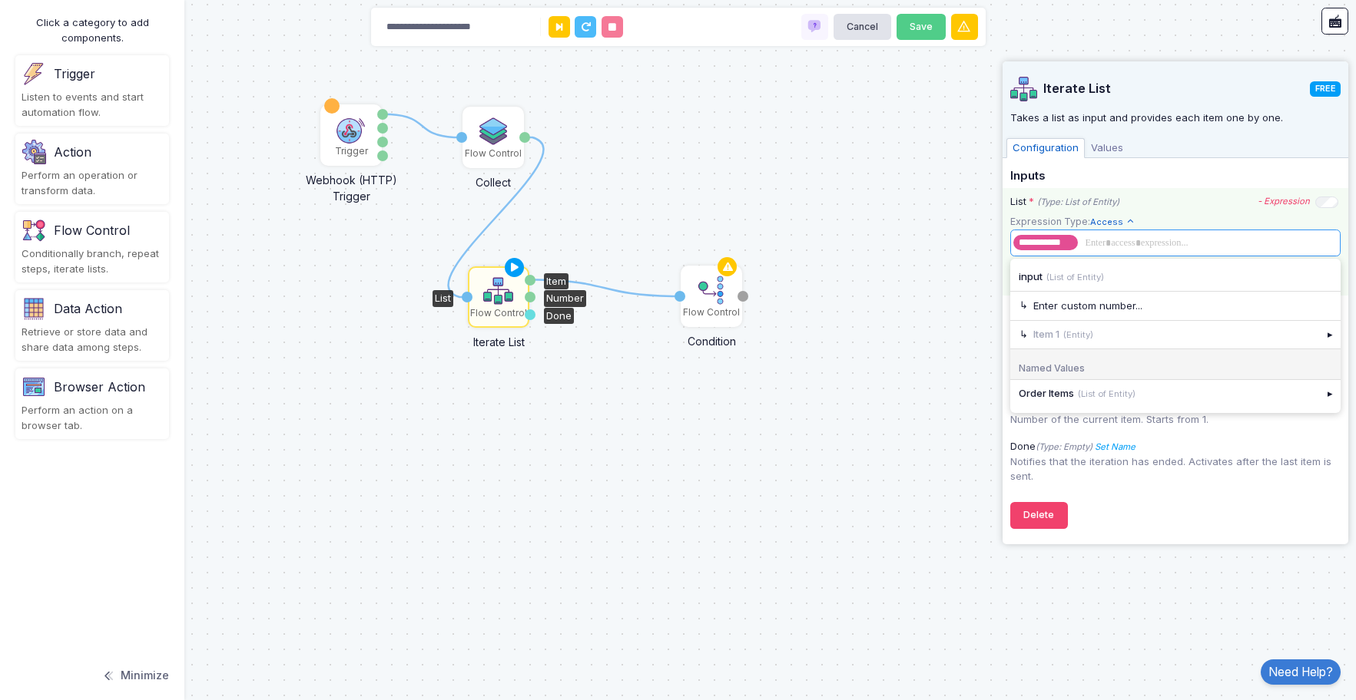
click at [1110, 241] on span at bounding box center [1207, 242] width 254 height 17
click at [1329, 397] on div "▸" at bounding box center [1330, 394] width 22 height 28
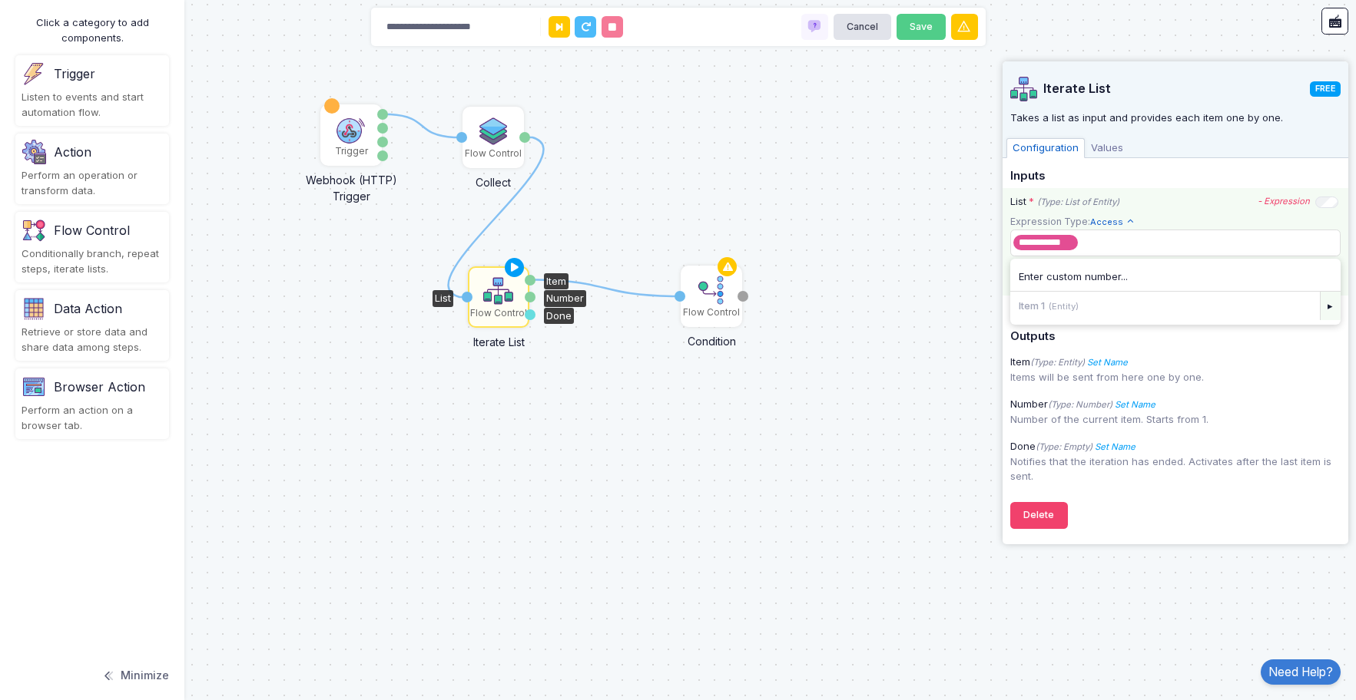
click at [1326, 307] on div "▸" at bounding box center [1330, 306] width 22 height 28
click at [1329, 309] on div "▸" at bounding box center [1330, 306] width 22 height 28
click at [1067, 283] on div "Current Path: Order Items ▸ 1 ▸ item" at bounding box center [1175, 278] width 330 height 31
click at [1098, 242] on span at bounding box center [1207, 242] width 254 height 17
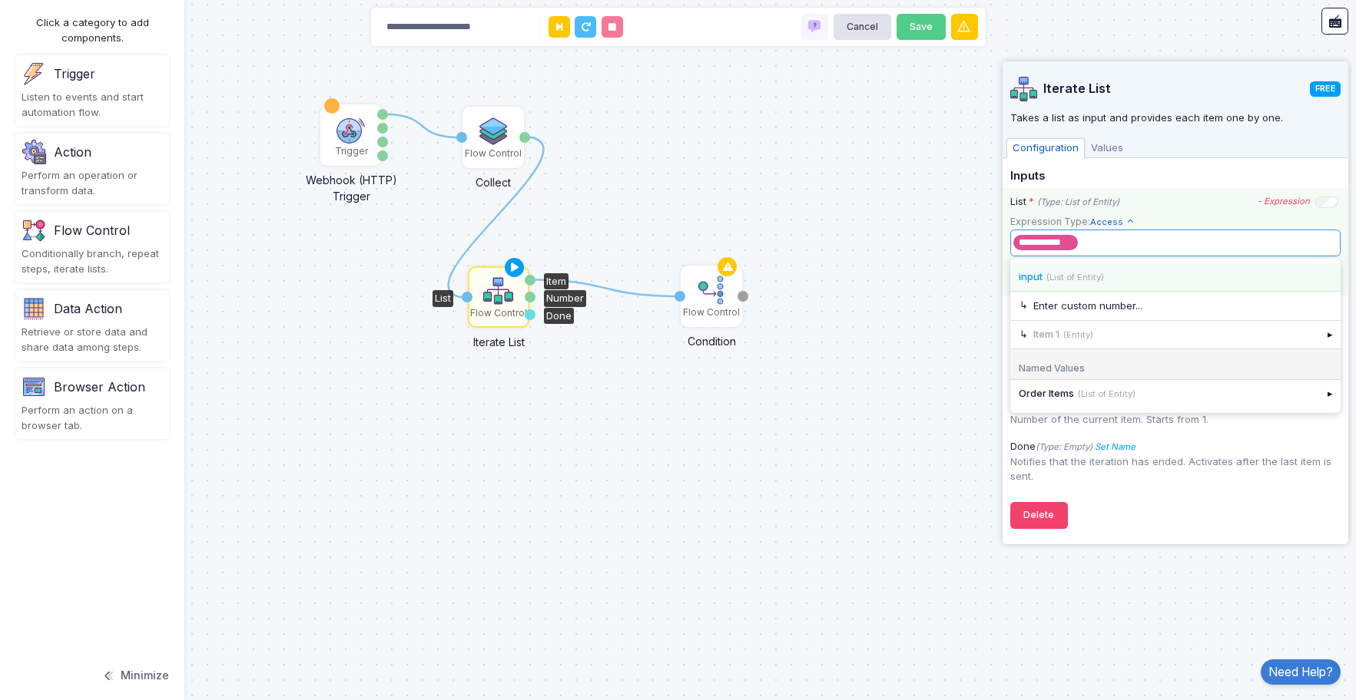
click at [1030, 276] on span "input" at bounding box center [1030, 276] width 24 height 12
click at [1061, 242] on span at bounding box center [1192, 242] width 285 height 17
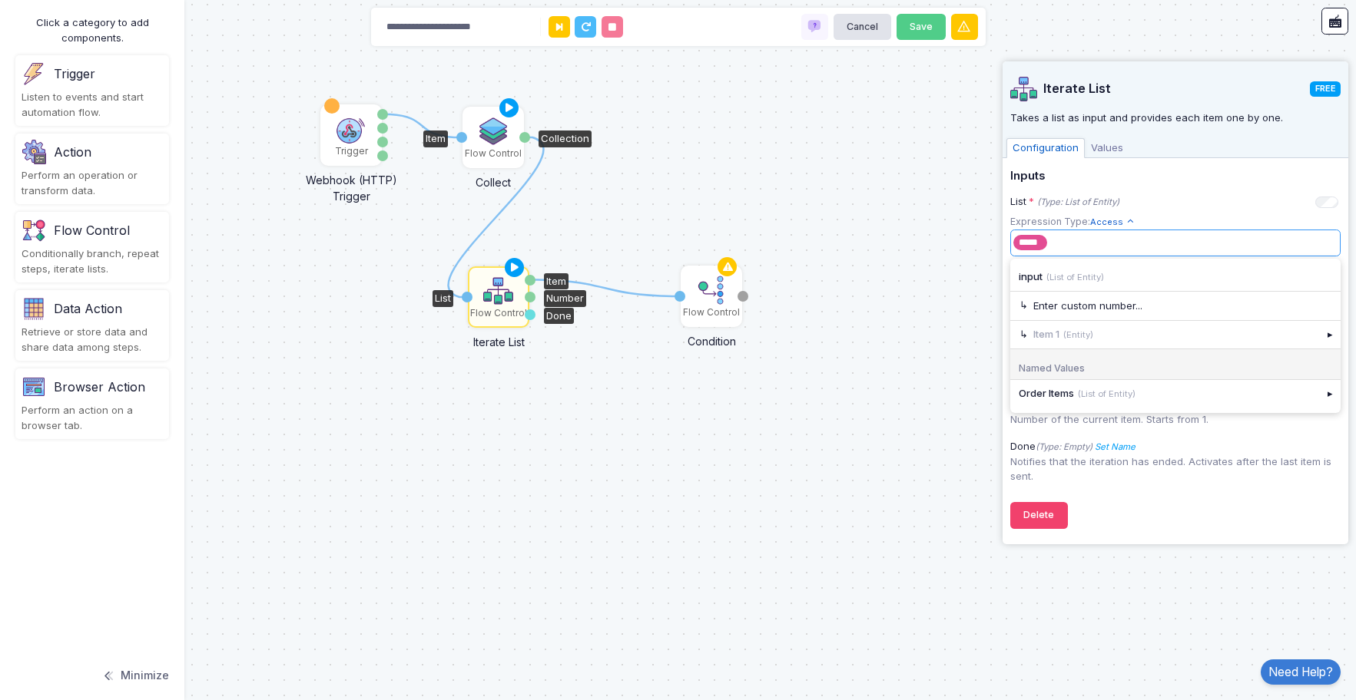
click at [500, 149] on div "Flow Control" at bounding box center [493, 154] width 57 height 14
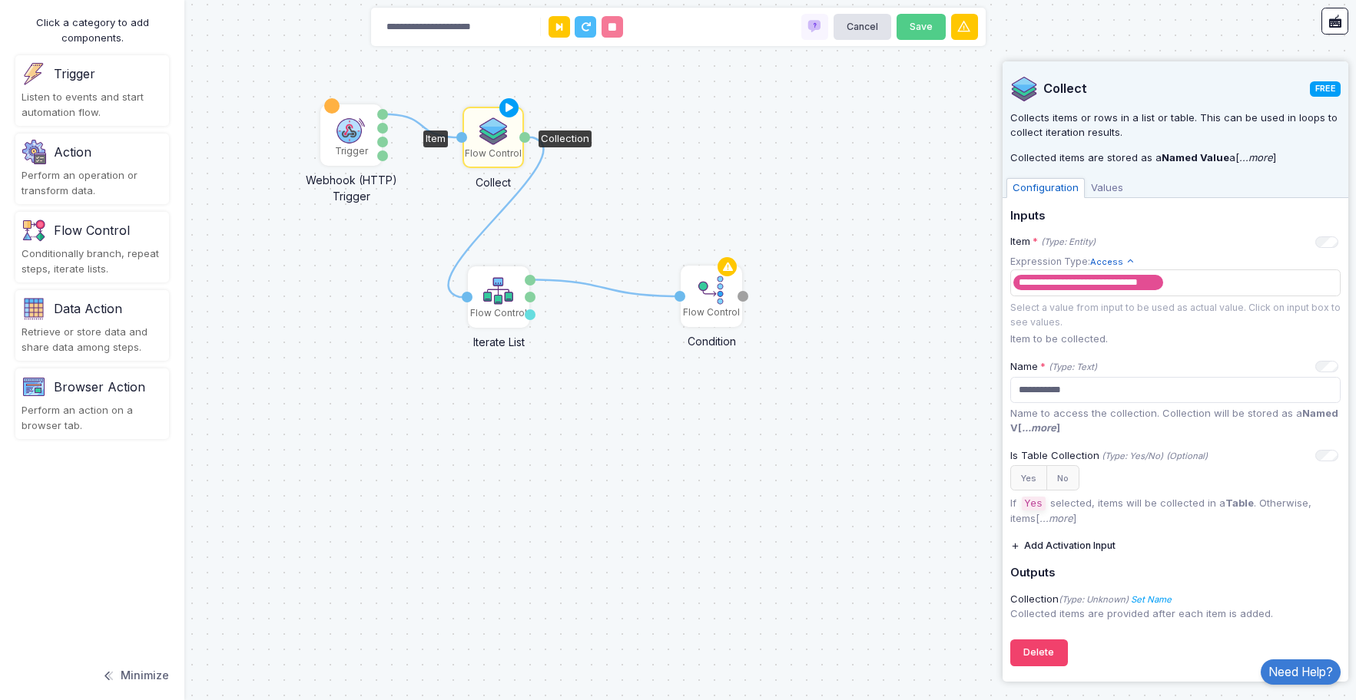
click at [1108, 187] on span "Values" at bounding box center [1106, 188] width 45 height 20
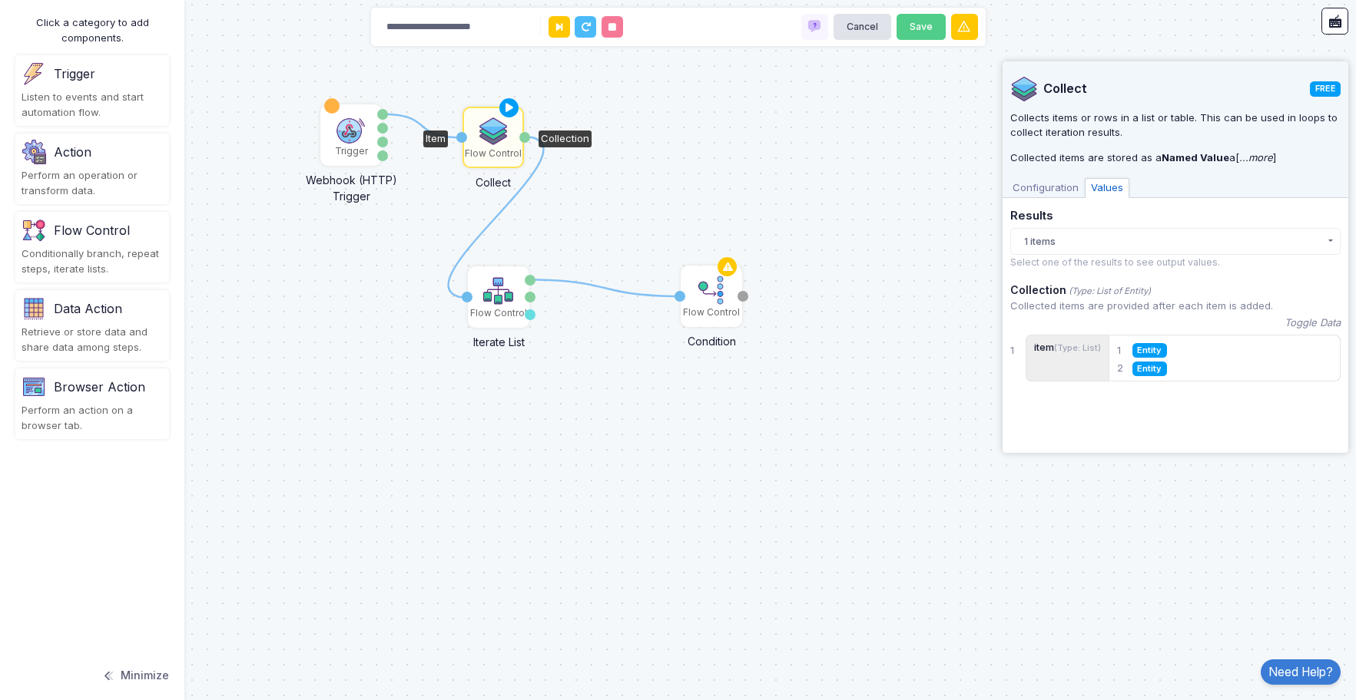
click at [1045, 186] on span "Configuration" at bounding box center [1045, 188] width 78 height 20
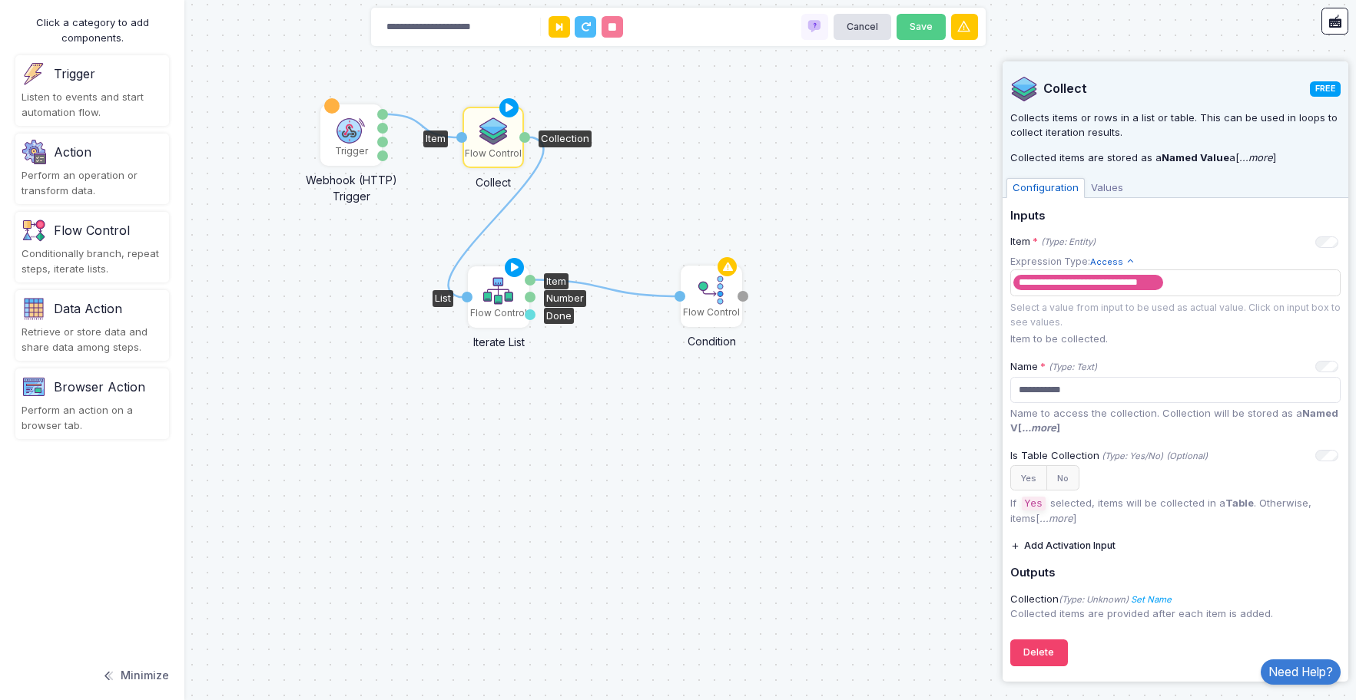
click at [482, 292] on div "Flow Control" at bounding box center [498, 297] width 58 height 58
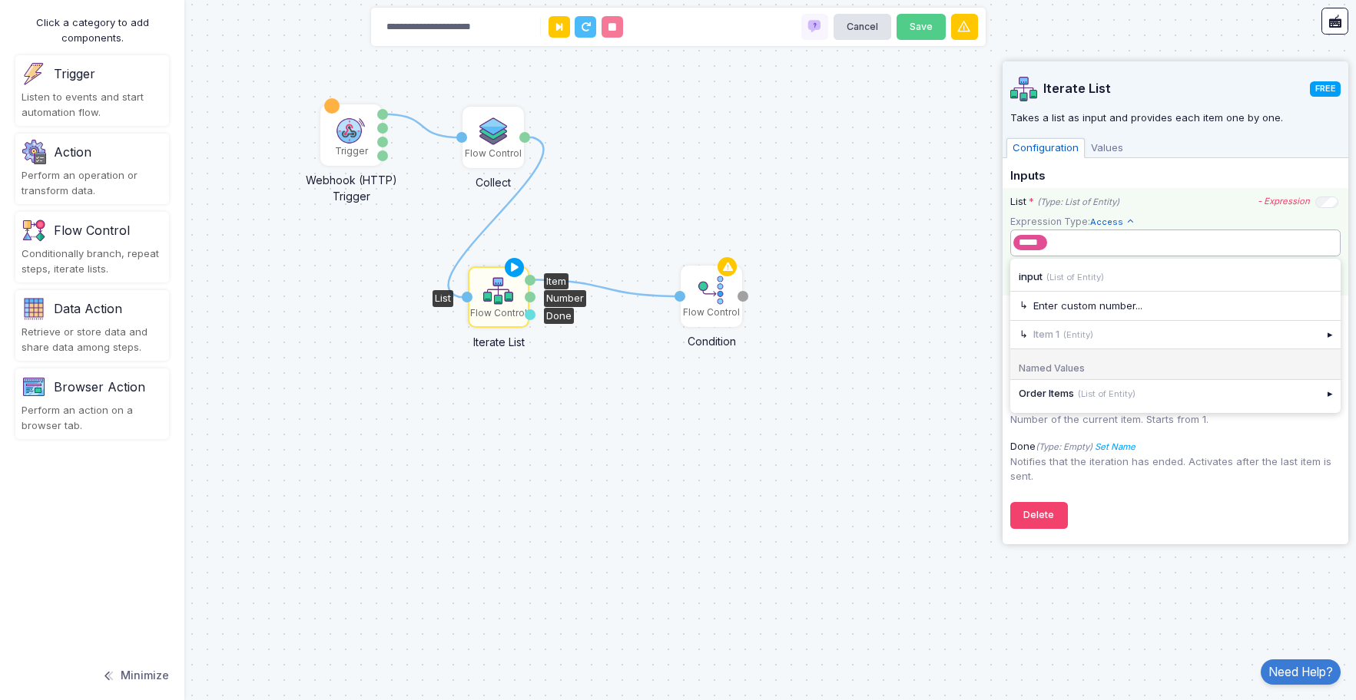
click at [1045, 233] on tags "***** ​" at bounding box center [1175, 243] width 330 height 27
click at [1031, 396] on span "Order Items" at bounding box center [1045, 393] width 55 height 12
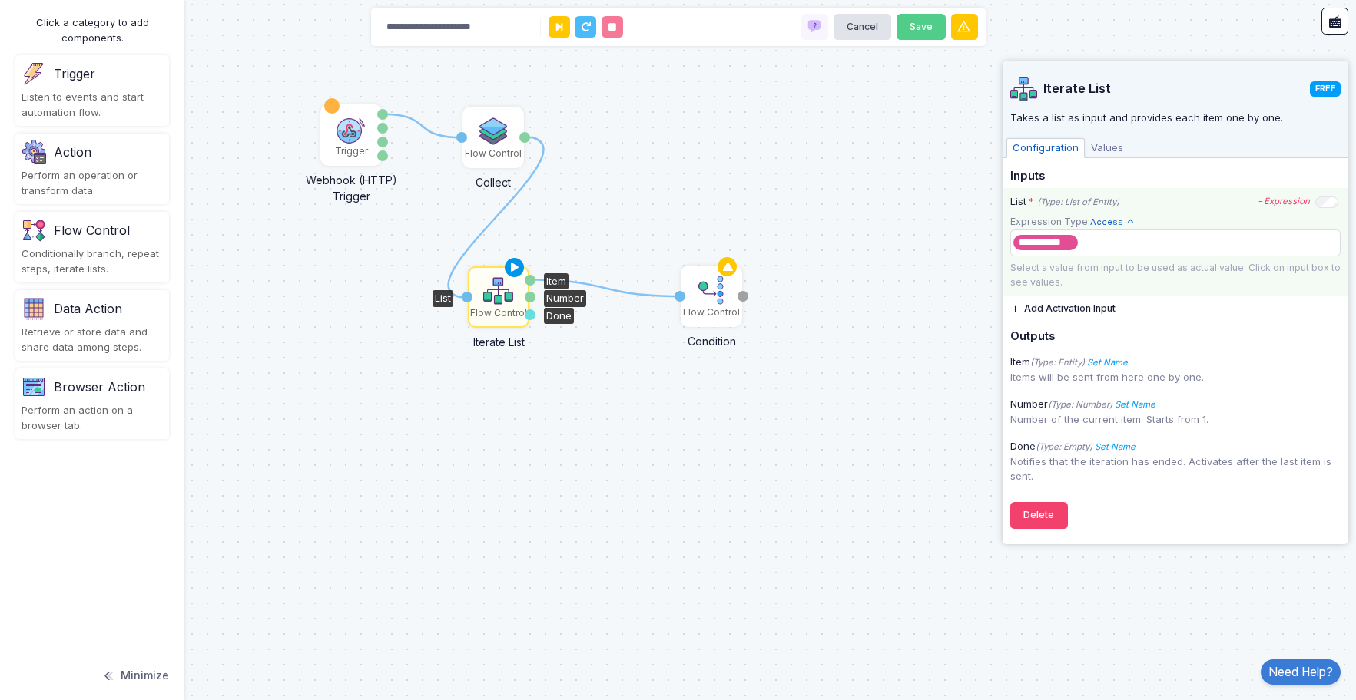
click at [515, 267] on icon at bounding box center [514, 268] width 18 height 22
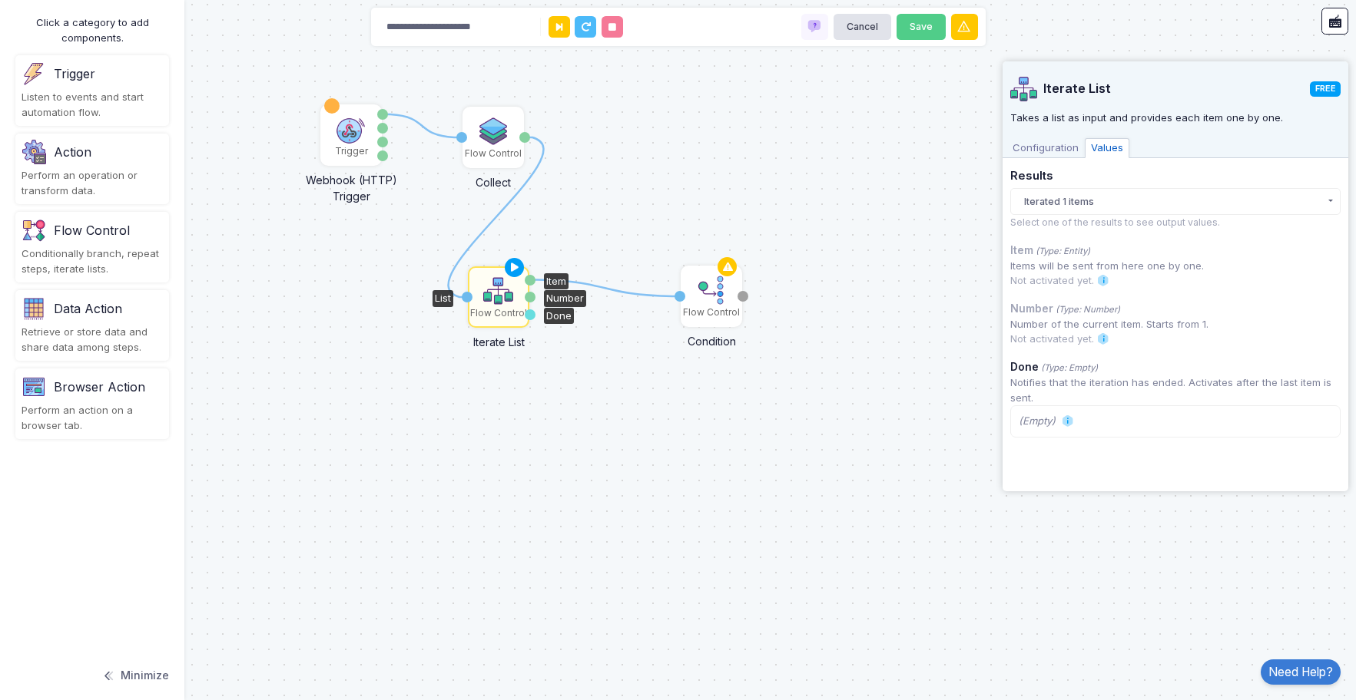
click at [496, 289] on img at bounding box center [498, 291] width 31 height 31
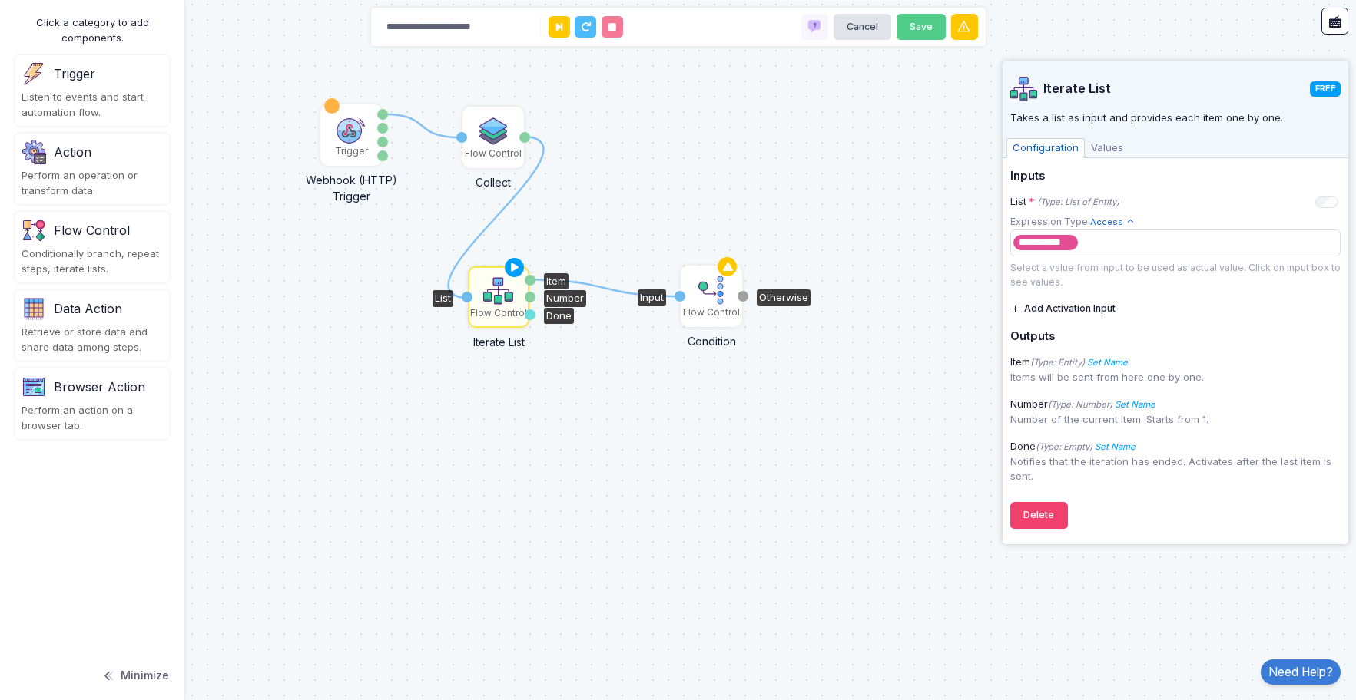
click at [704, 290] on img at bounding box center [711, 290] width 31 height 31
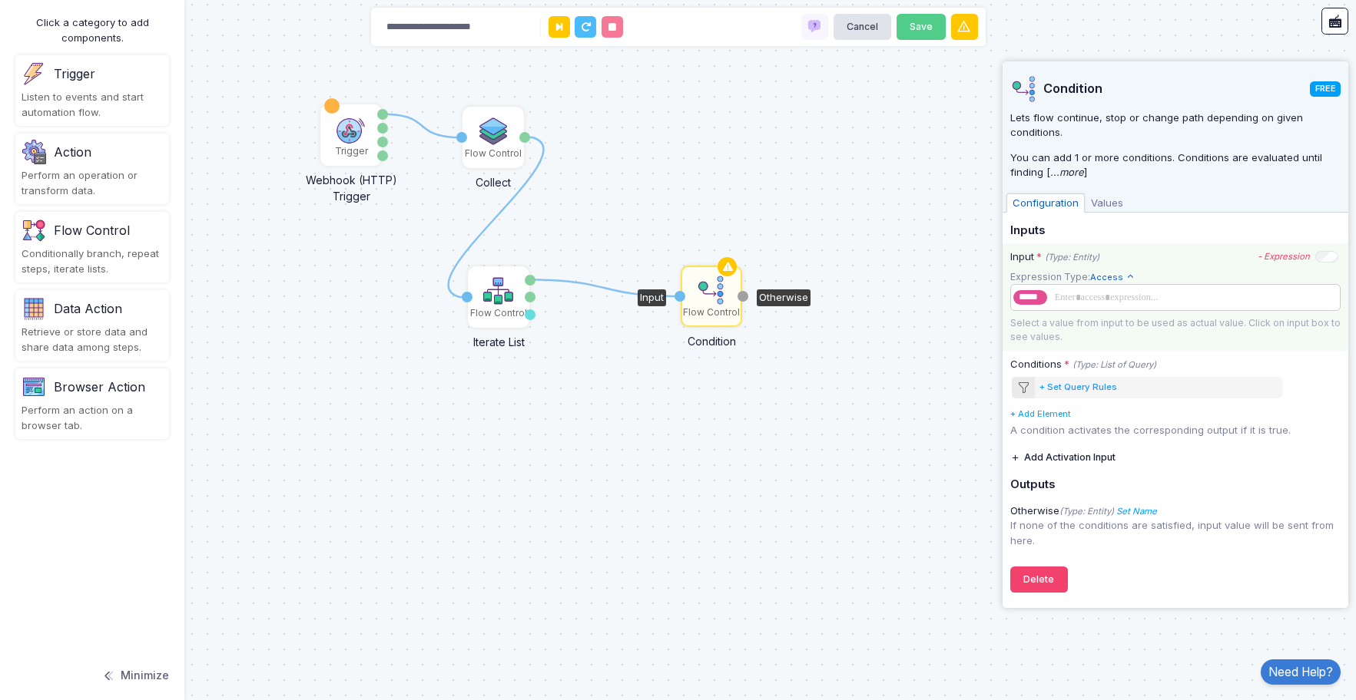
click at [1068, 298] on span at bounding box center [1192, 297] width 285 height 17
click at [1190, 256] on div "Input * (Type: Entity) - Expression" at bounding box center [1174, 257] width 328 height 15
click at [1093, 306] on tags "​" at bounding box center [1175, 297] width 330 height 27
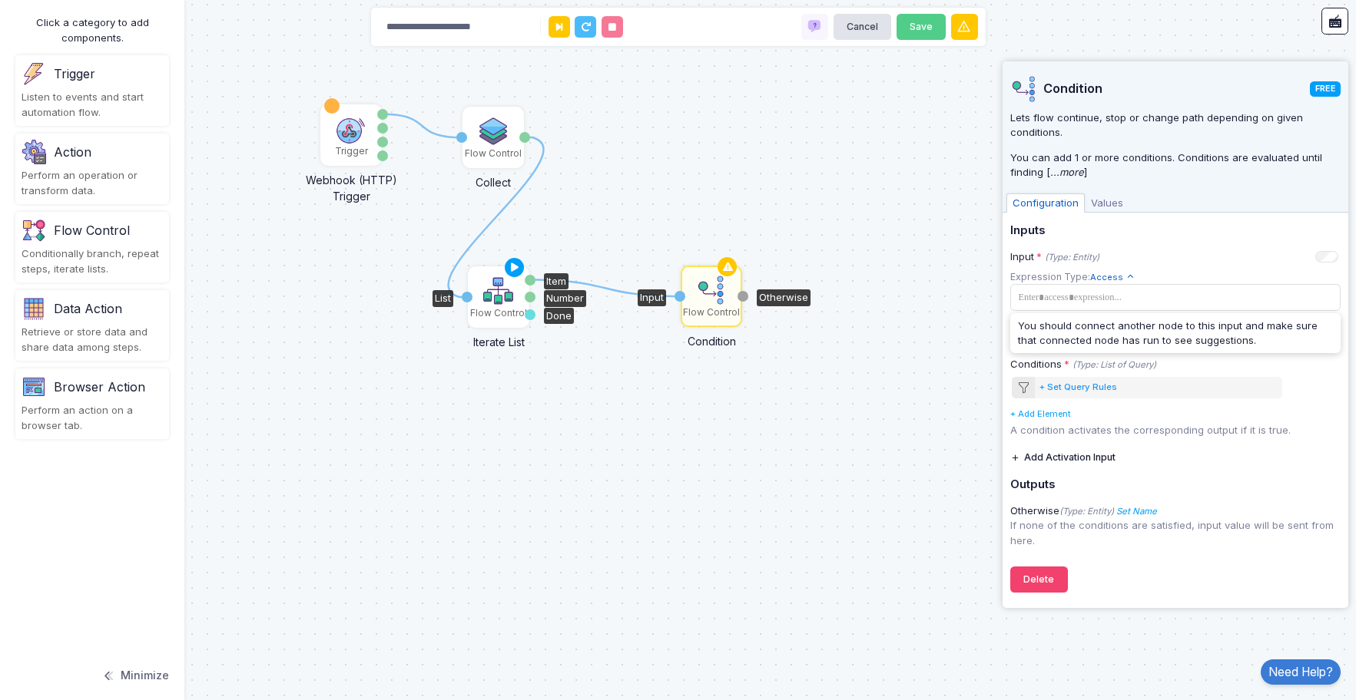
click at [505, 297] on img at bounding box center [498, 291] width 31 height 31
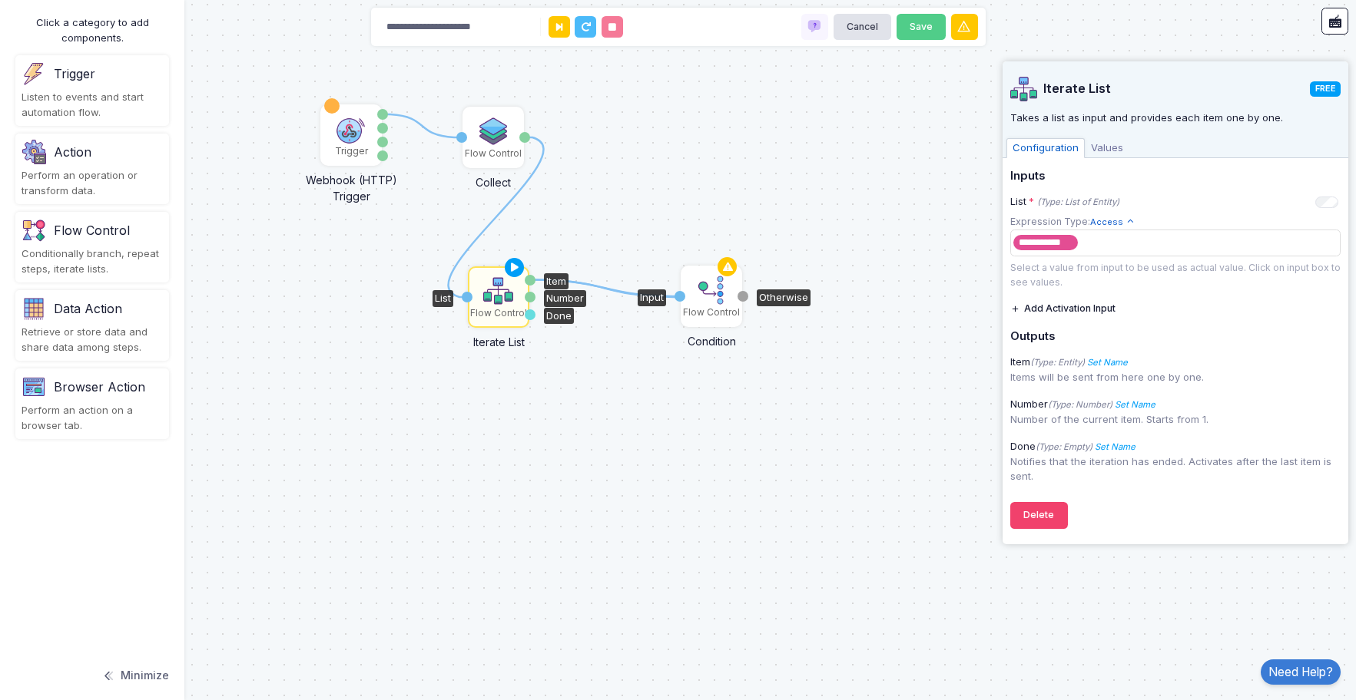
drag, startPoint x: 531, startPoint y: 282, endPoint x: 680, endPoint y: 297, distance: 150.6
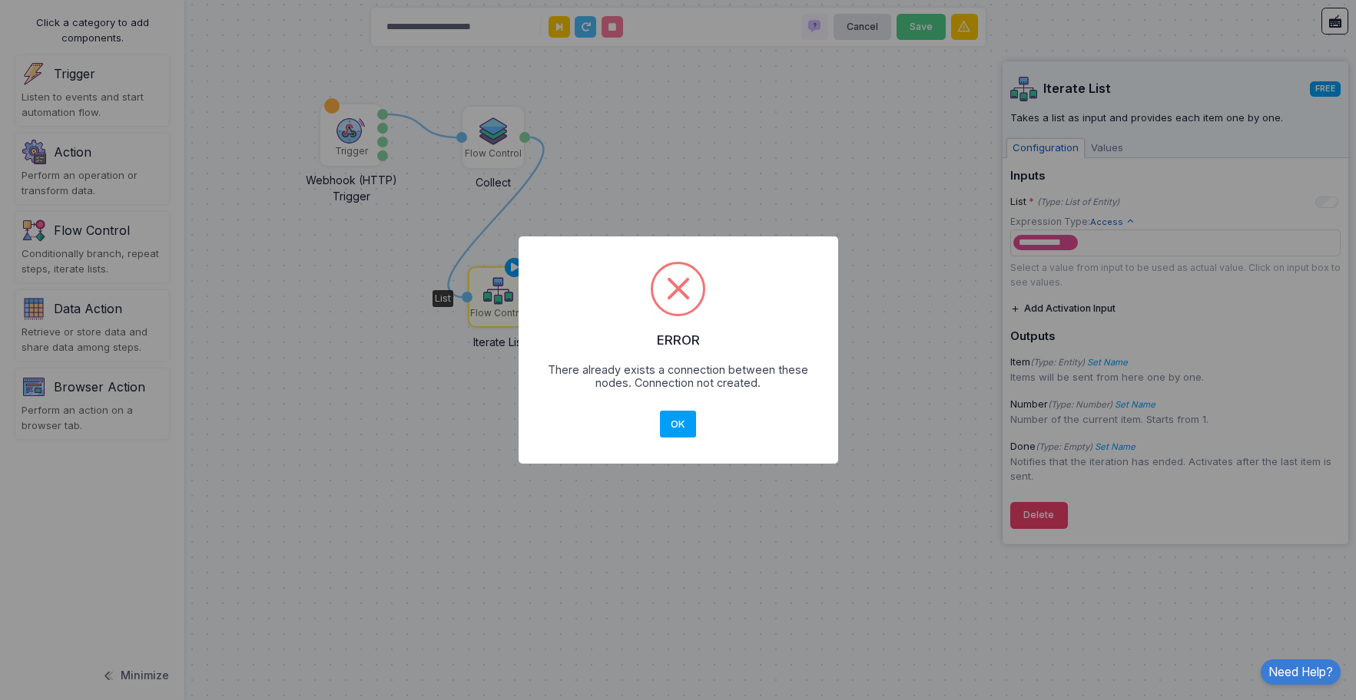
click at [677, 409] on div "OK No Cancel" at bounding box center [678, 425] width 43 height 34
click at [679, 419] on button "OK" at bounding box center [678, 425] width 37 height 28
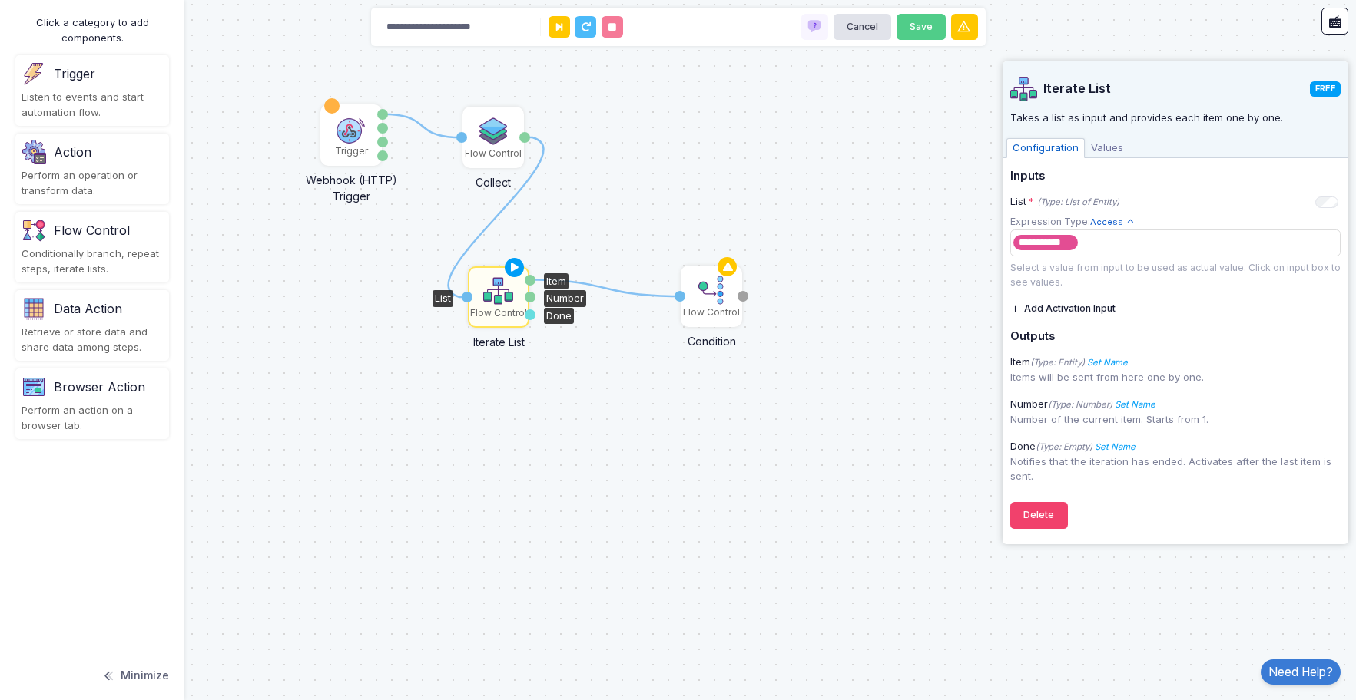
click at [628, 293] on icon at bounding box center [605, 288] width 150 height 17
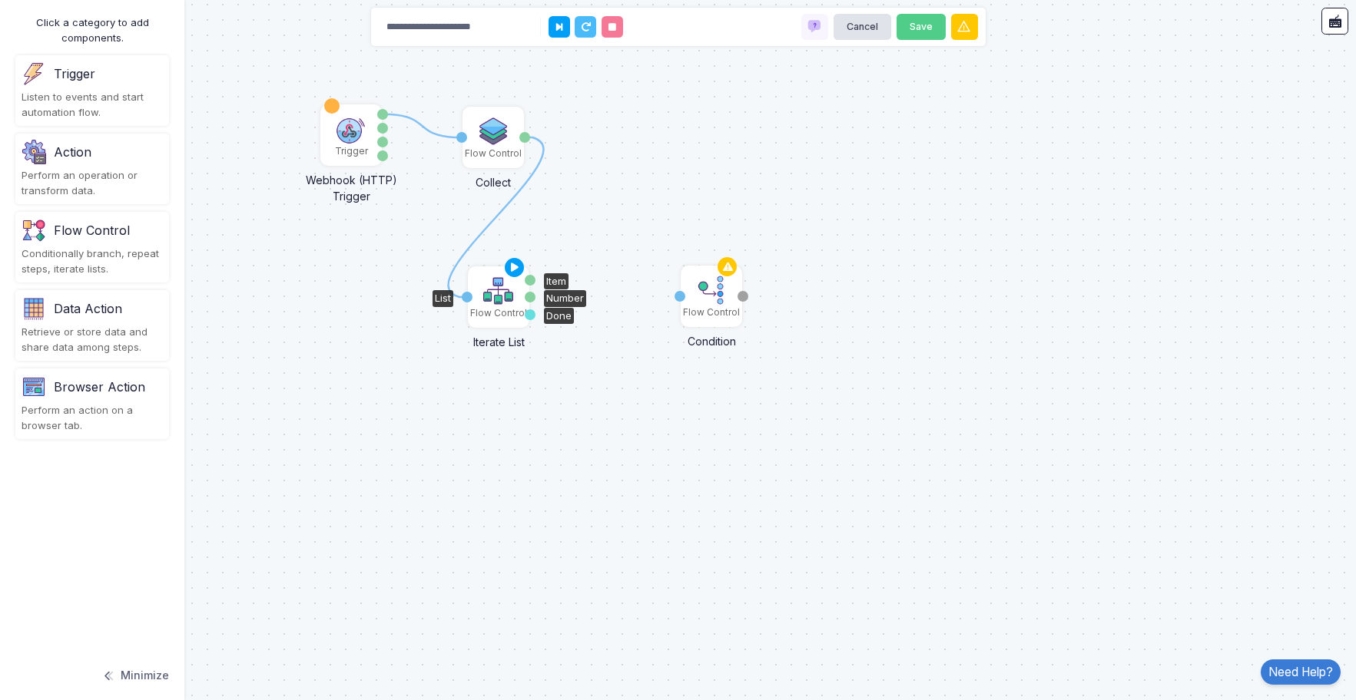
click at [502, 290] on img at bounding box center [498, 291] width 31 height 31
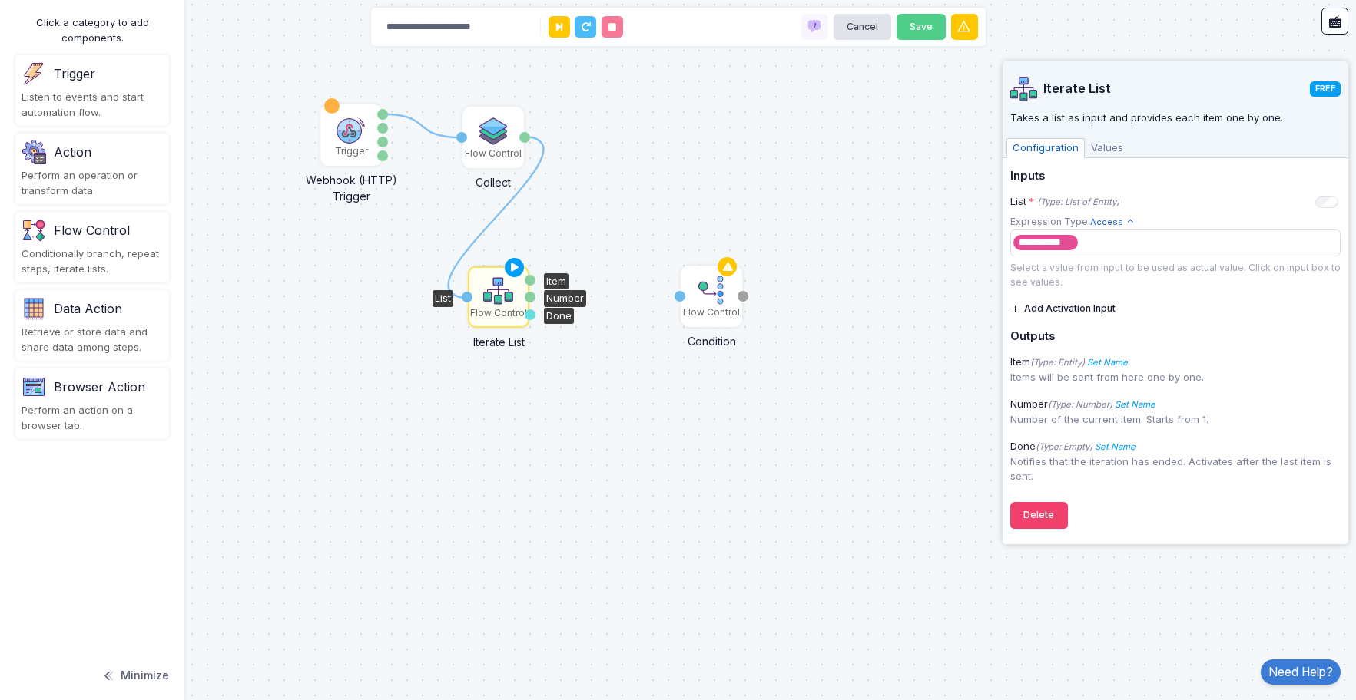
click at [1108, 150] on span "Values" at bounding box center [1106, 148] width 45 height 20
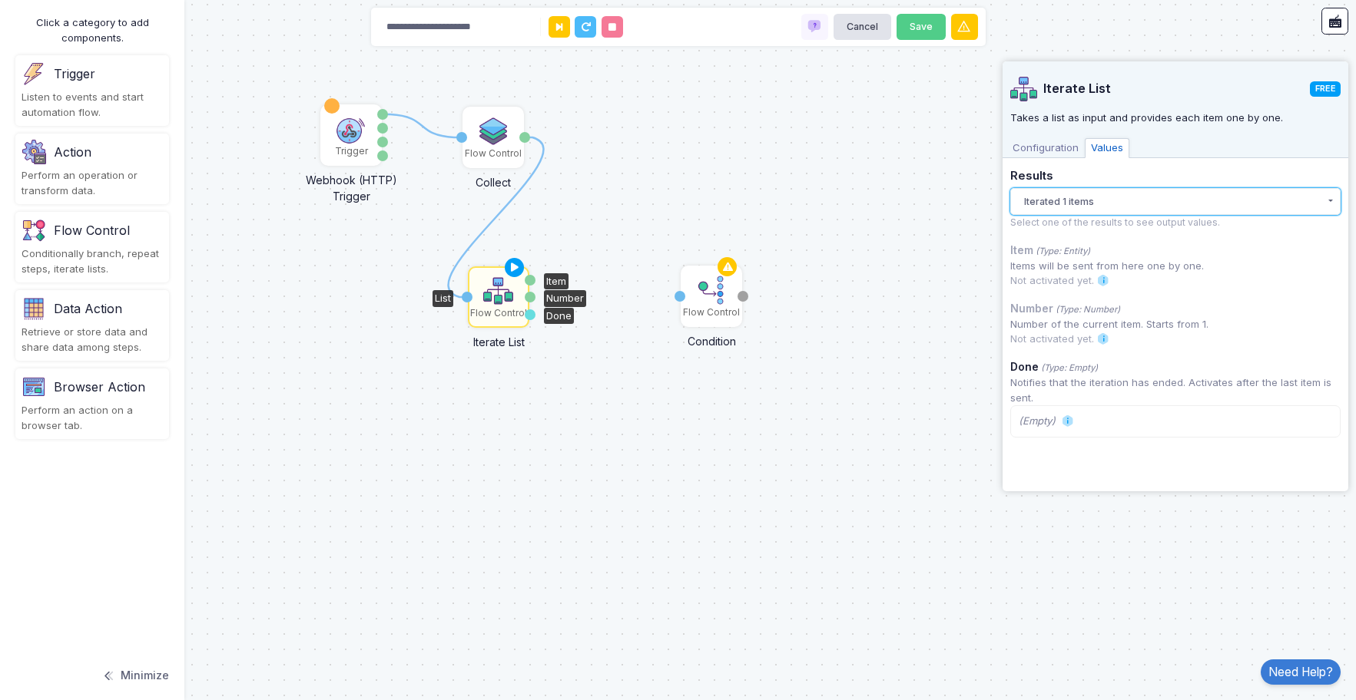
click at [1081, 203] on button "Iterated 1 items" at bounding box center [1175, 201] width 330 height 27
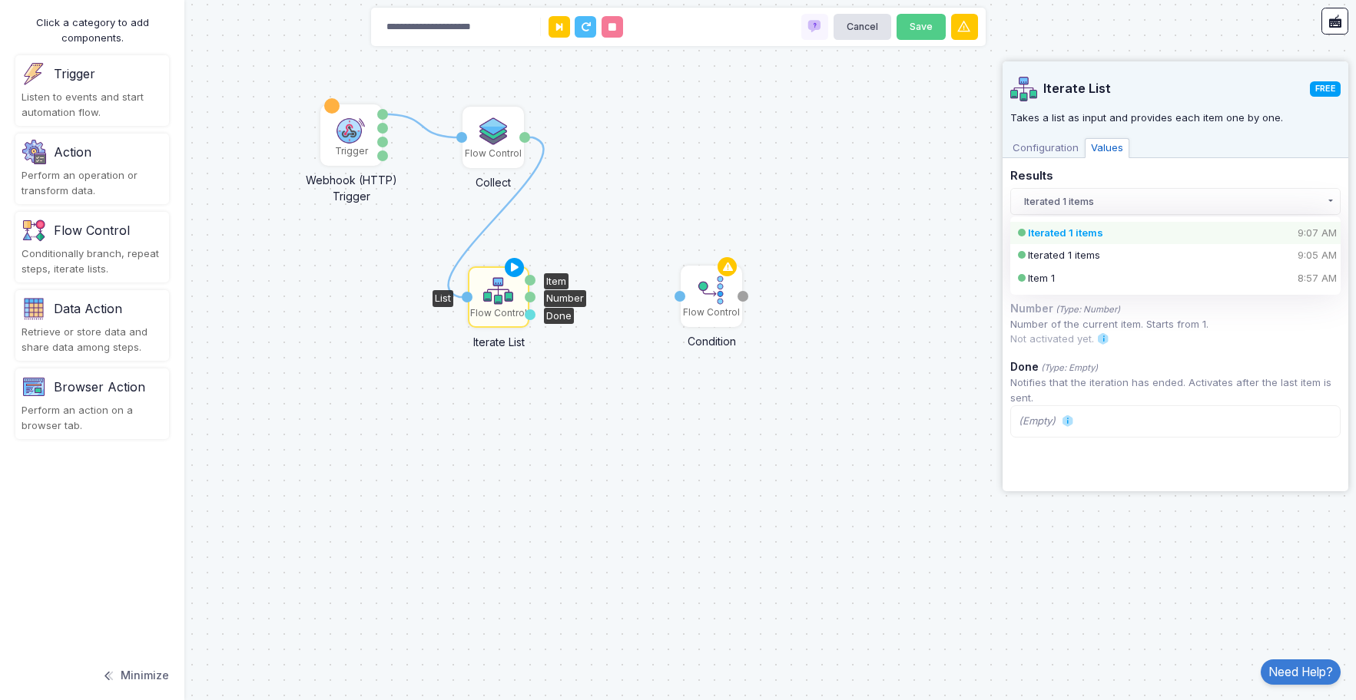
click at [1094, 227] on div "Iterated 1 items 9:07 AM" at bounding box center [1162, 233] width 269 height 15
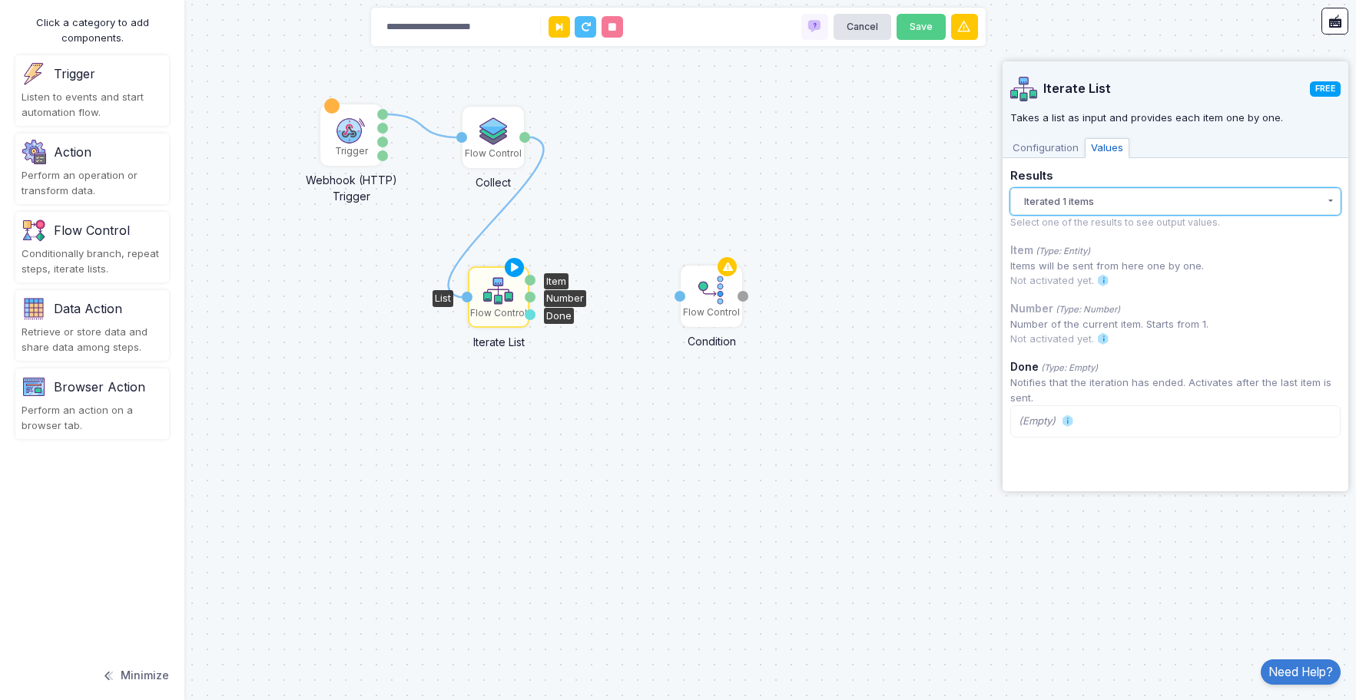
click at [1093, 188] on button "Iterated 1 items" at bounding box center [1175, 201] width 330 height 27
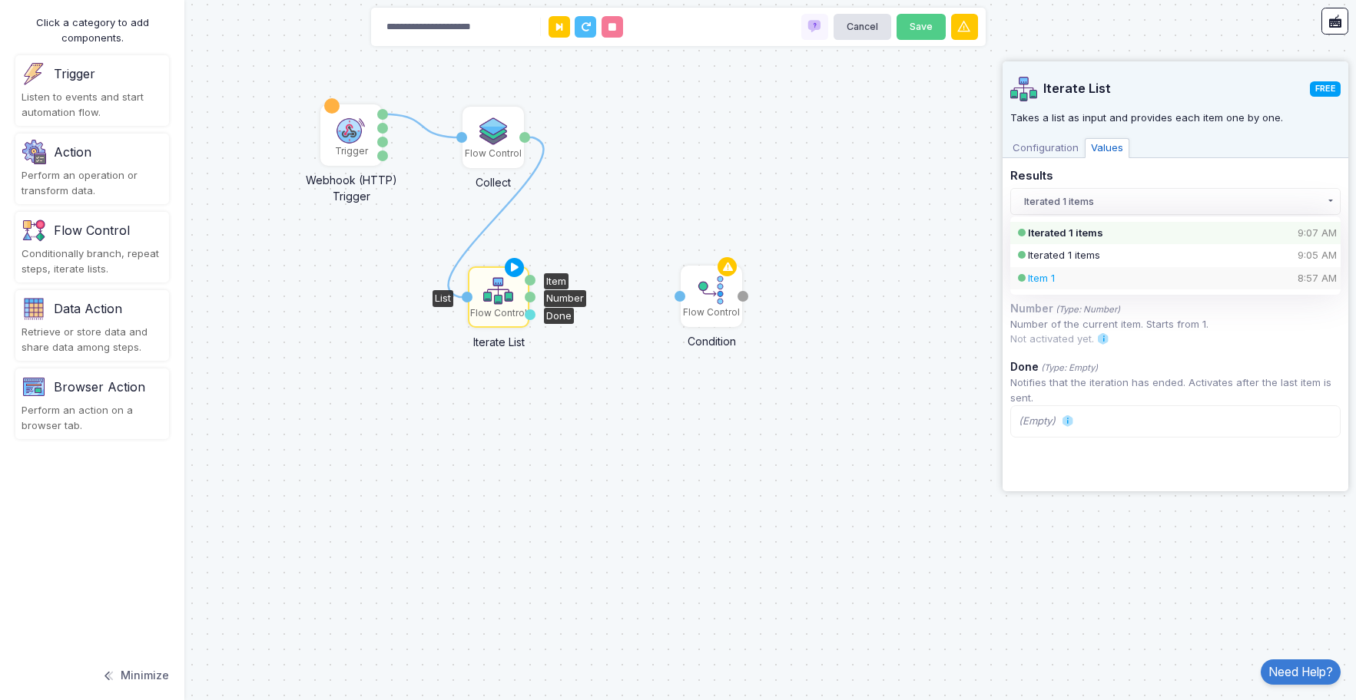
click at [1061, 279] on div "Item 1 8:57 AM" at bounding box center [1162, 278] width 269 height 15
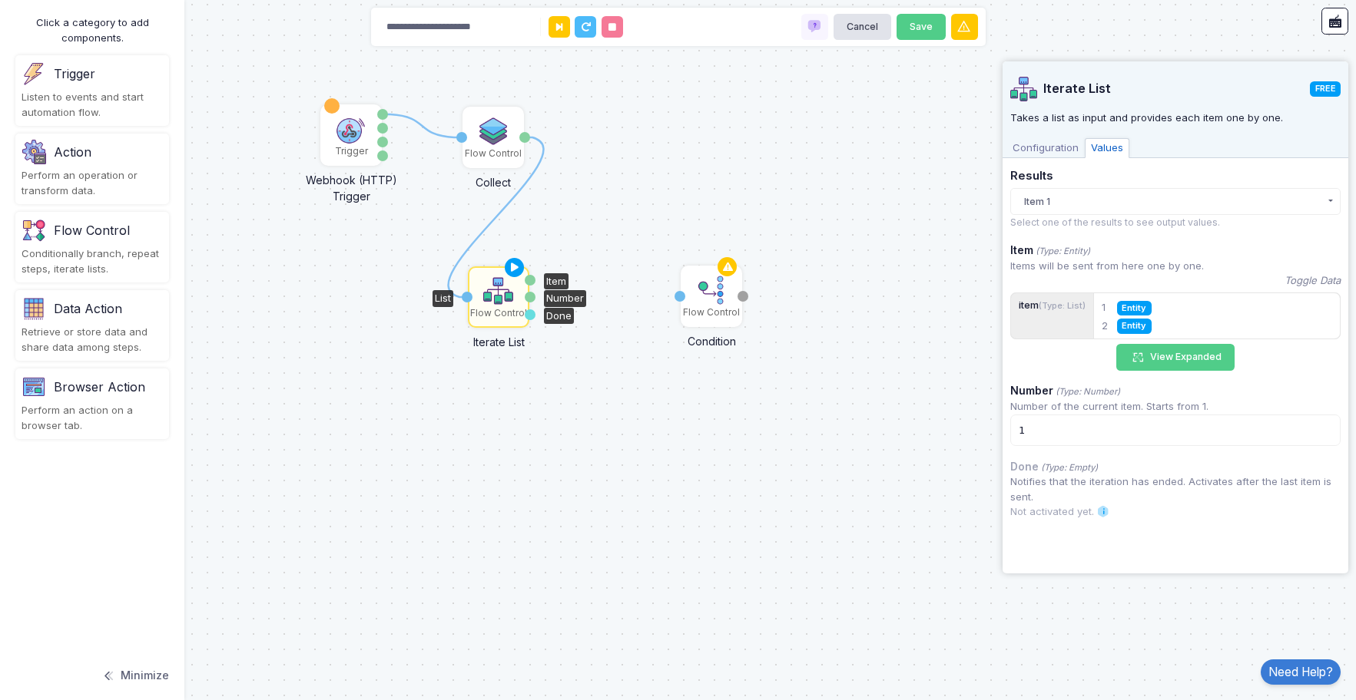
click at [704, 423] on div "1 1 Trigger Webhook (HTTP) Trigger Data Query Headers Method Flow Control Colle…" at bounding box center [678, 350] width 1356 height 700
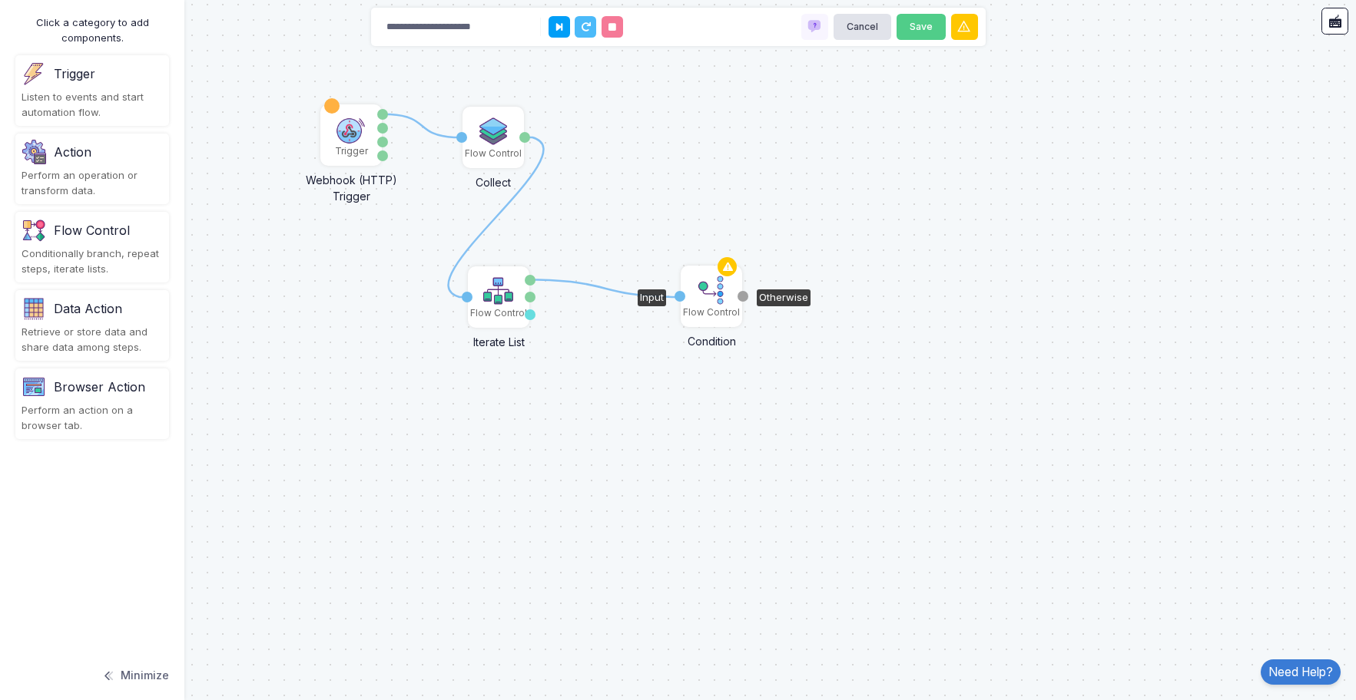
drag, startPoint x: 528, startPoint y: 281, endPoint x: 680, endPoint y: 296, distance: 152.8
click at [702, 296] on img at bounding box center [711, 290] width 31 height 31
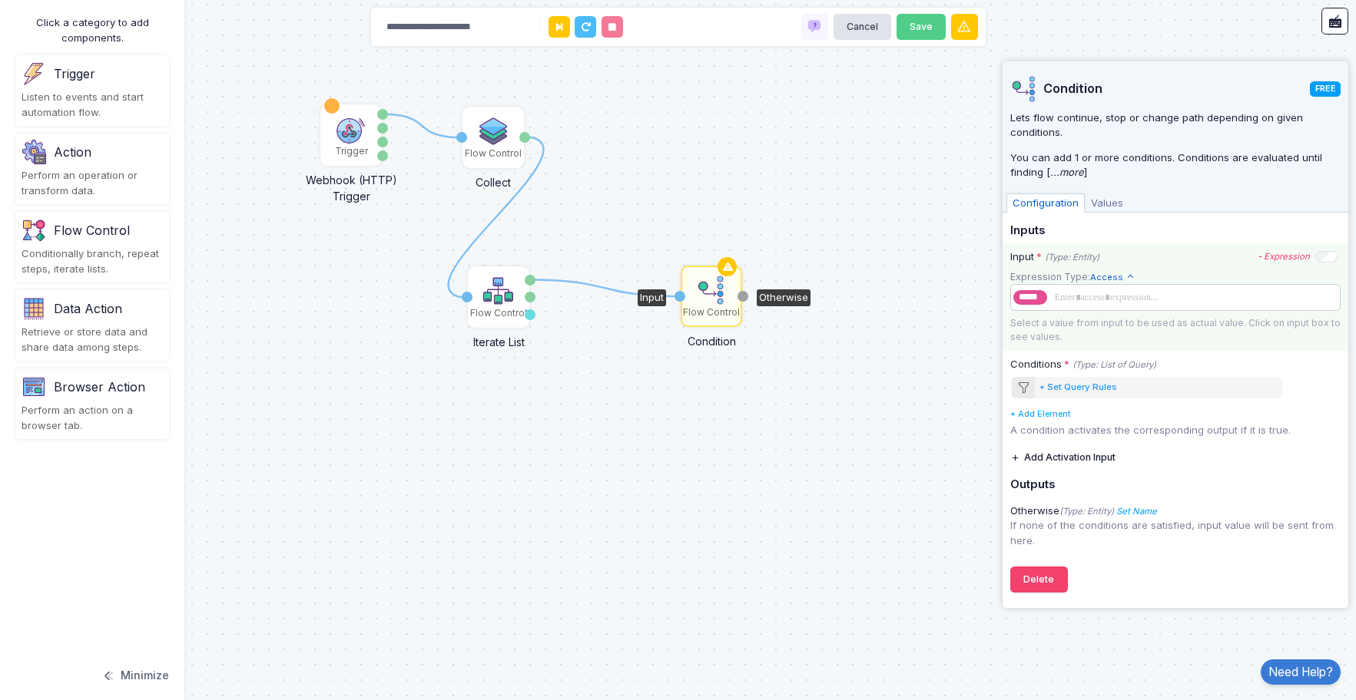
click at [1058, 298] on span at bounding box center [1192, 297] width 285 height 17
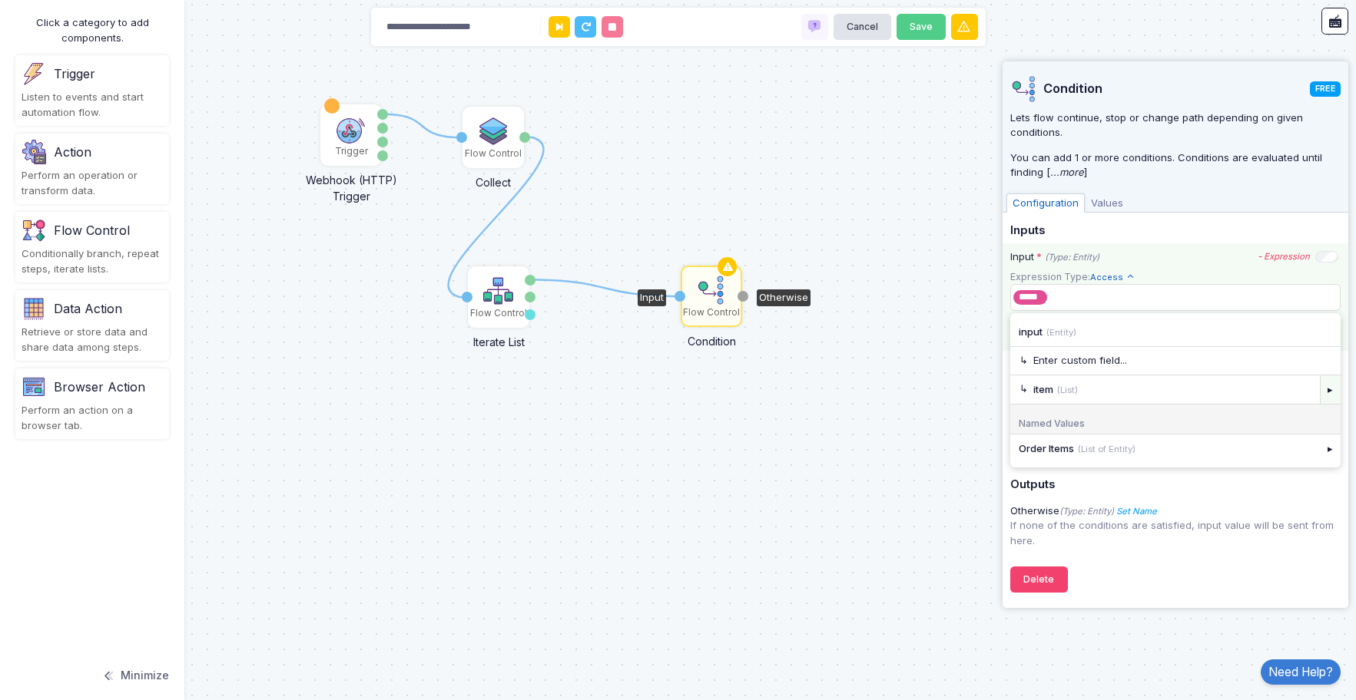
click at [1329, 392] on div "▸" at bounding box center [1330, 390] width 22 height 28
click at [1037, 336] on div "Enter custom number..." at bounding box center [1174, 332] width 313 height 15
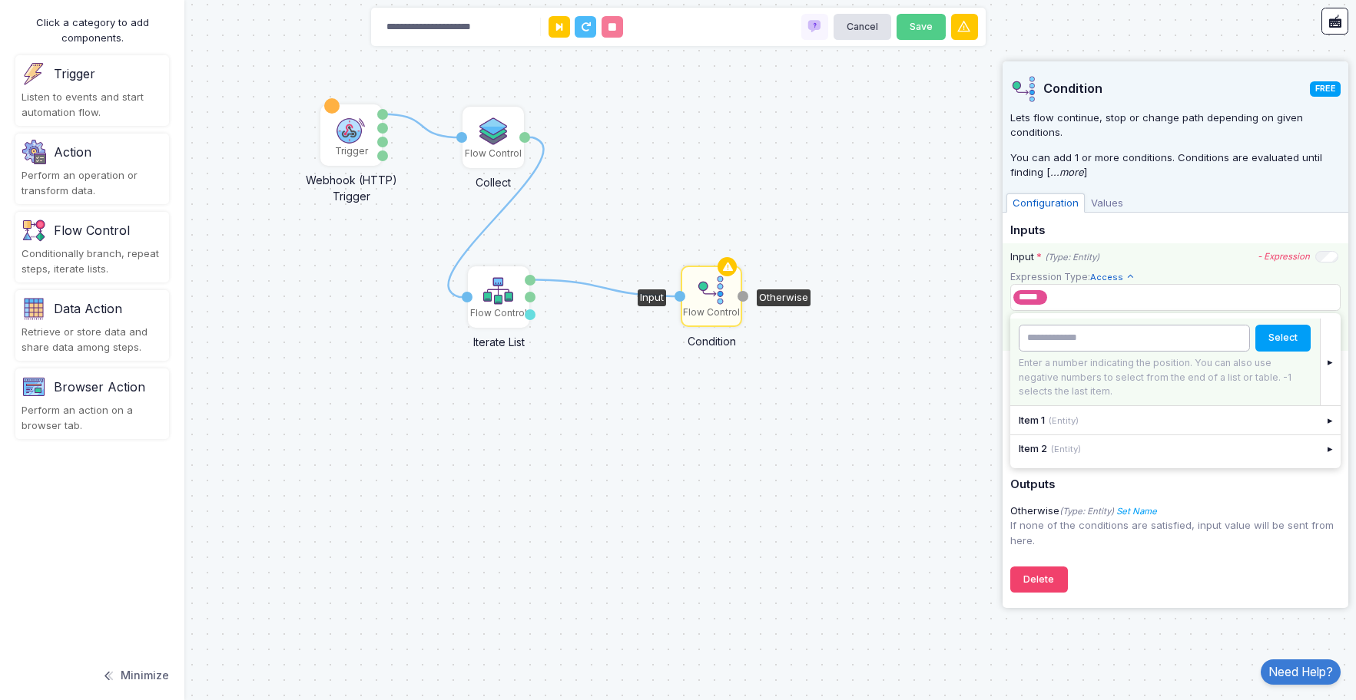
click at [1069, 343] on input "number" at bounding box center [1133, 338] width 231 height 27
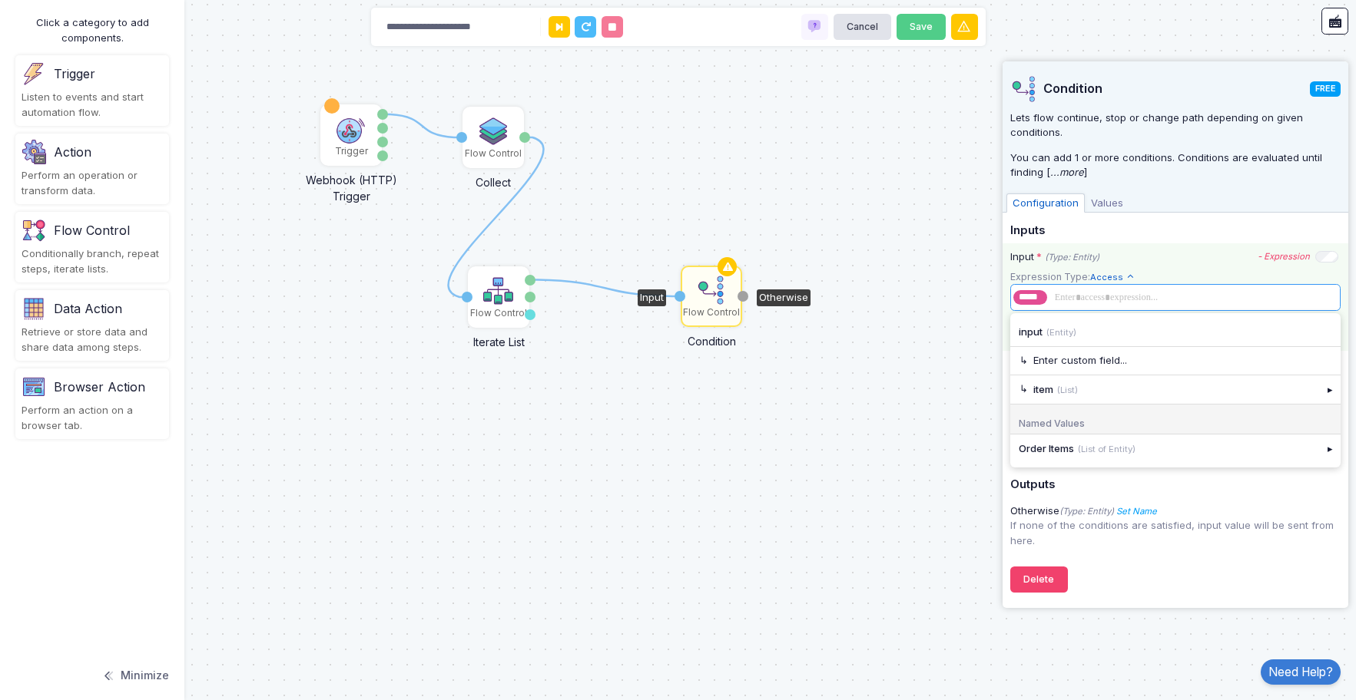
click at [1112, 300] on span at bounding box center [1192, 297] width 285 height 17
click at [1101, 450] on small "(List of Entity)" at bounding box center [1107, 449] width 58 height 11
click at [1092, 300] on span at bounding box center [1207, 297] width 254 height 17
click at [1328, 450] on div "▸" at bounding box center [1330, 449] width 22 height 28
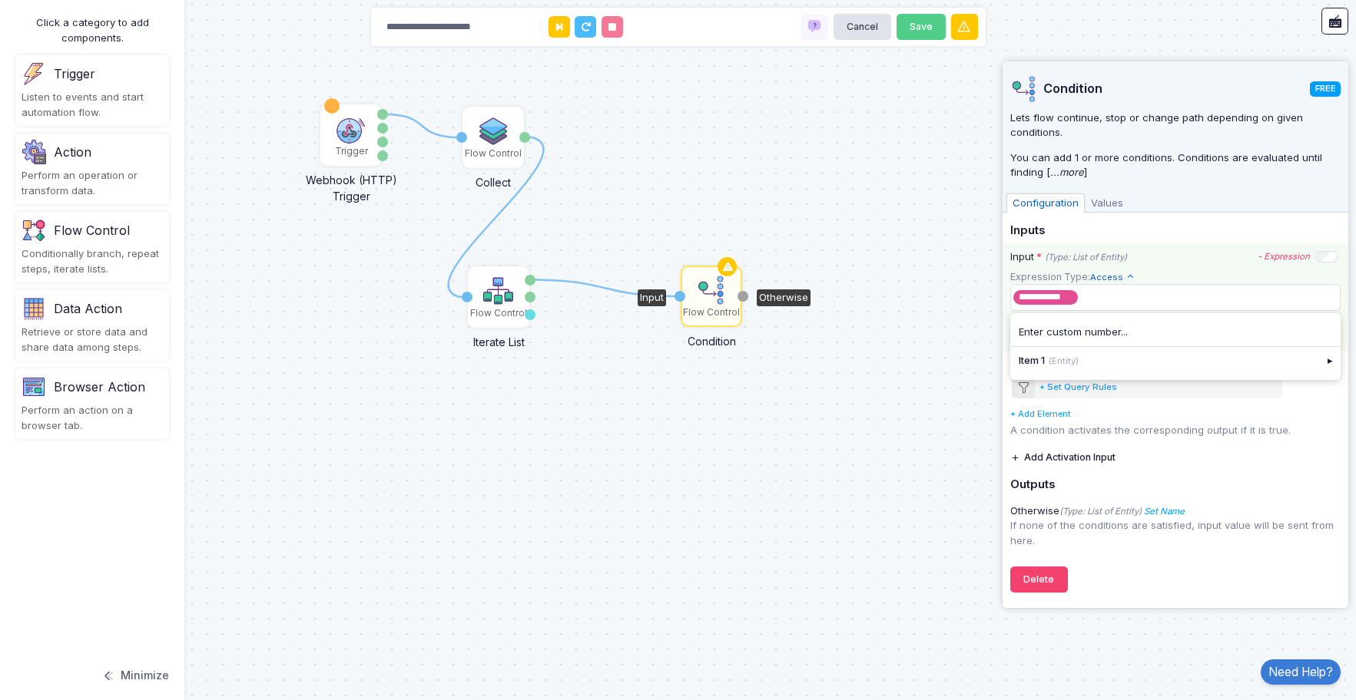
click at [1159, 265] on div "**********" at bounding box center [1175, 297] width 346 height 108
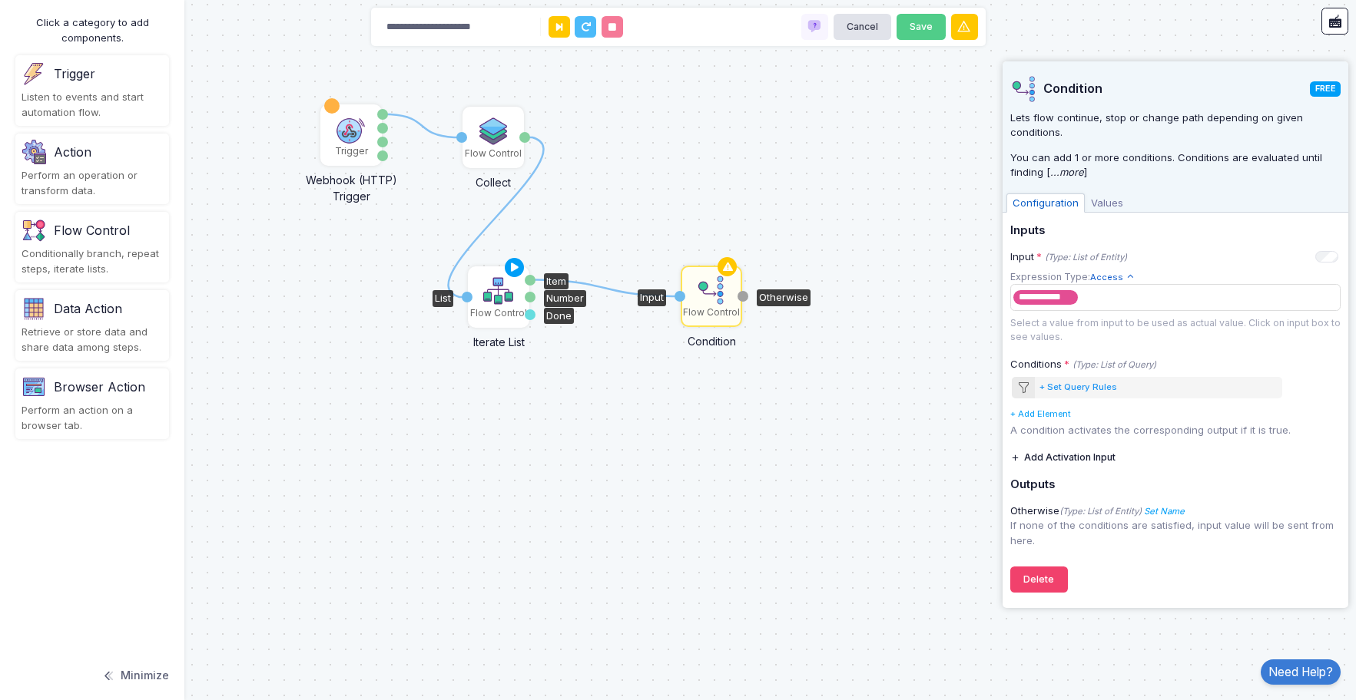
click at [489, 298] on img at bounding box center [498, 291] width 31 height 31
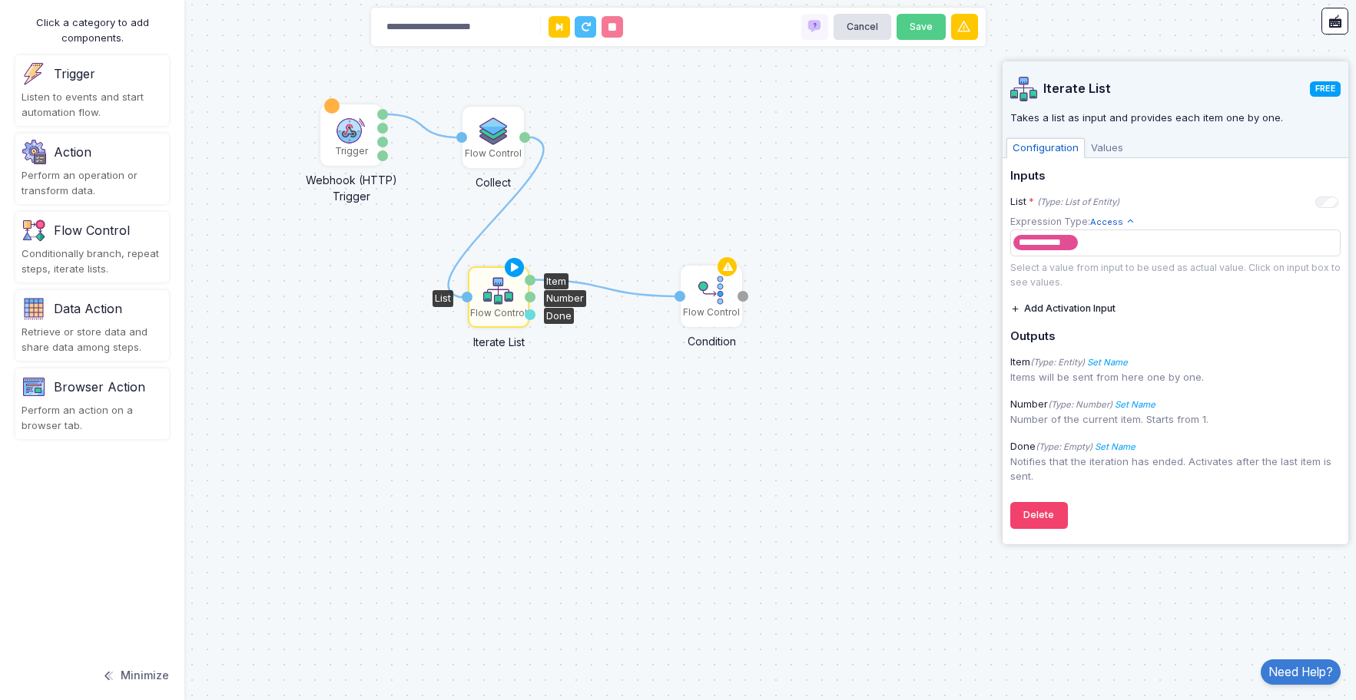
click at [1110, 137] on div "Configuration Values" at bounding box center [1175, 146] width 346 height 23
click at [1108, 148] on span "Values" at bounding box center [1106, 148] width 45 height 20
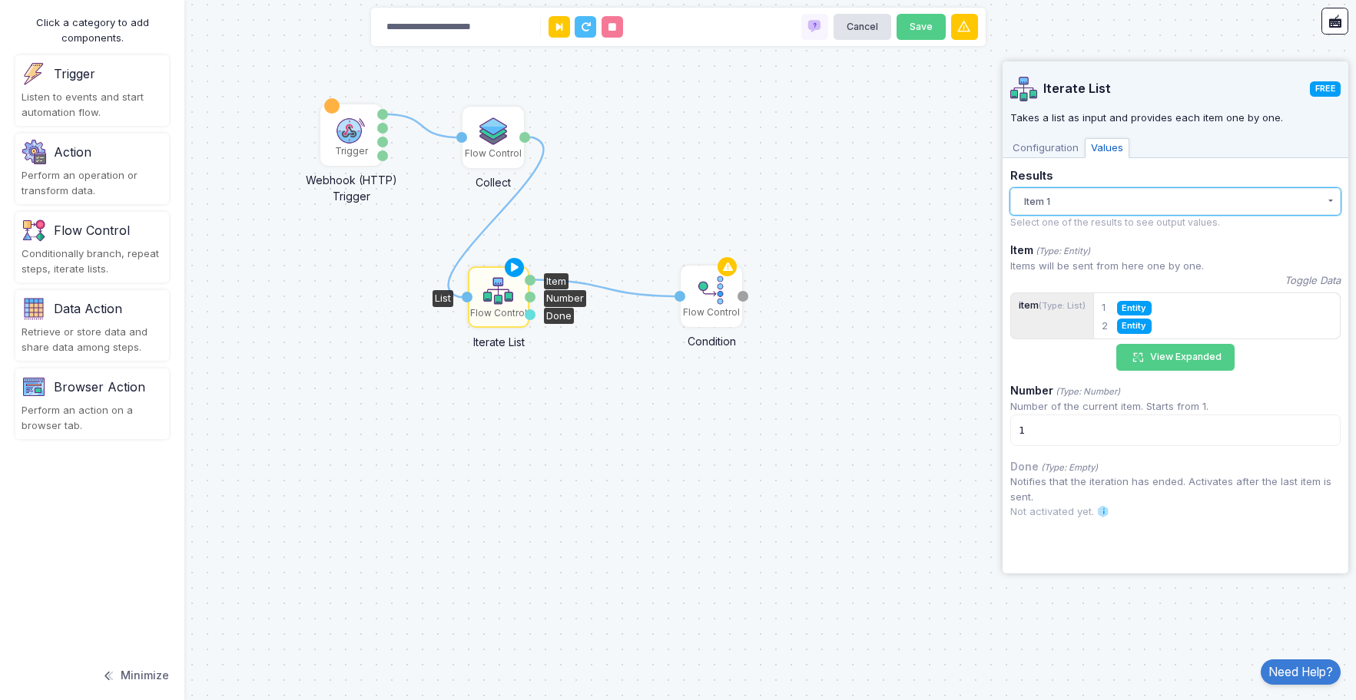
click at [1180, 205] on button "Item 1" at bounding box center [1175, 201] width 330 height 27
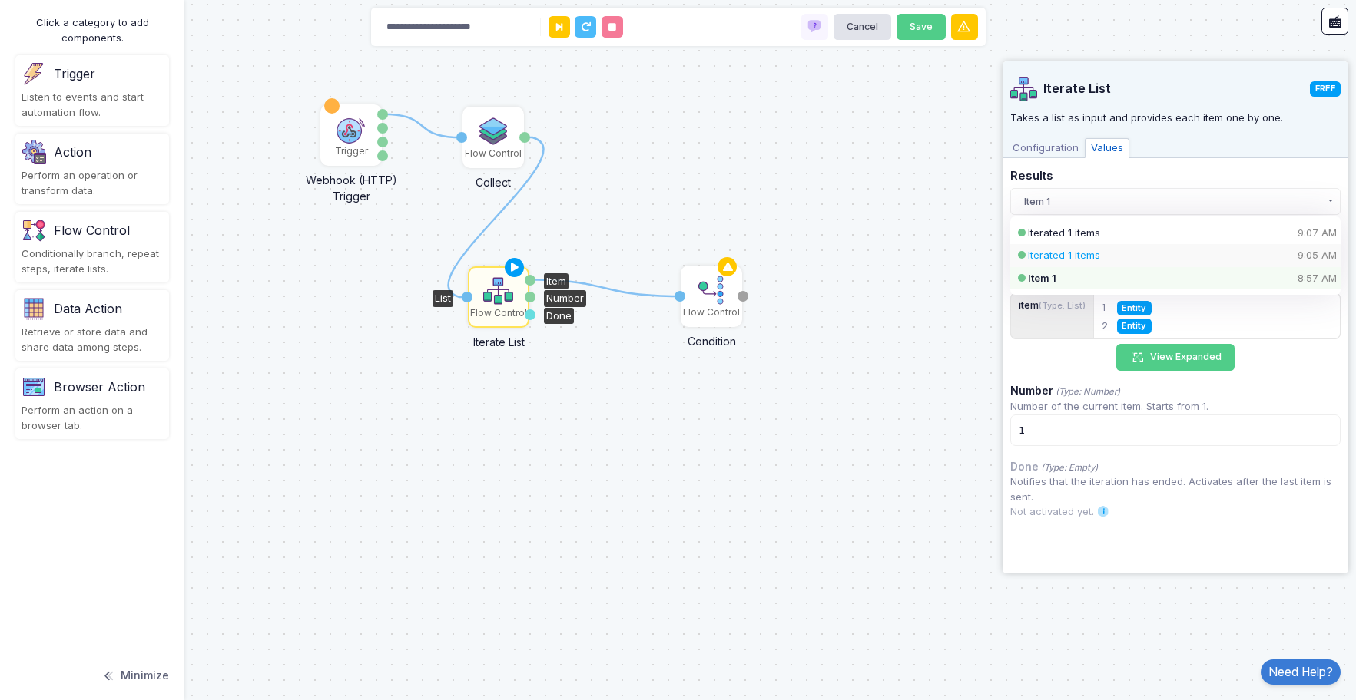
click at [1136, 254] on div "Iterated 1 items 9:05 AM" at bounding box center [1162, 255] width 269 height 15
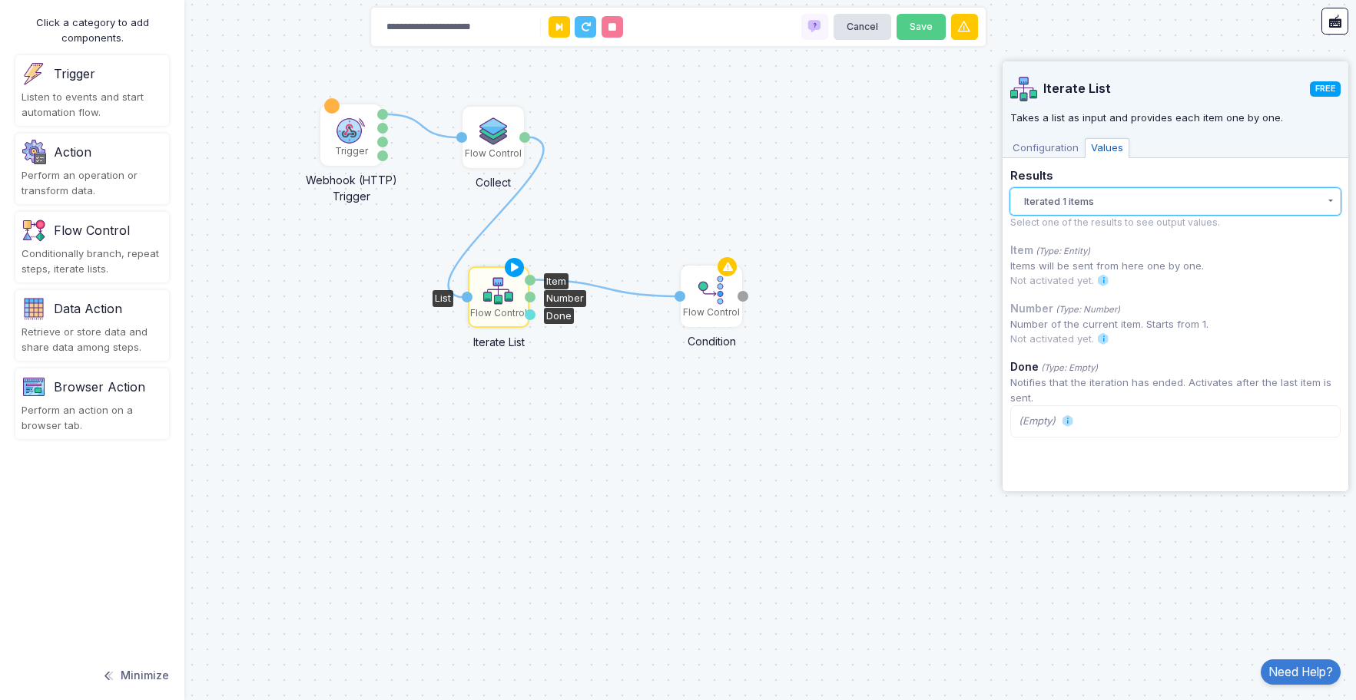
click at [1127, 195] on button "Iterated 1 items" at bounding box center [1175, 201] width 330 height 27
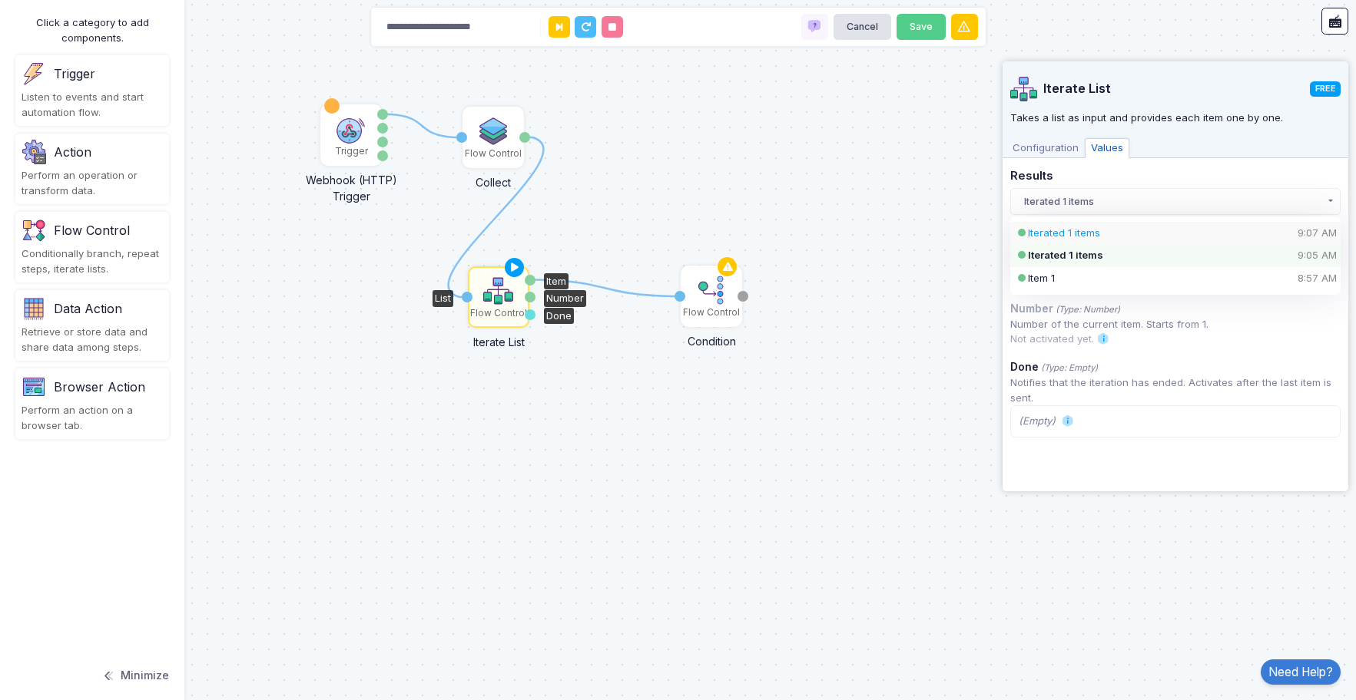
click at [1103, 229] on div "Iterated 1 items 9:07 AM" at bounding box center [1162, 233] width 269 height 15
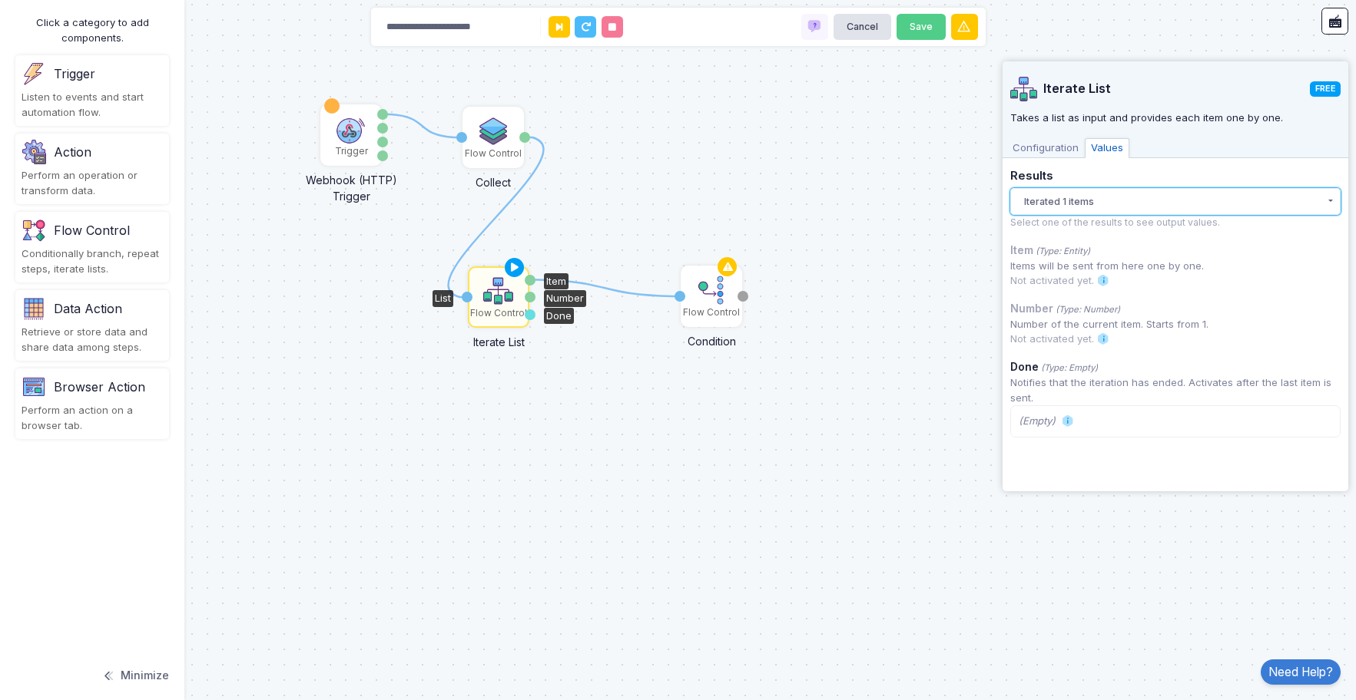
click at [1124, 197] on button "Iterated 1 items" at bounding box center [1175, 201] width 330 height 27
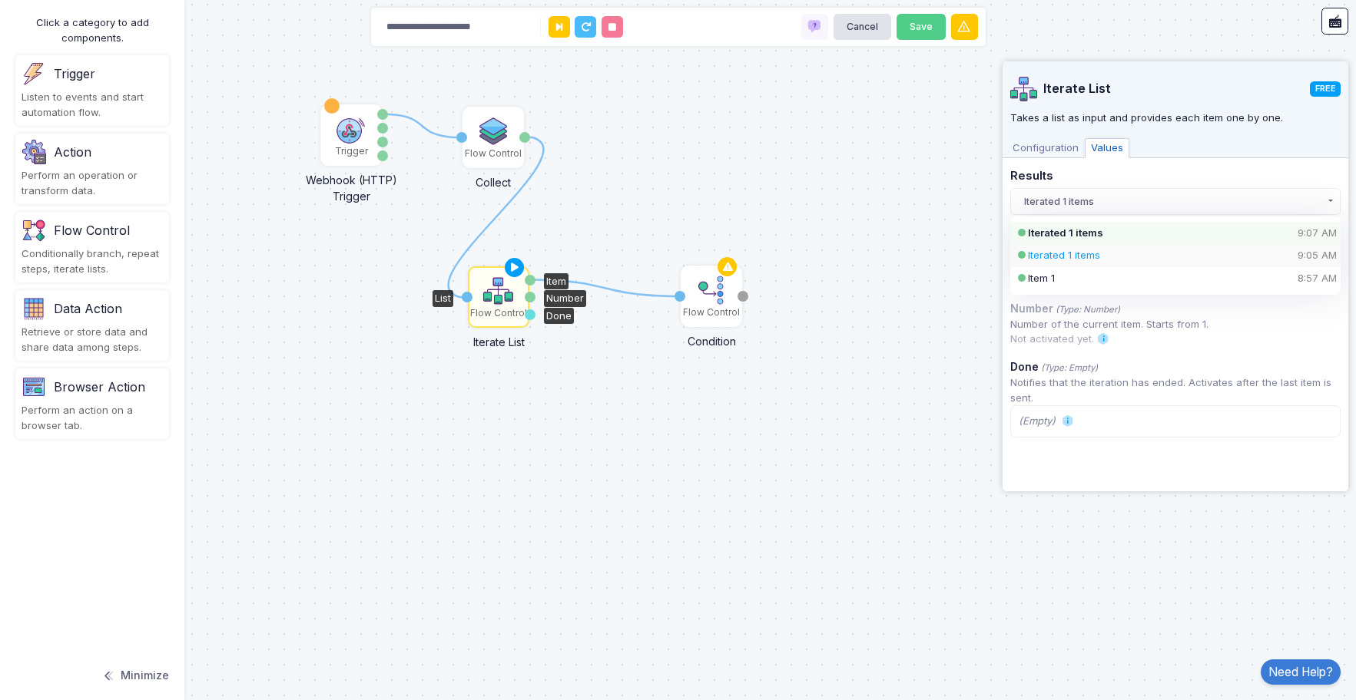
click at [1098, 249] on div "Iterated 1 items 9:05 AM" at bounding box center [1162, 255] width 269 height 15
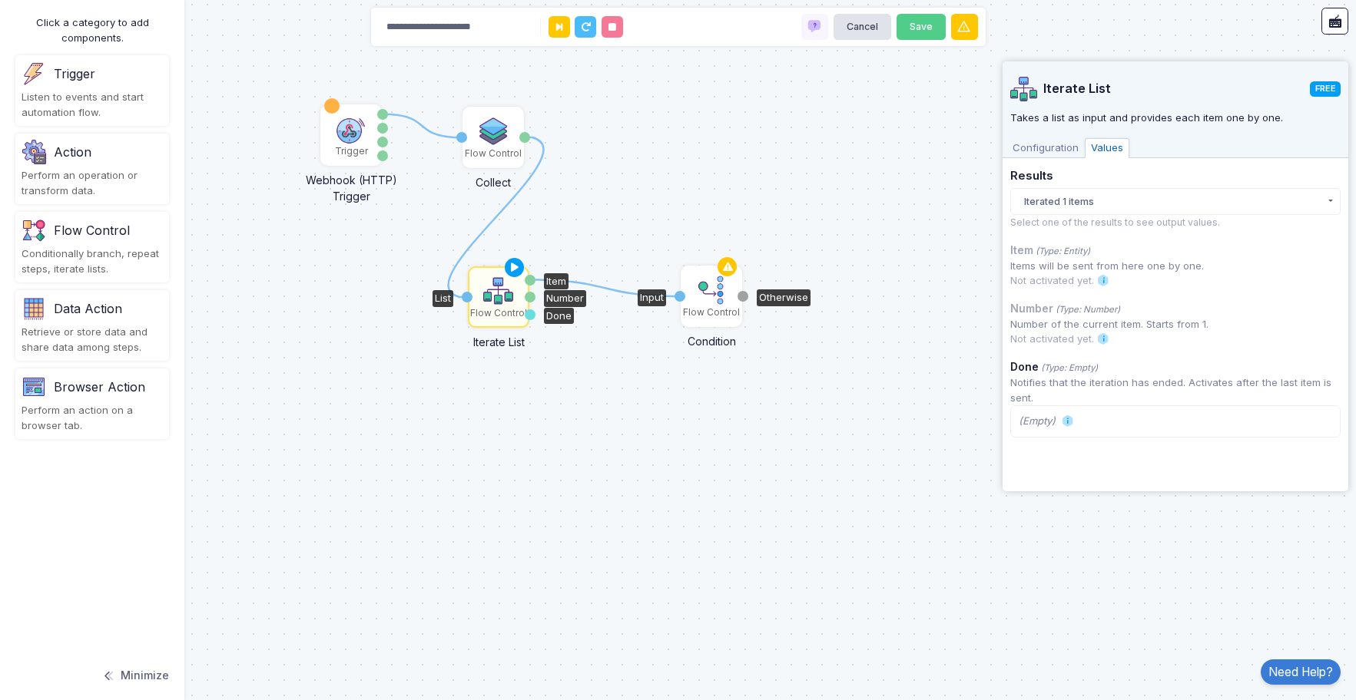
click at [698, 299] on img at bounding box center [711, 290] width 31 height 31
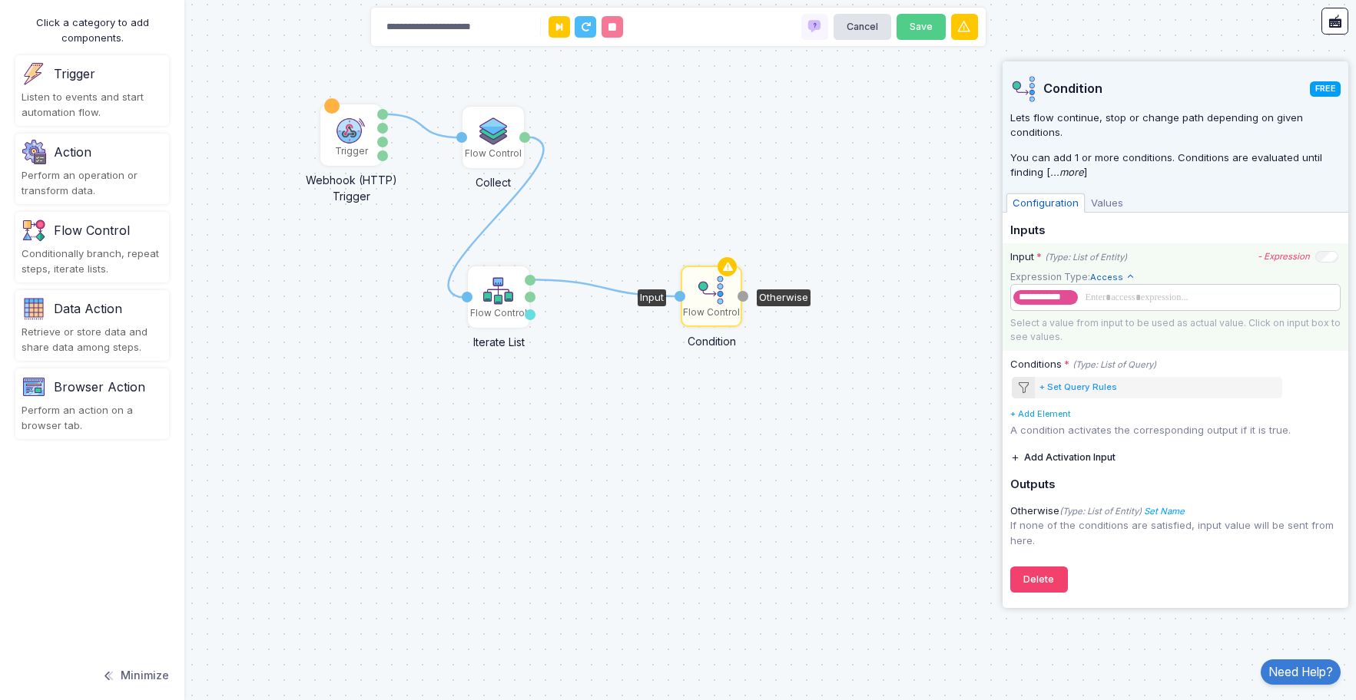
click at [1121, 302] on span at bounding box center [1207, 297] width 254 height 17
click at [1078, 299] on x "remove tag" at bounding box center [1080, 298] width 6 height 6
click at [1073, 295] on span at bounding box center [1173, 297] width 321 height 17
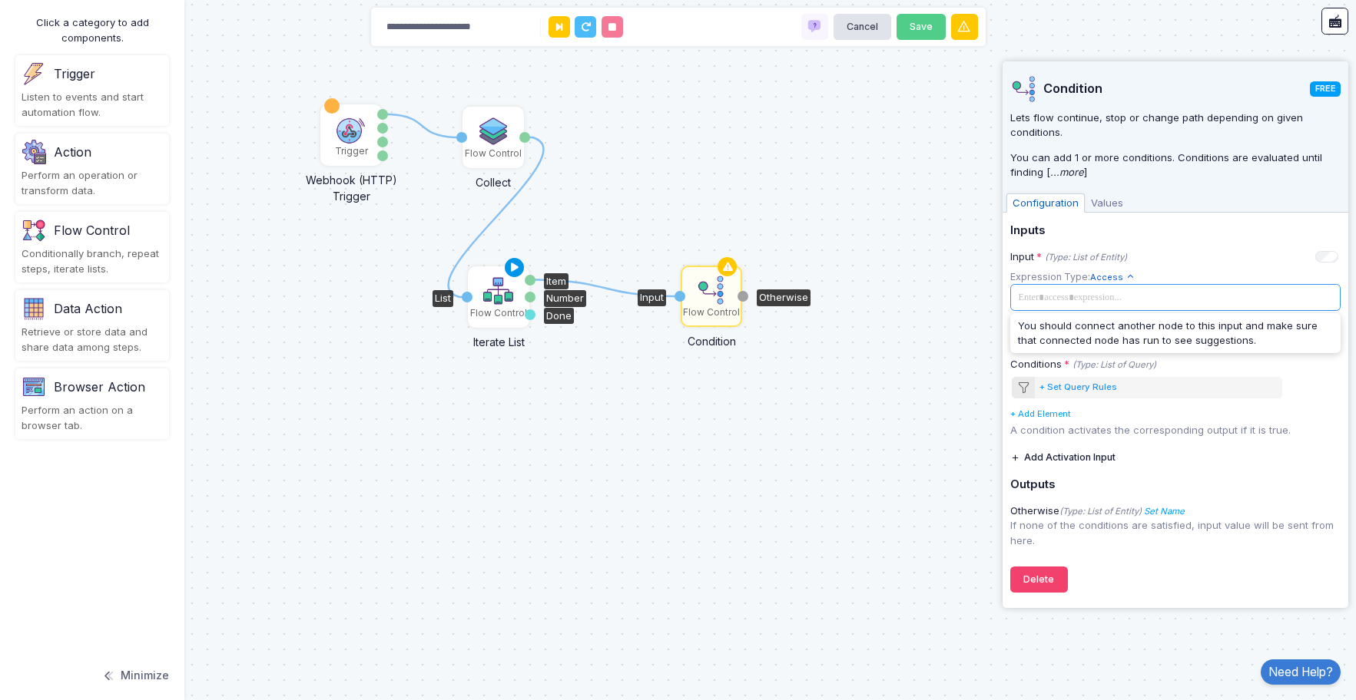
click at [507, 267] on icon at bounding box center [514, 268] width 18 height 22
click at [495, 291] on img at bounding box center [498, 291] width 31 height 31
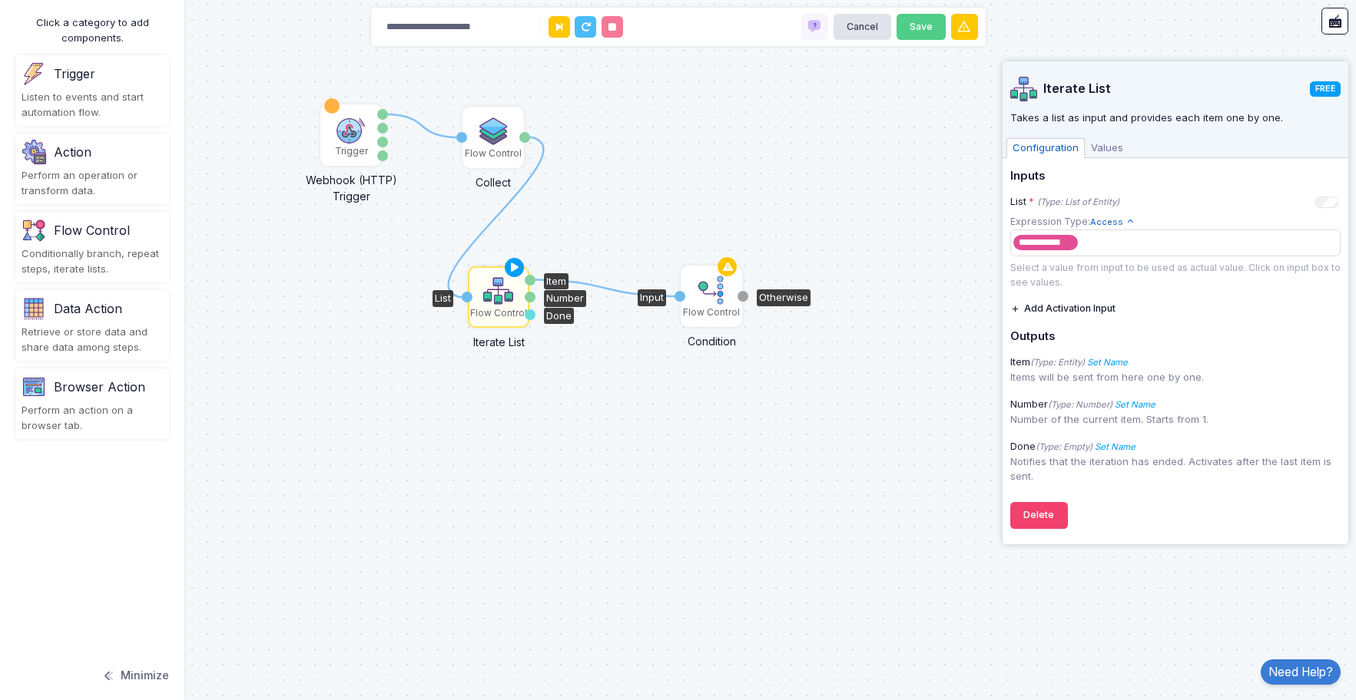
click at [708, 294] on img at bounding box center [711, 290] width 31 height 31
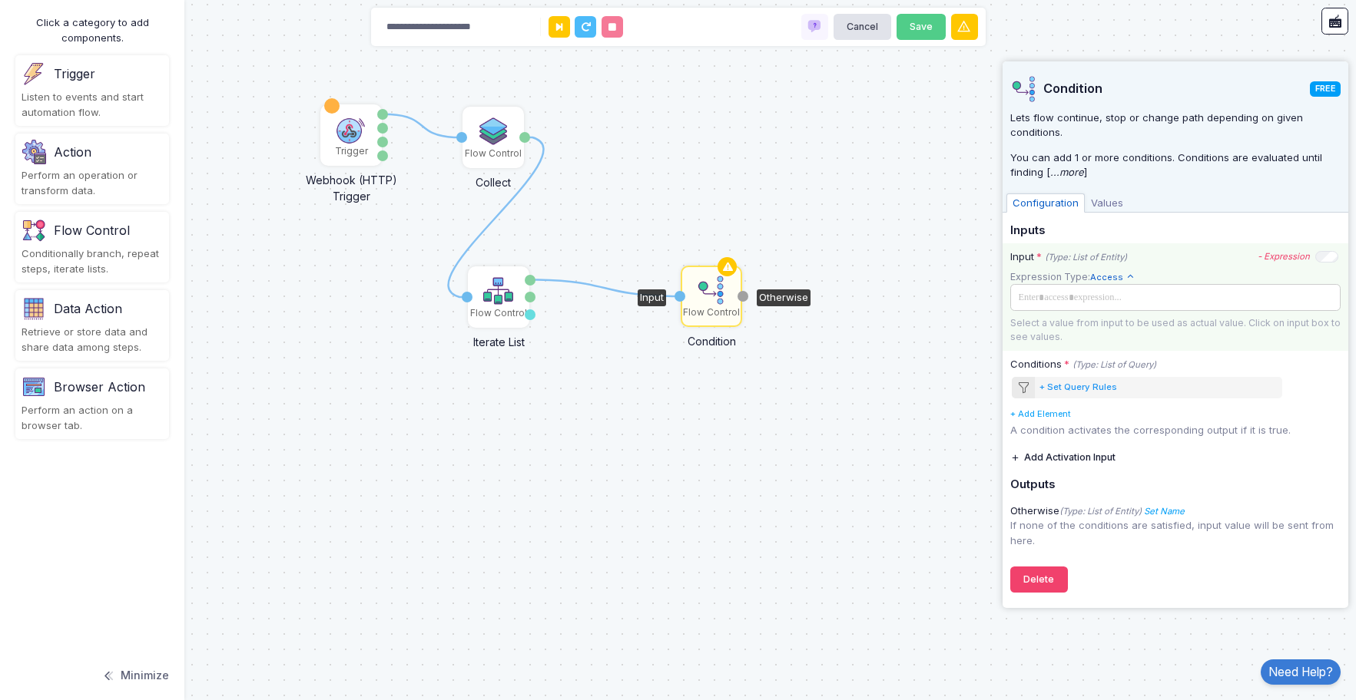
click at [1063, 303] on span at bounding box center [1173, 297] width 321 height 17
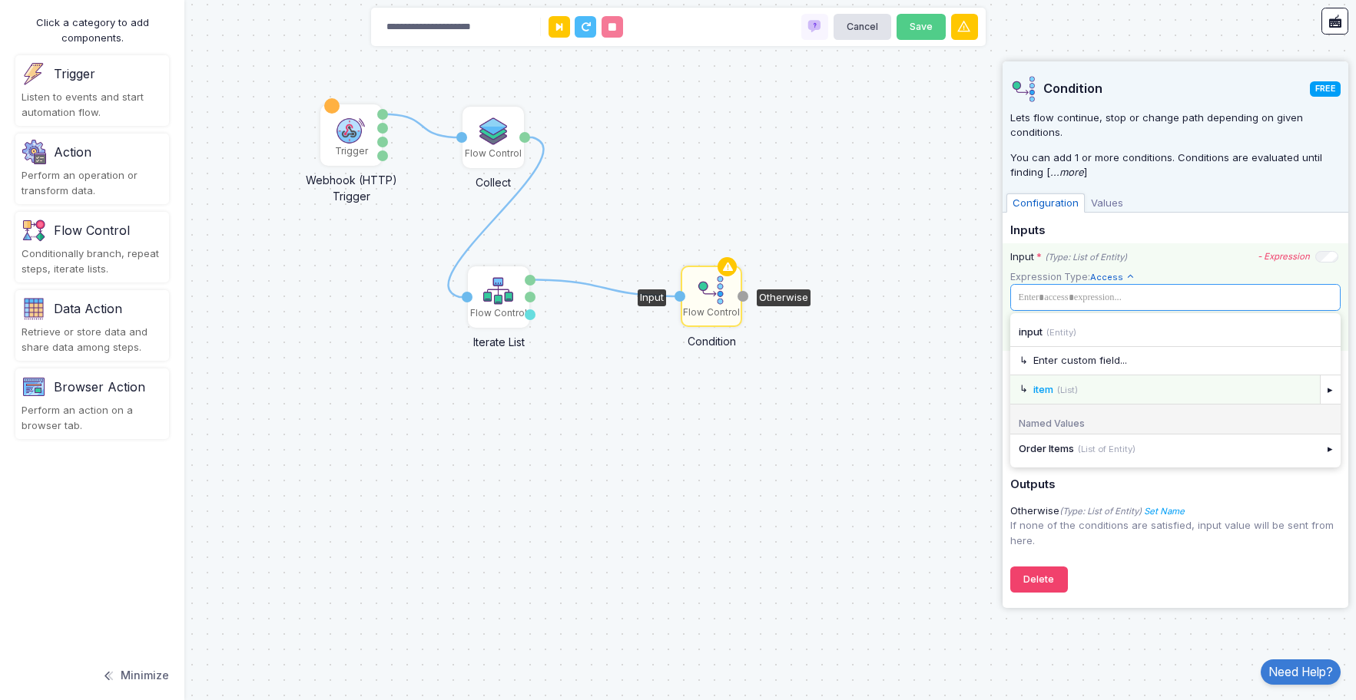
click at [1250, 398] on div "item (List)" at bounding box center [1165, 390] width 310 height 28
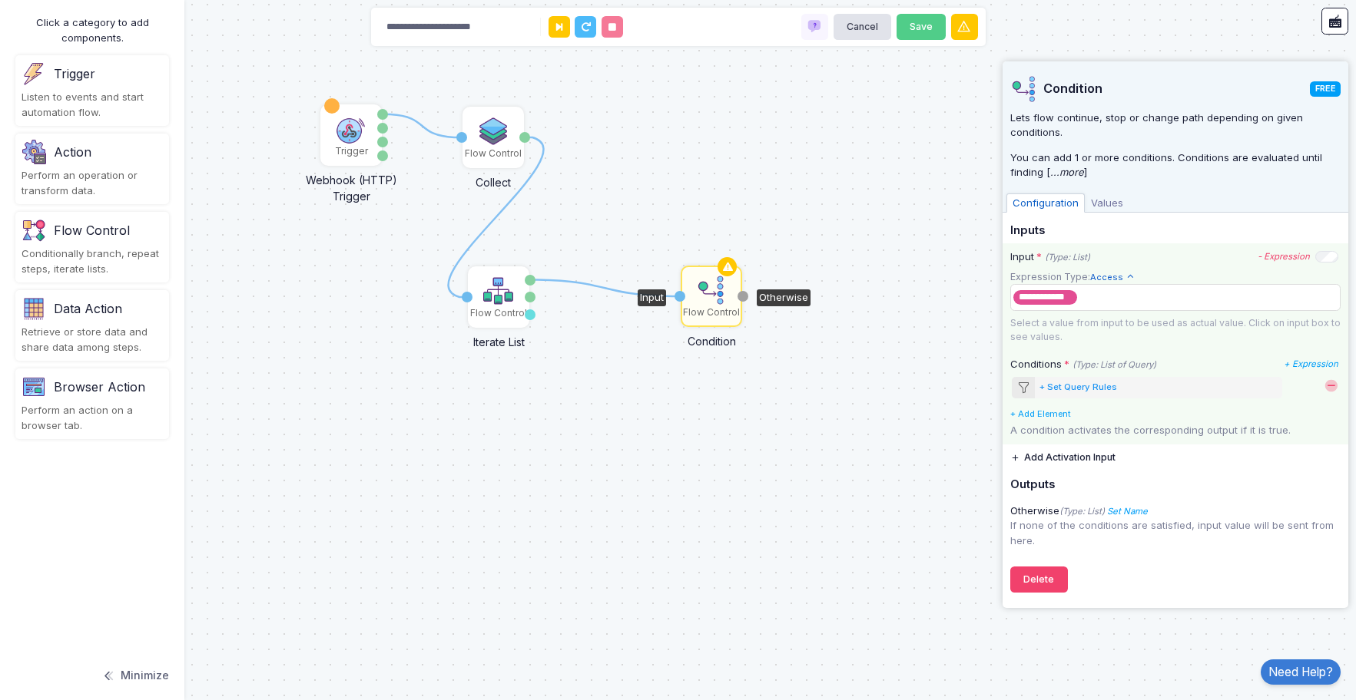
click at [1073, 389] on div "+ Set Query Rules" at bounding box center [1078, 387] width 78 height 13
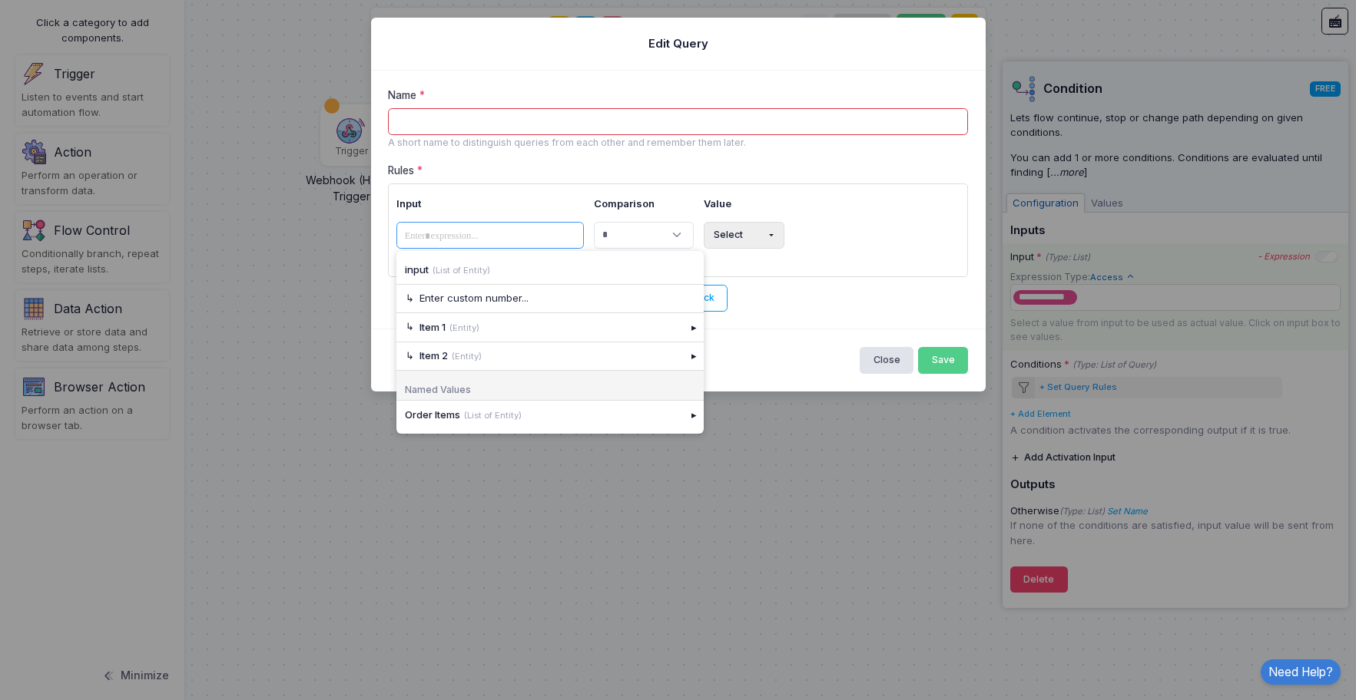
click at [485, 235] on span at bounding box center [442, 236] width 84 height 18
click at [764, 304] on div "Add "OR" Block" at bounding box center [678, 298] width 580 height 27
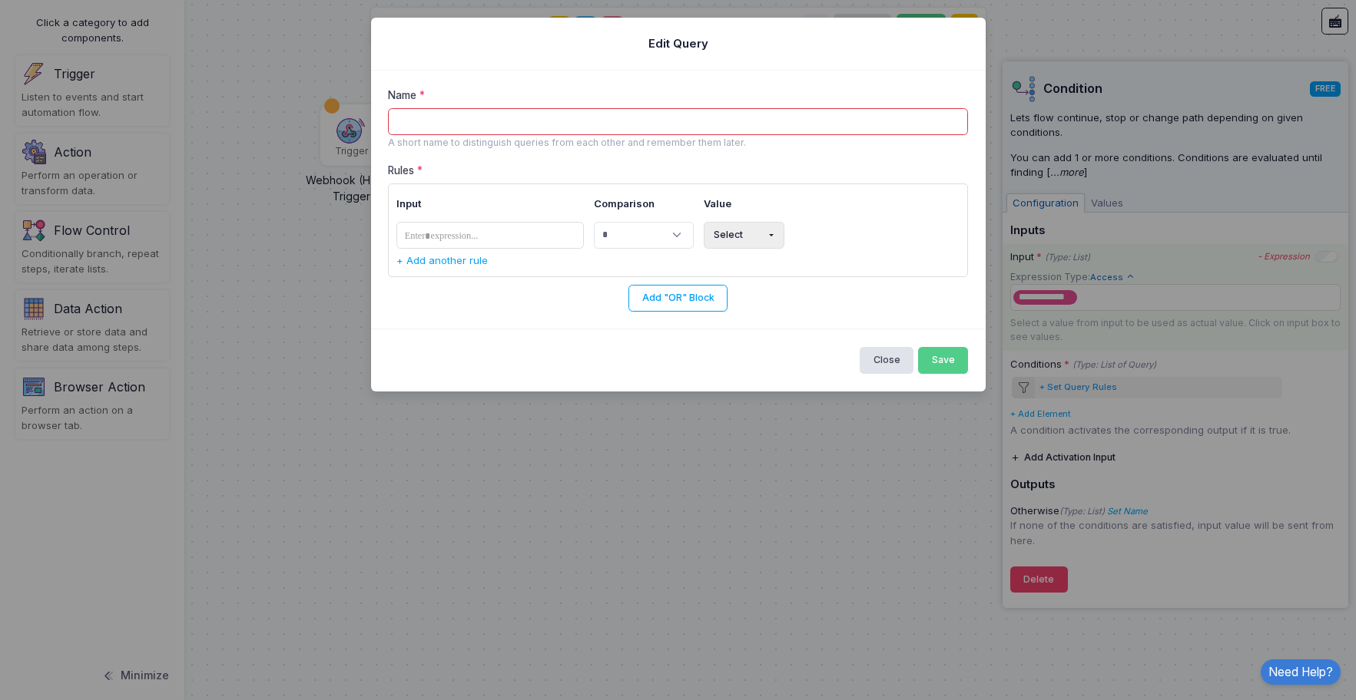
click at [484, 119] on input "Name" at bounding box center [678, 121] width 580 height 27
click at [881, 364] on button "Close" at bounding box center [886, 360] width 54 height 27
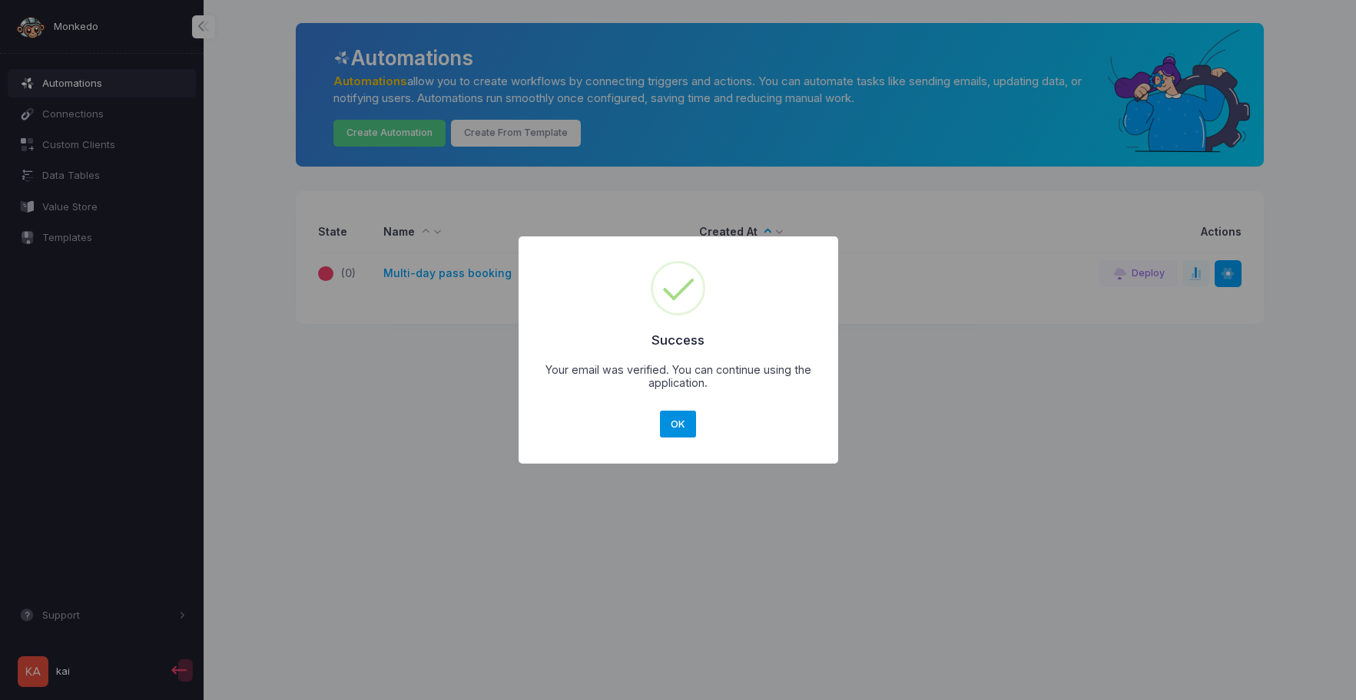
click at [673, 422] on button "OK" at bounding box center [678, 425] width 37 height 28
